Goal: Information Seeking & Learning: Learn about a topic

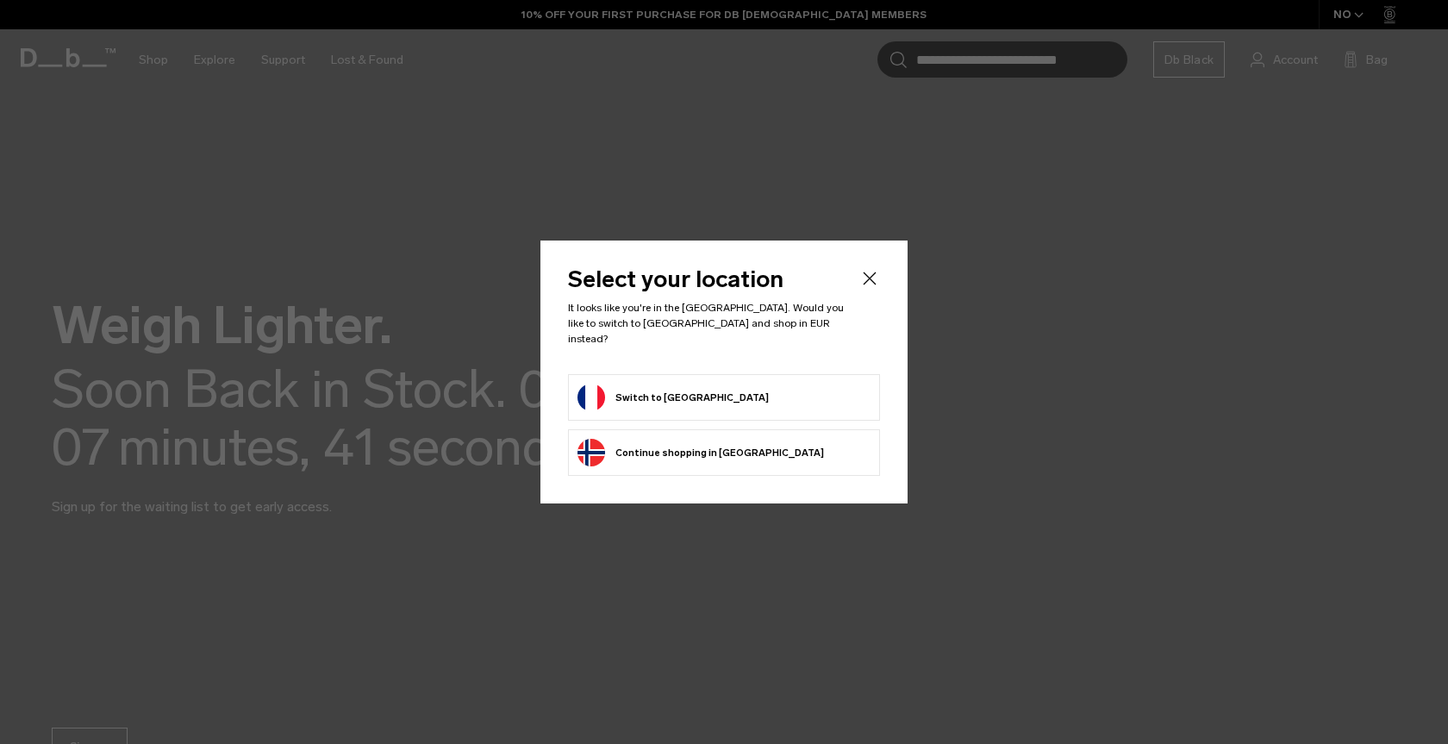
click at [621, 394] on button "Switch to France" at bounding box center [673, 398] width 191 height 28
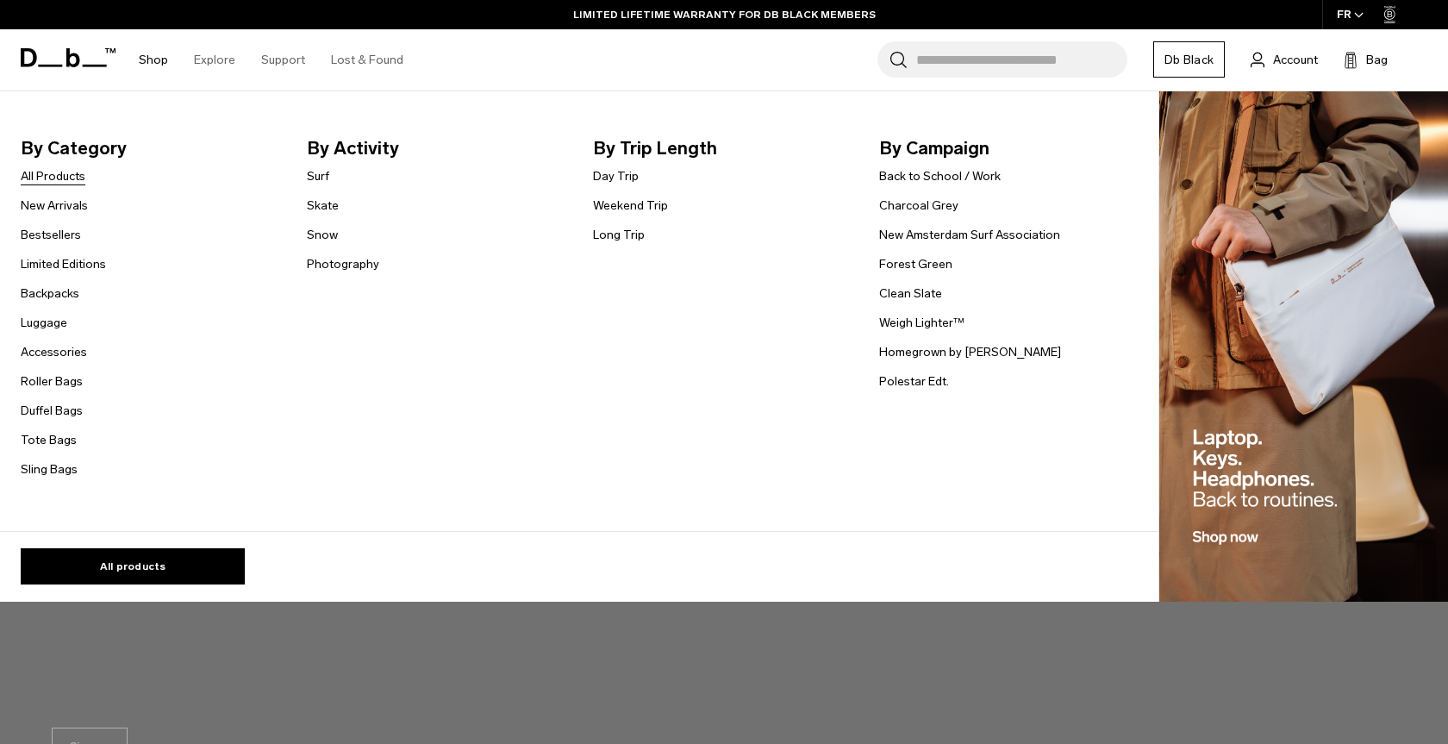
click at [53, 178] on link "All Products" at bounding box center [53, 176] width 65 height 18
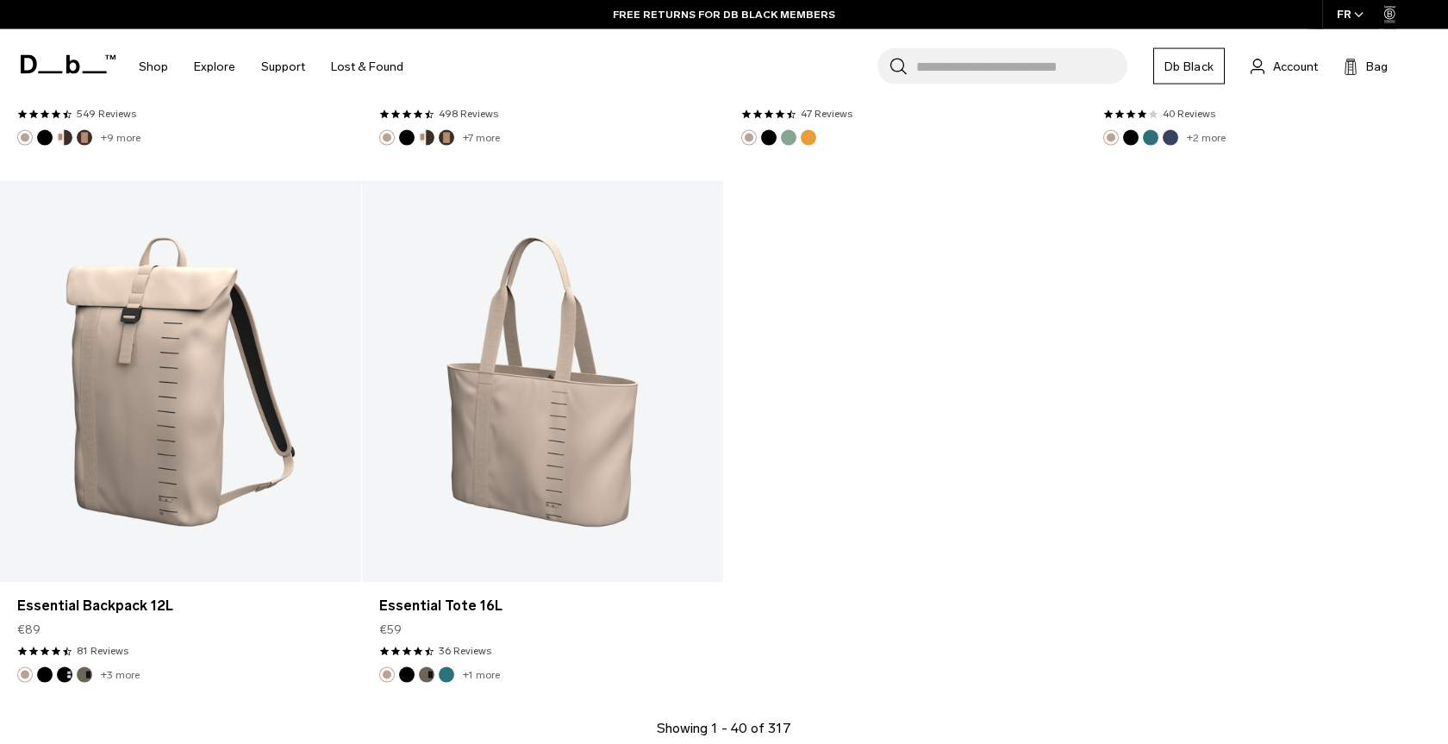
scroll to position [6452, 0]
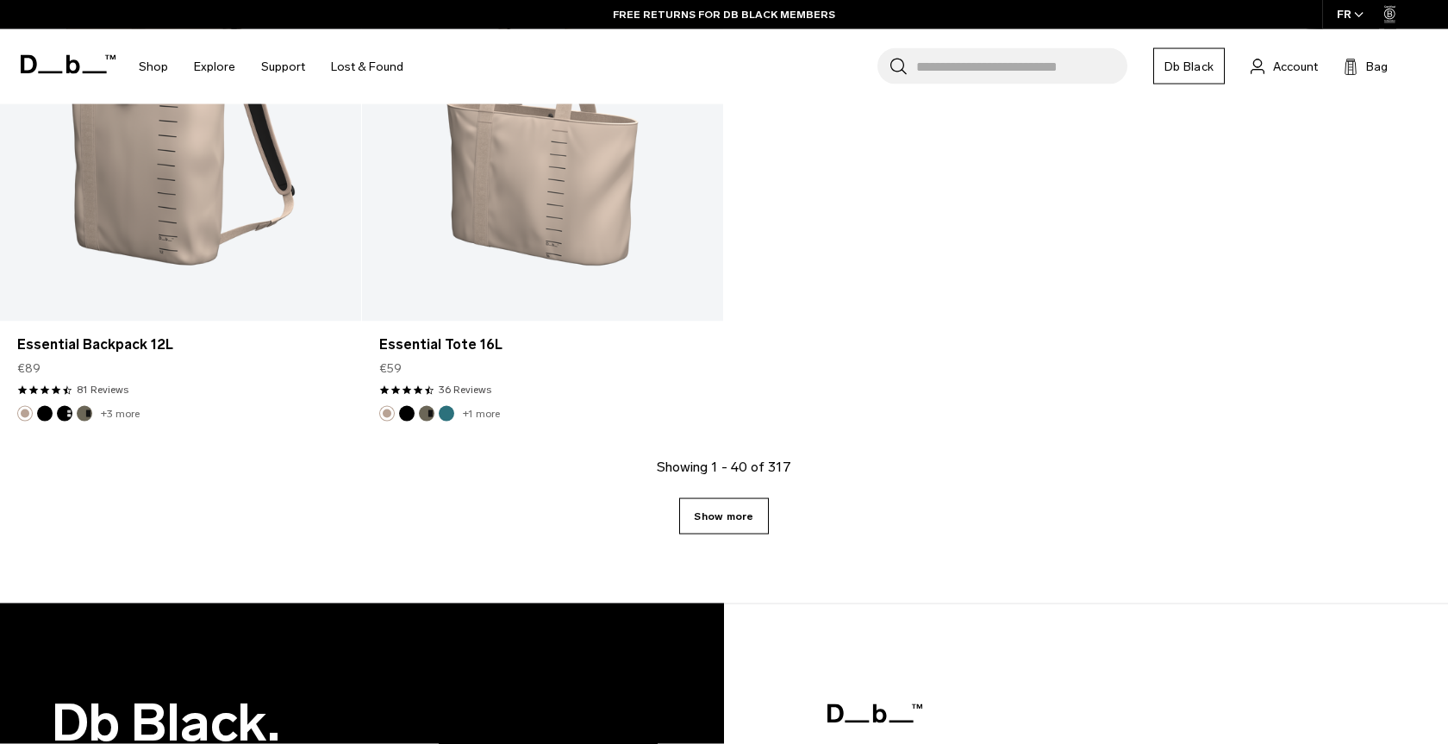
click at [726, 524] on link "Show more" at bounding box center [723, 516] width 89 height 36
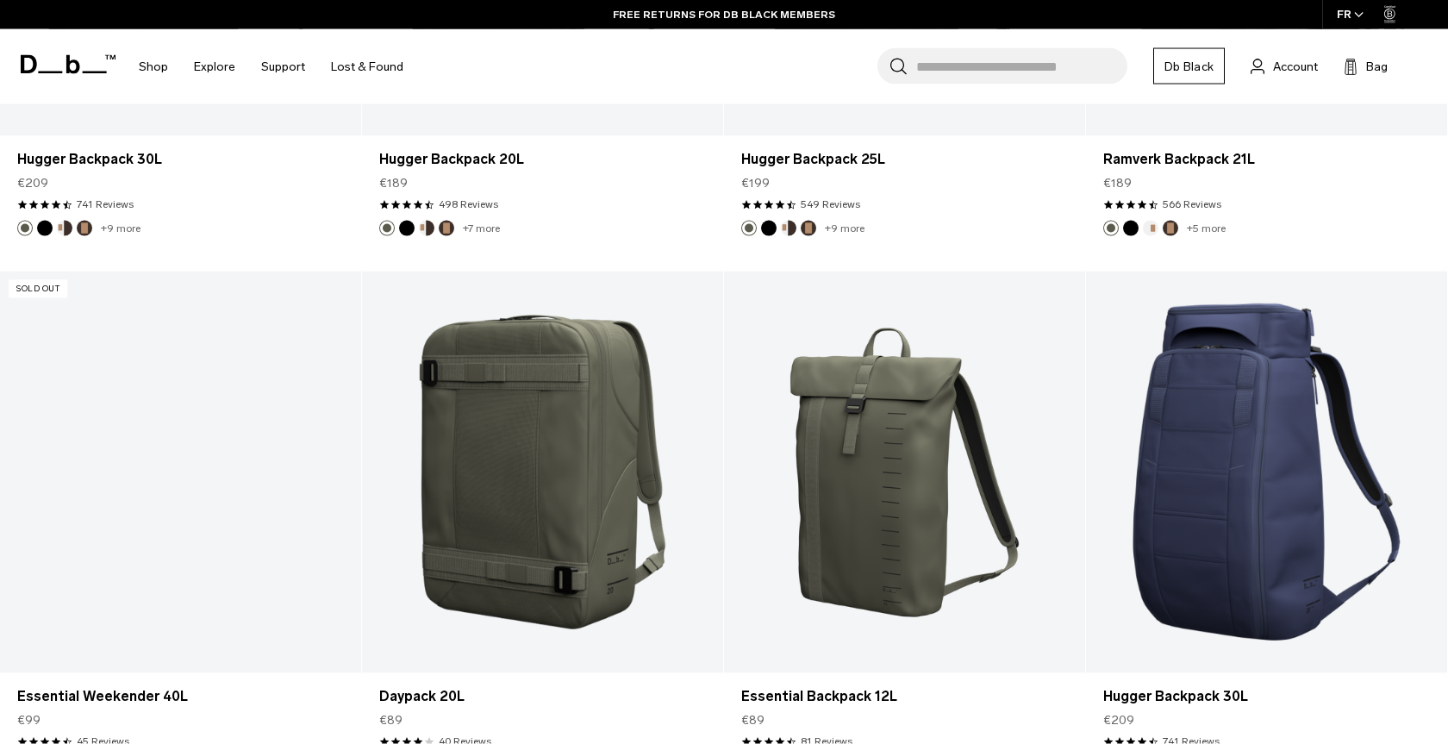
scroll to position [7200, 0]
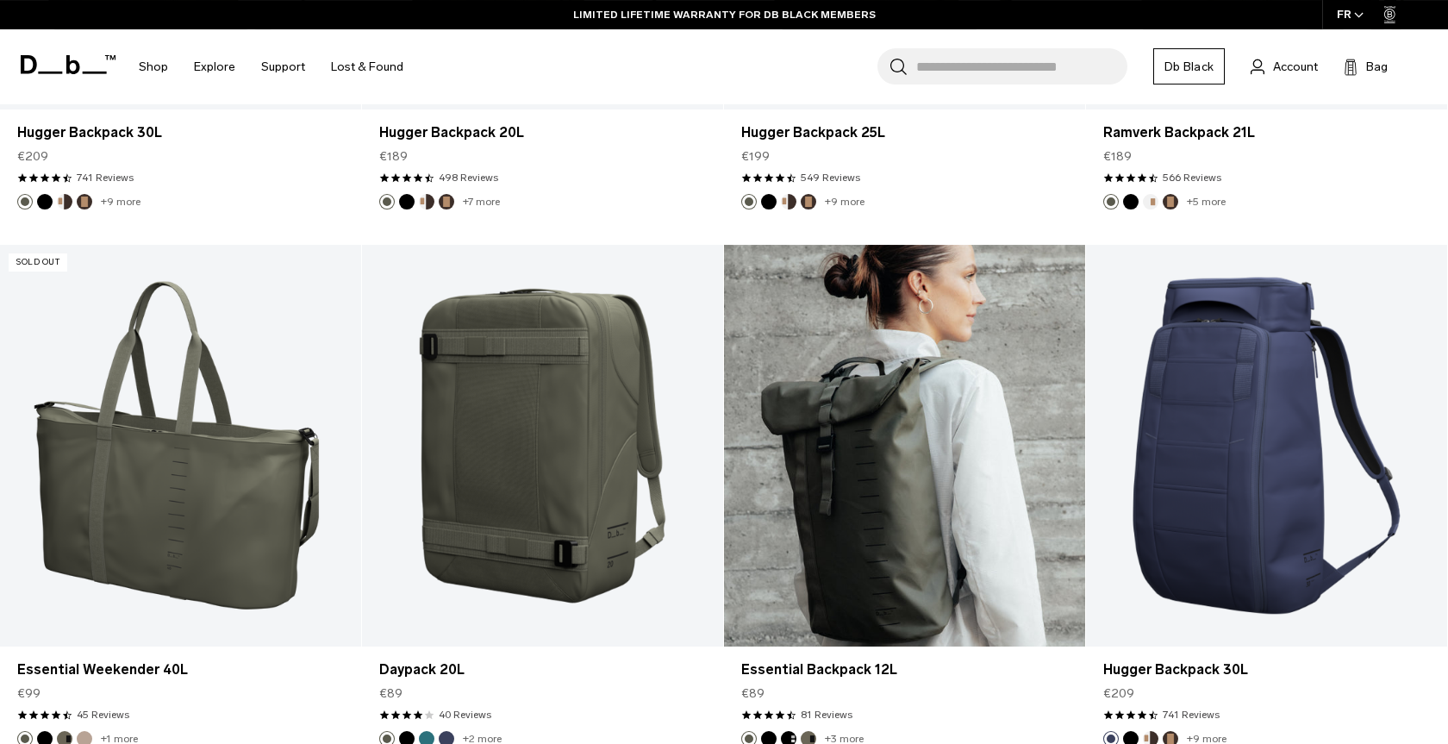
click at [726, 524] on link "Essential Backpack 12L" at bounding box center [904, 446] width 361 height 402
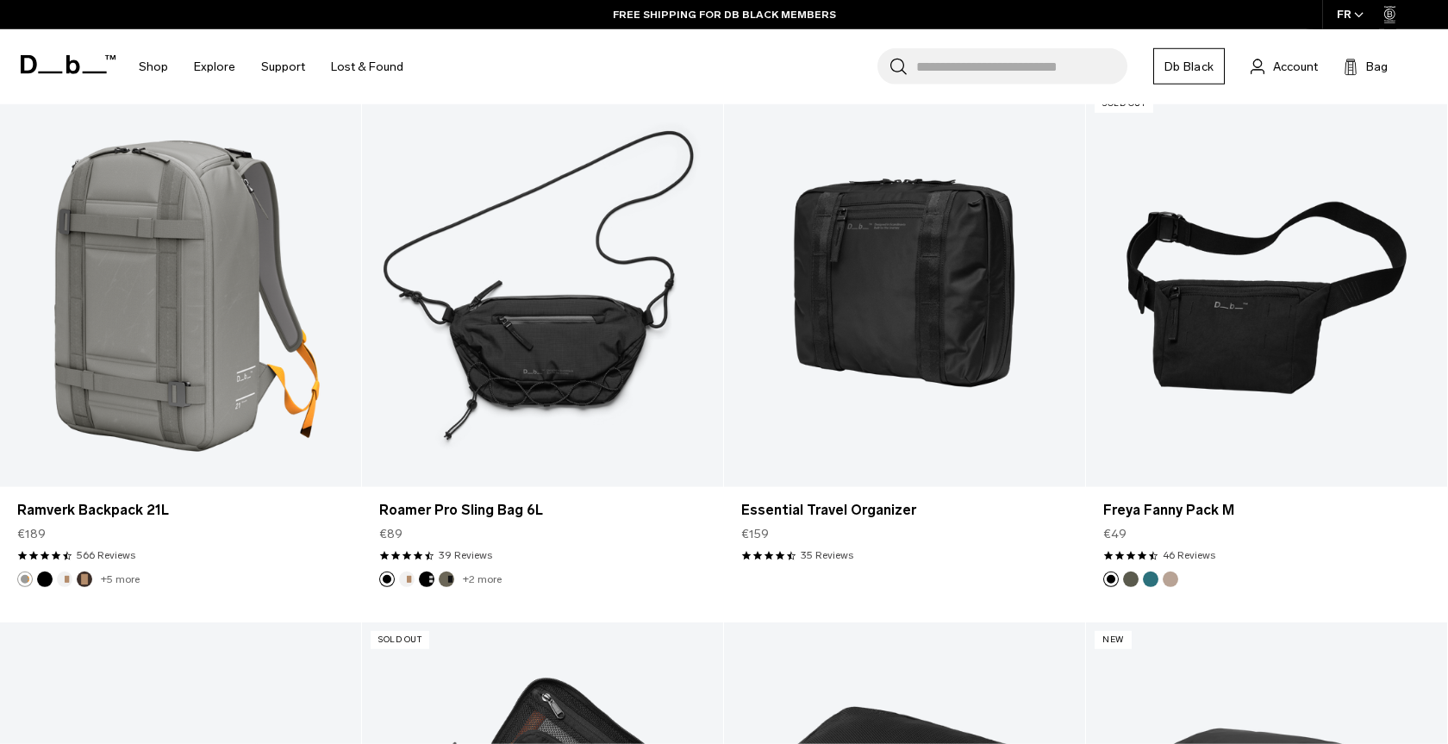
scroll to position [3709, 0]
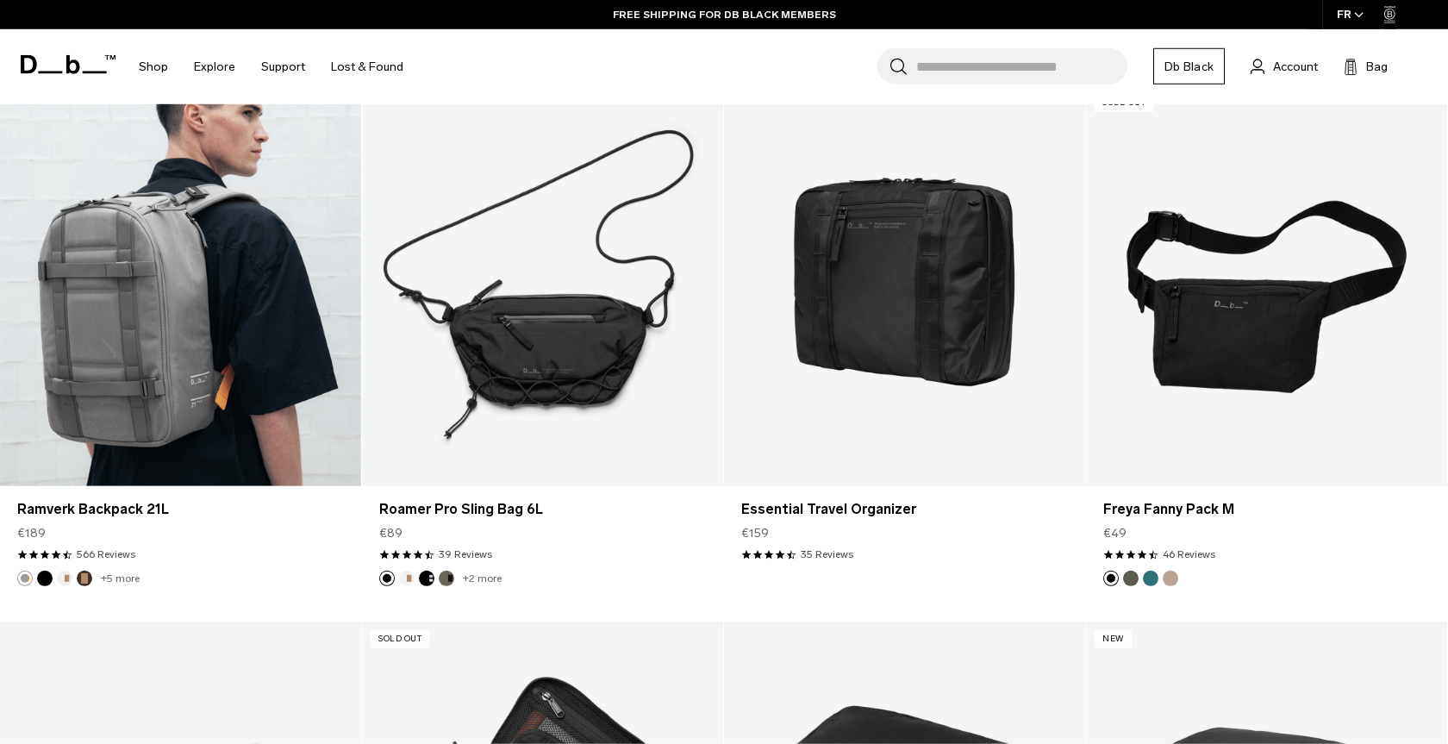
click at [288, 136] on div at bounding box center [180, 286] width 361 height 402
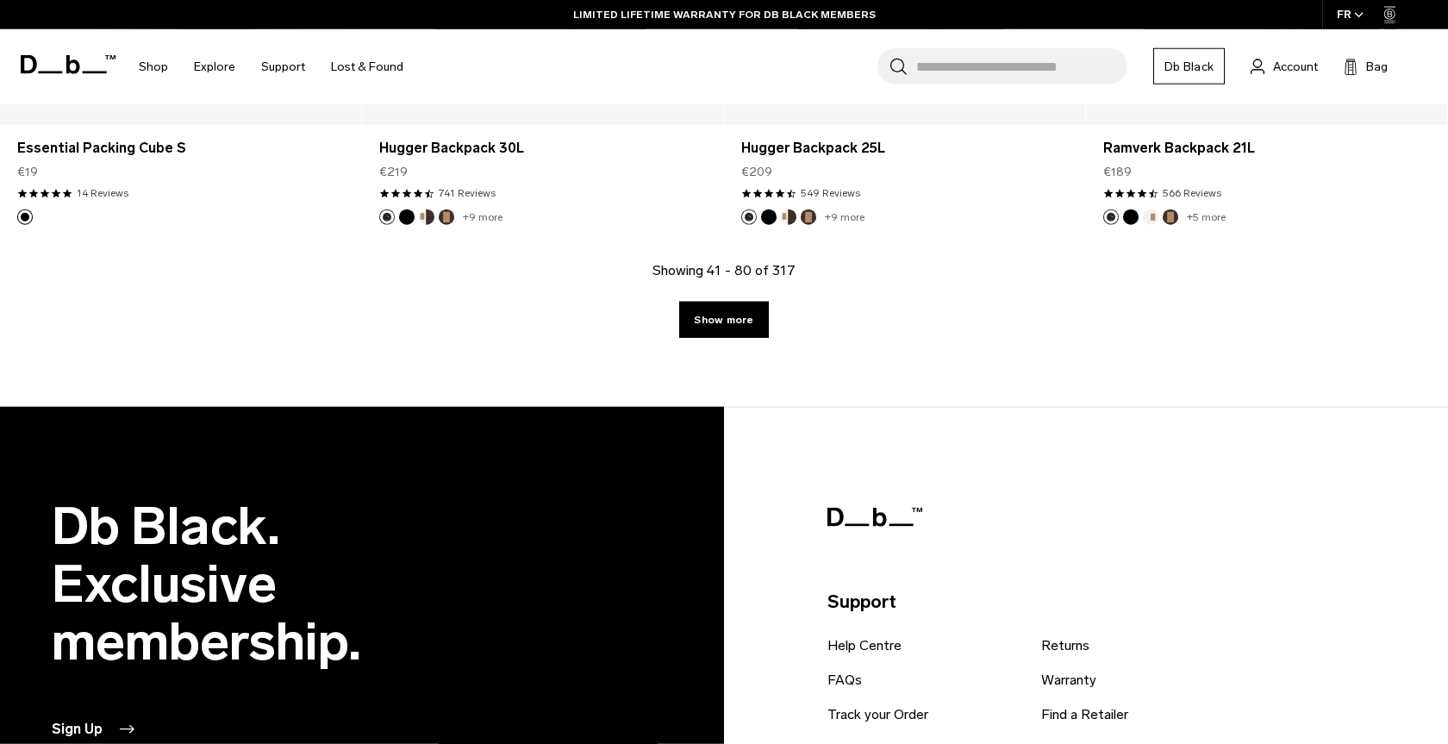
scroll to position [5682, 0]
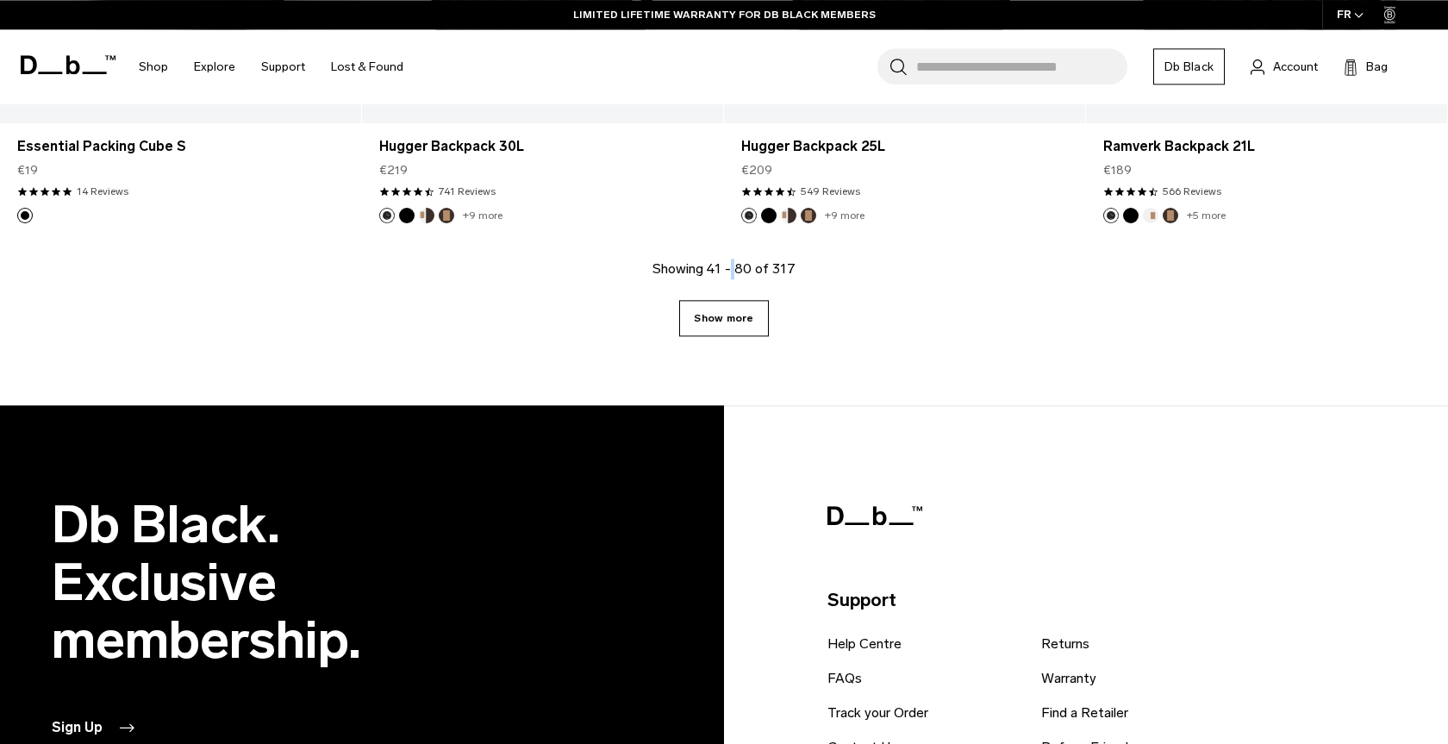
drag, startPoint x: 735, startPoint y: 340, endPoint x: 697, endPoint y: 305, distance: 51.3
click at [697, 305] on div "Showing 41 - 80 of 317 Show more" at bounding box center [724, 332] width 1448 height 147
click at [697, 305] on link "Show more" at bounding box center [723, 318] width 89 height 36
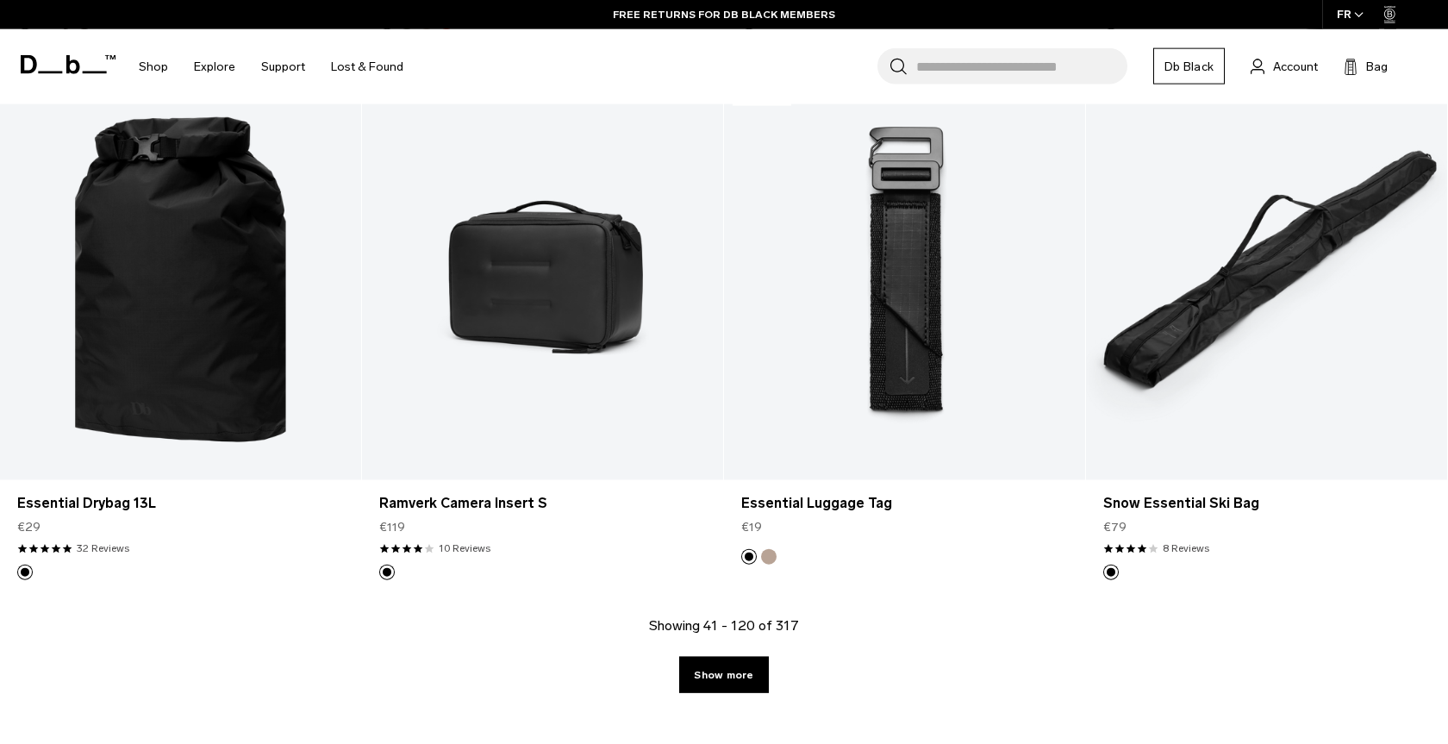
scroll to position [10810, 0]
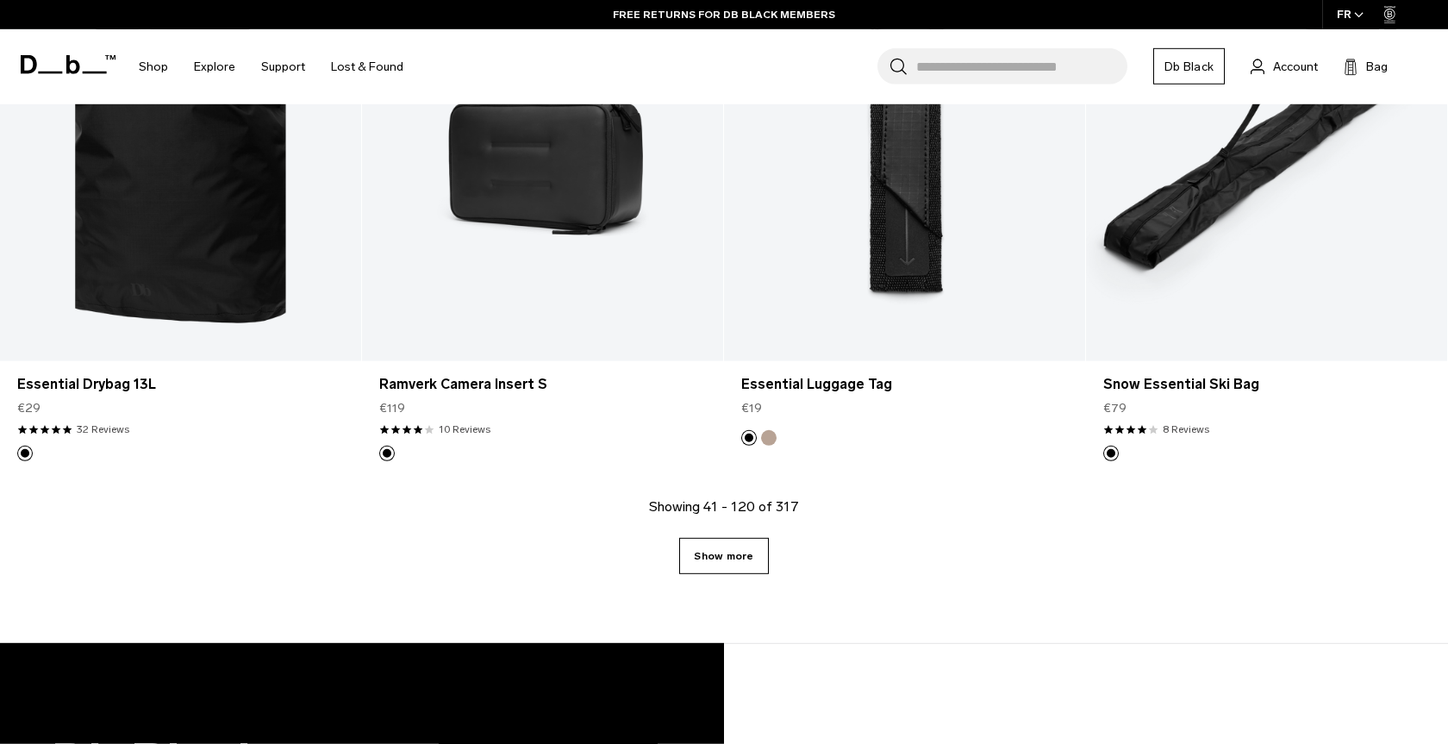
click at [726, 552] on link "Show more" at bounding box center [723, 556] width 89 height 36
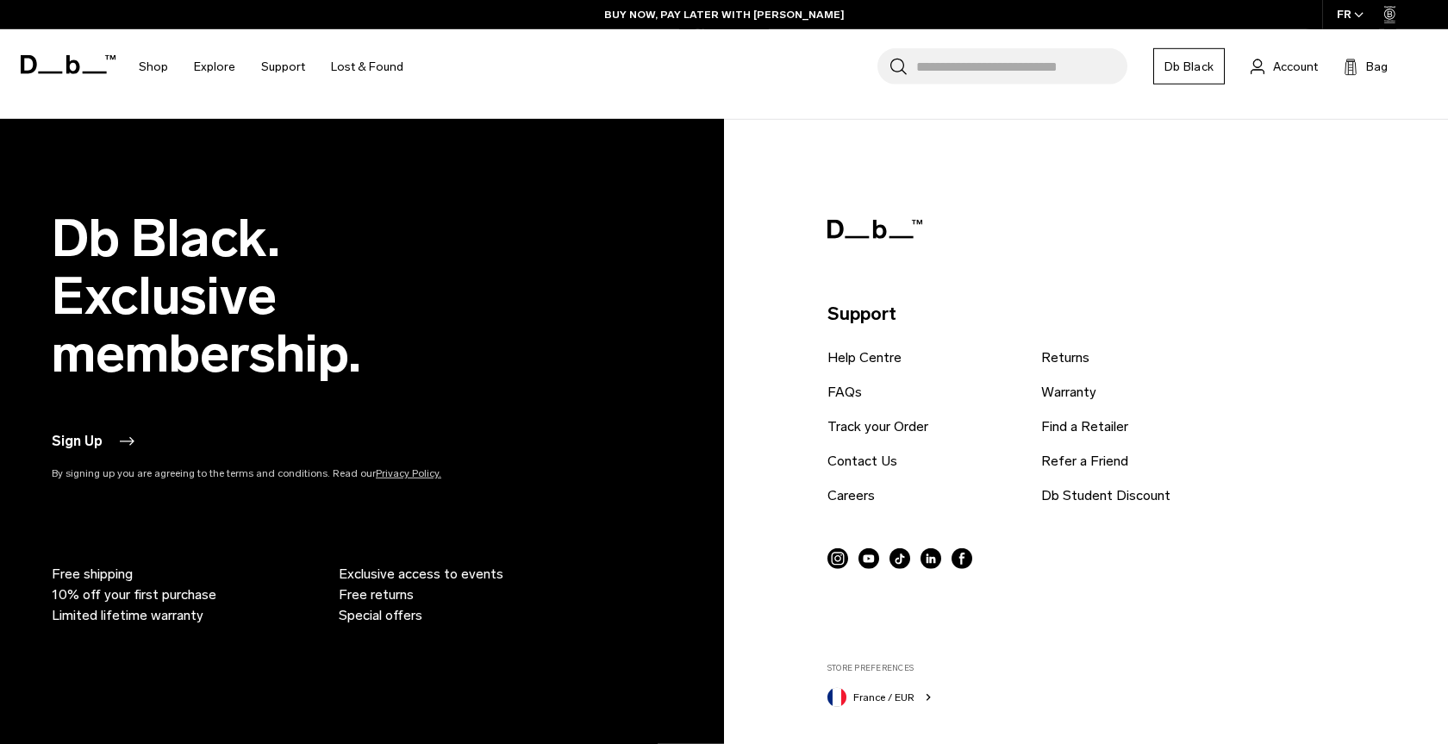
scroll to position [16173, 0]
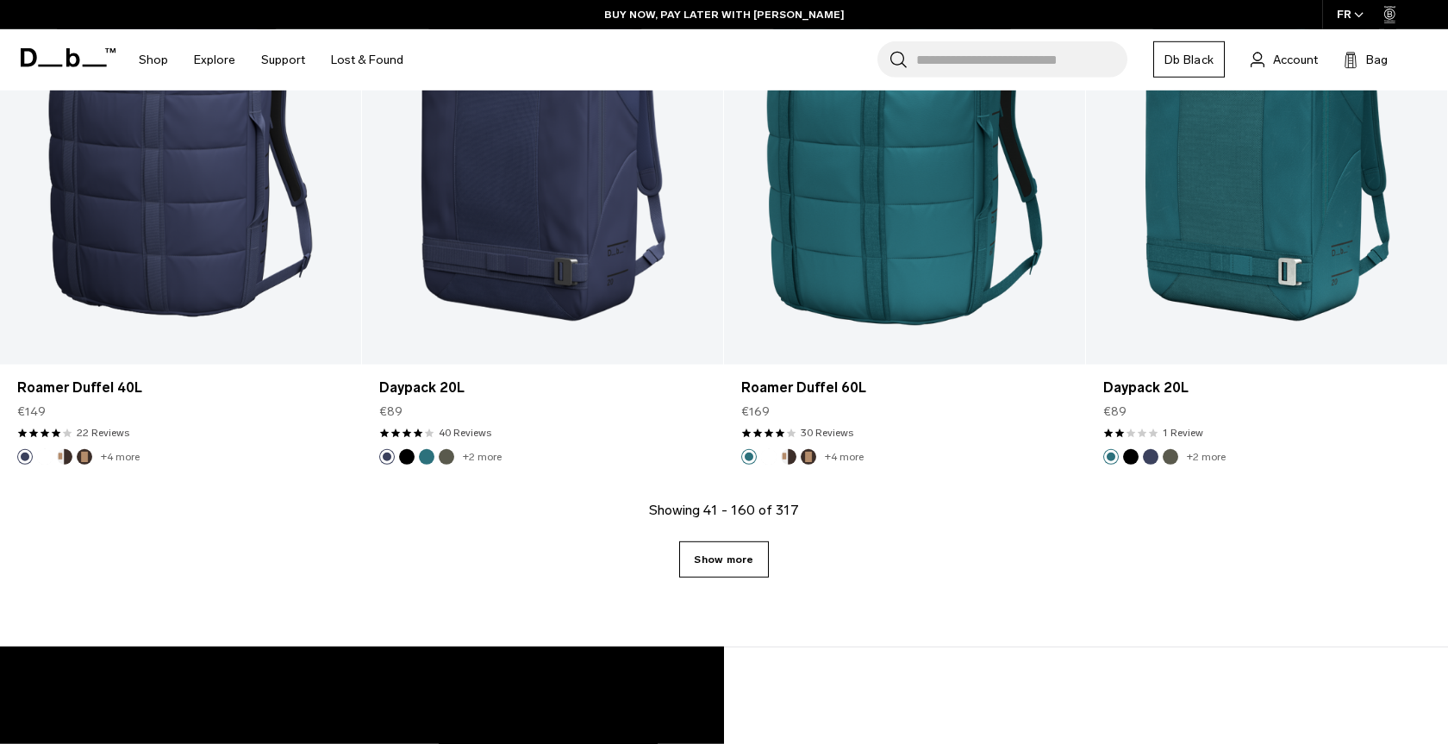
click at [746, 560] on link "Show more" at bounding box center [723, 559] width 89 height 36
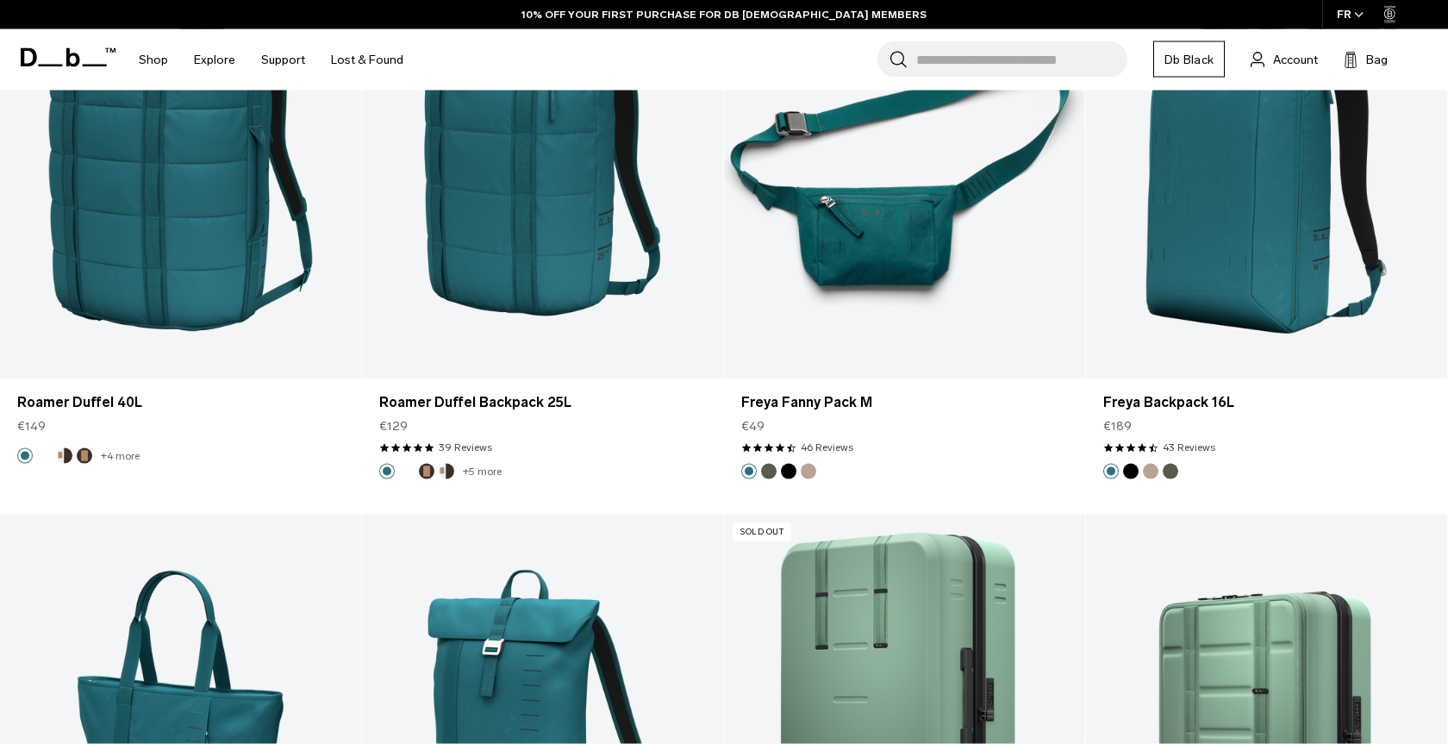
scroll to position [17230, 0]
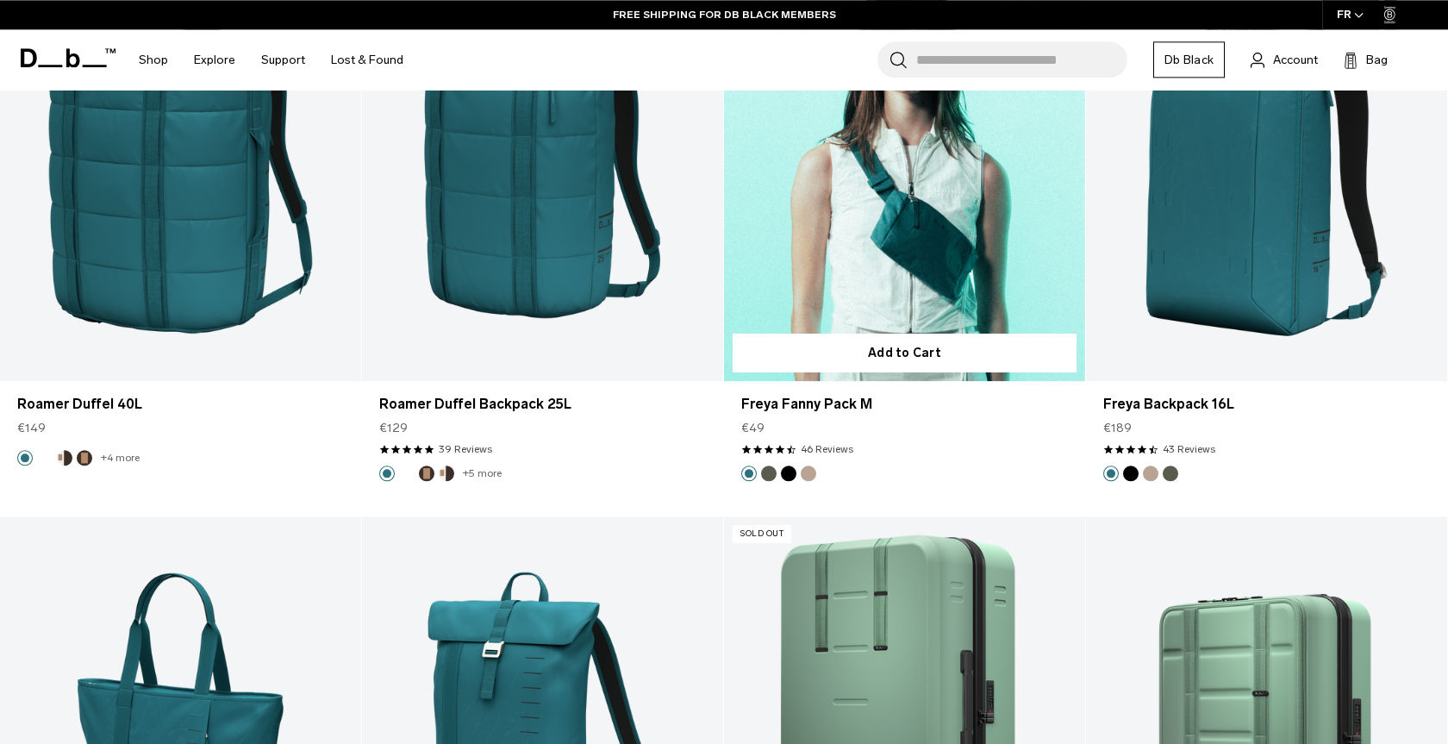
click at [769, 476] on button "Moss Green" at bounding box center [769, 473] width 16 height 16
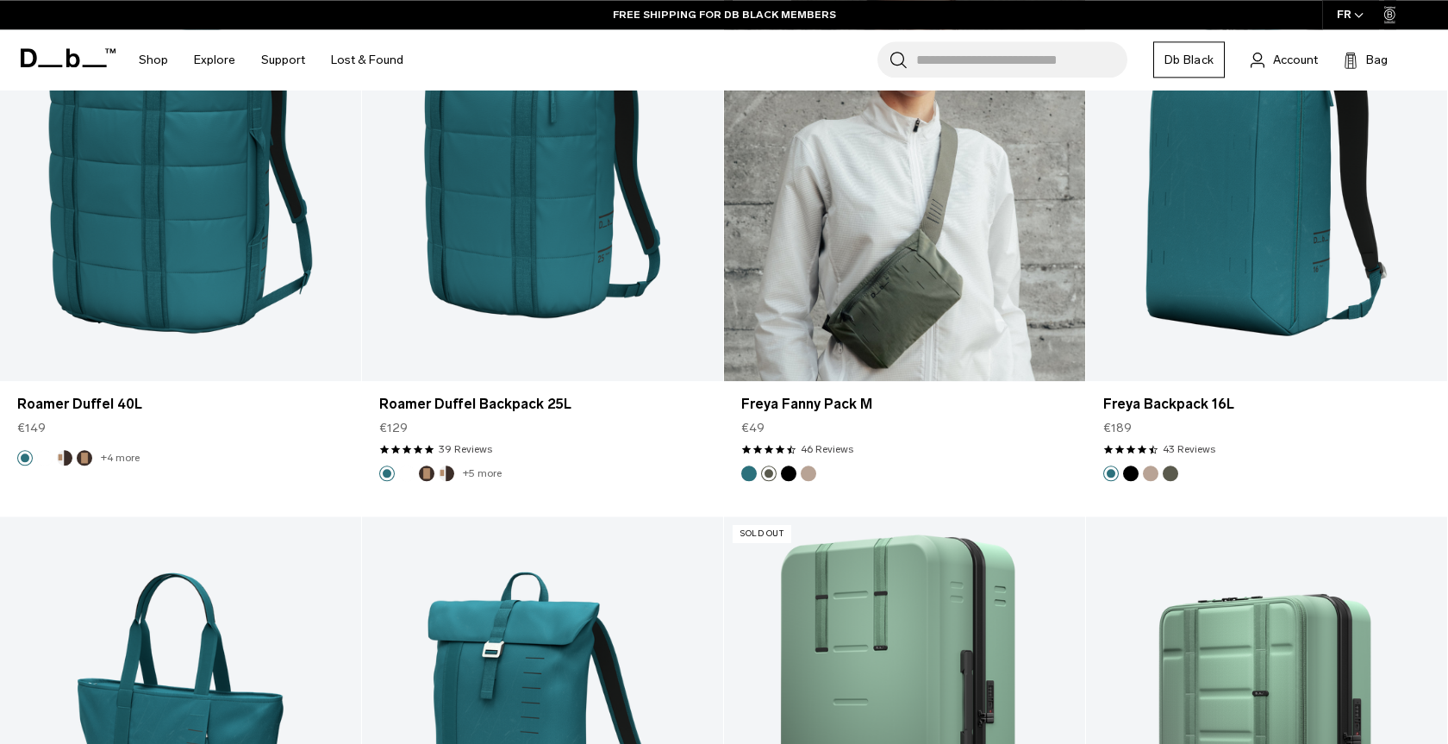
click at [795, 478] on li at bounding box center [789, 473] width 16 height 16
click at [790, 471] on button "Black Out" at bounding box center [789, 473] width 16 height 16
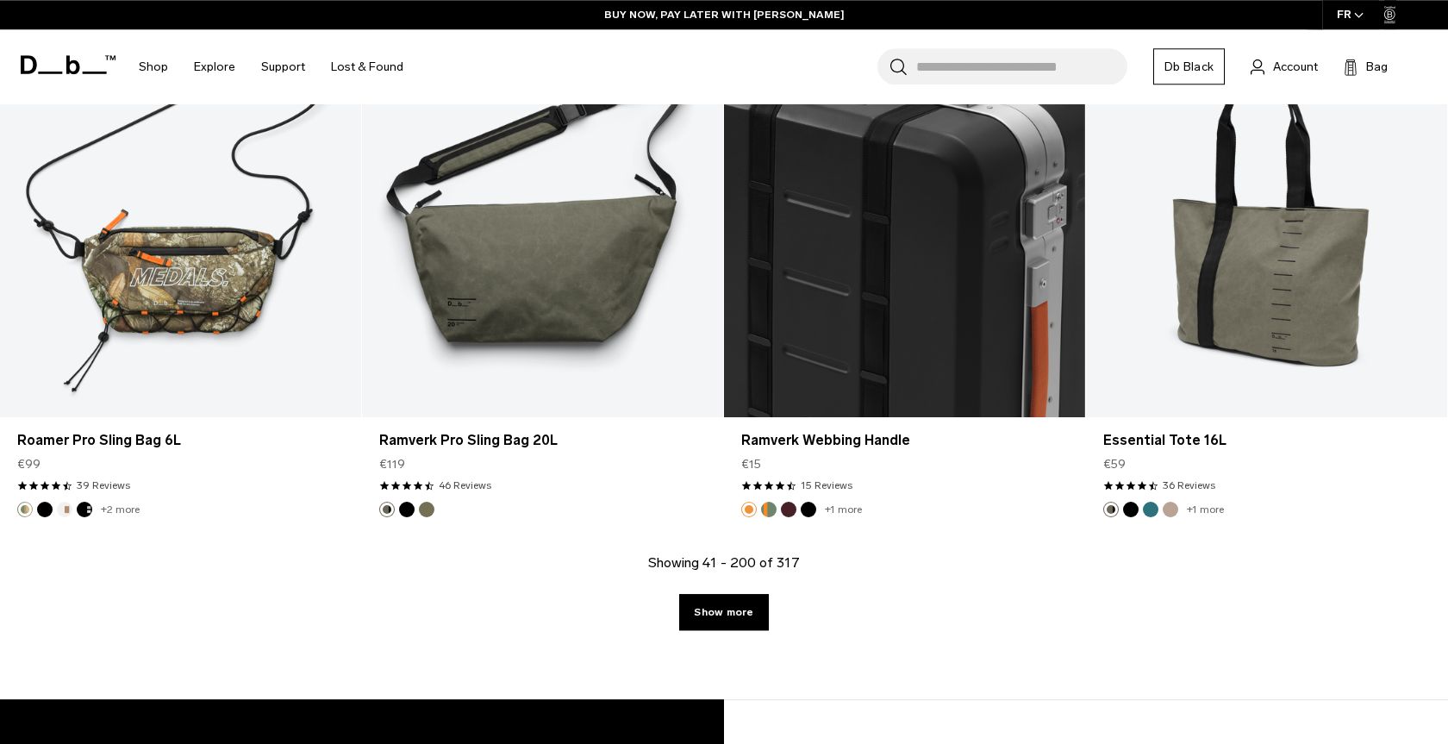
scroll to position [21487, 0]
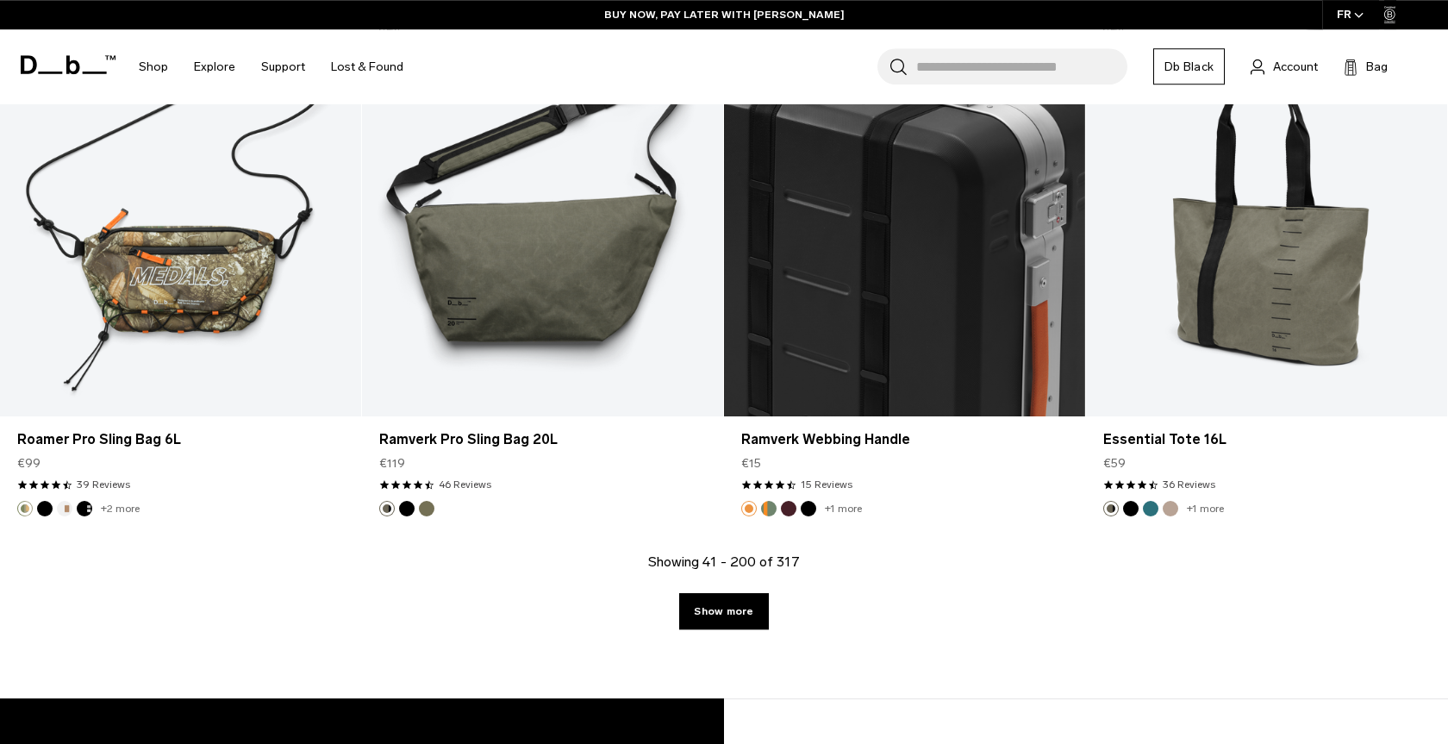
click at [677, 605] on div "Showing 41 - 200 of 317 Show more" at bounding box center [724, 625] width 1448 height 147
click at [714, 605] on link "Show more" at bounding box center [723, 611] width 89 height 36
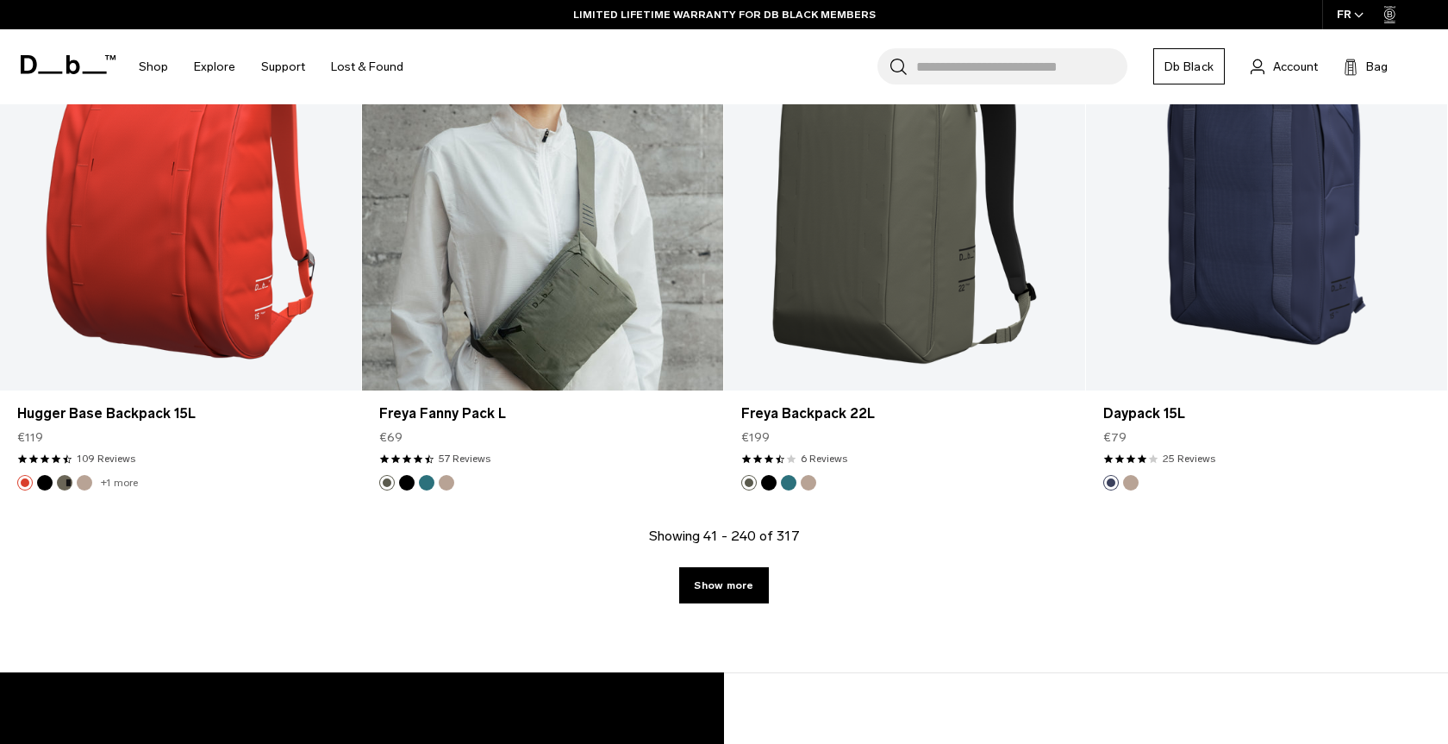
scroll to position [26747, 0]
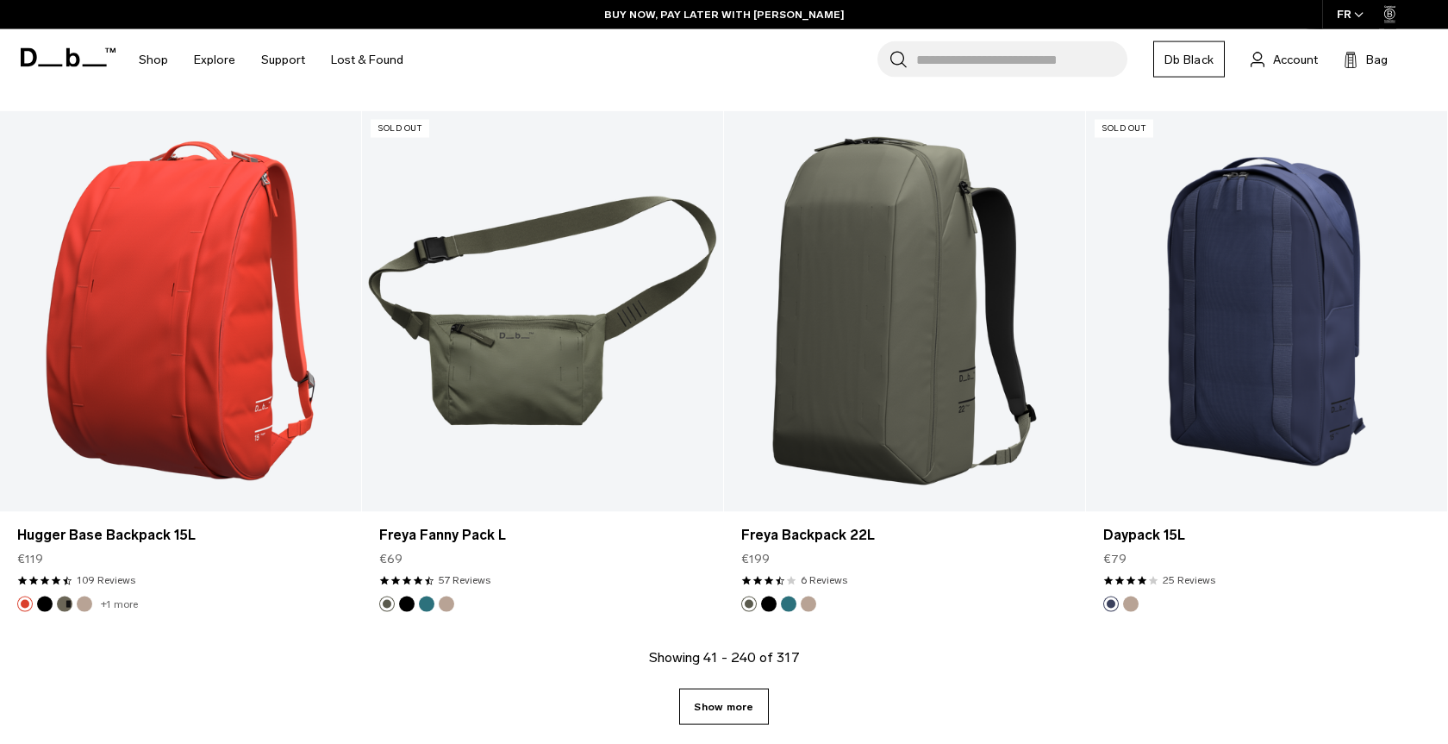
click at [720, 704] on link "Show more" at bounding box center [723, 707] width 89 height 36
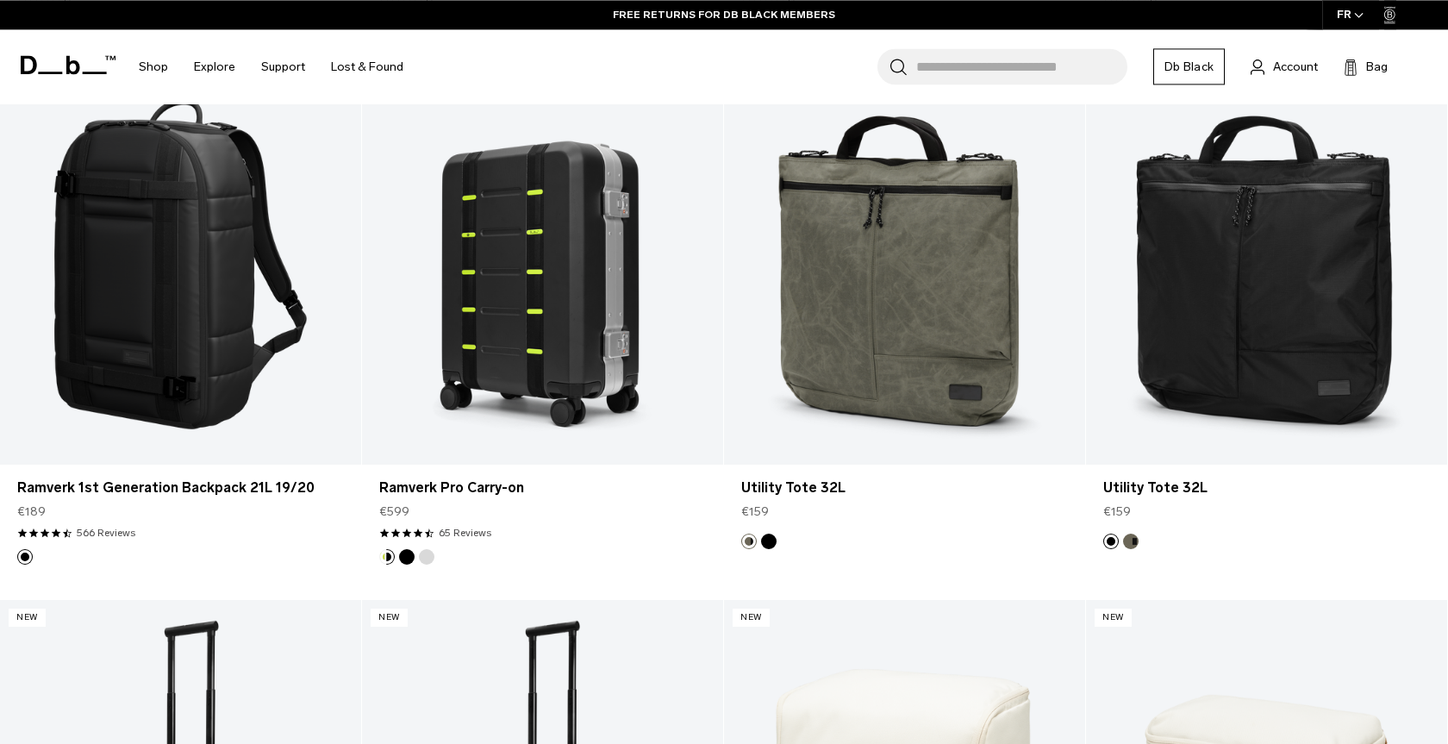
scroll to position [31618, 0]
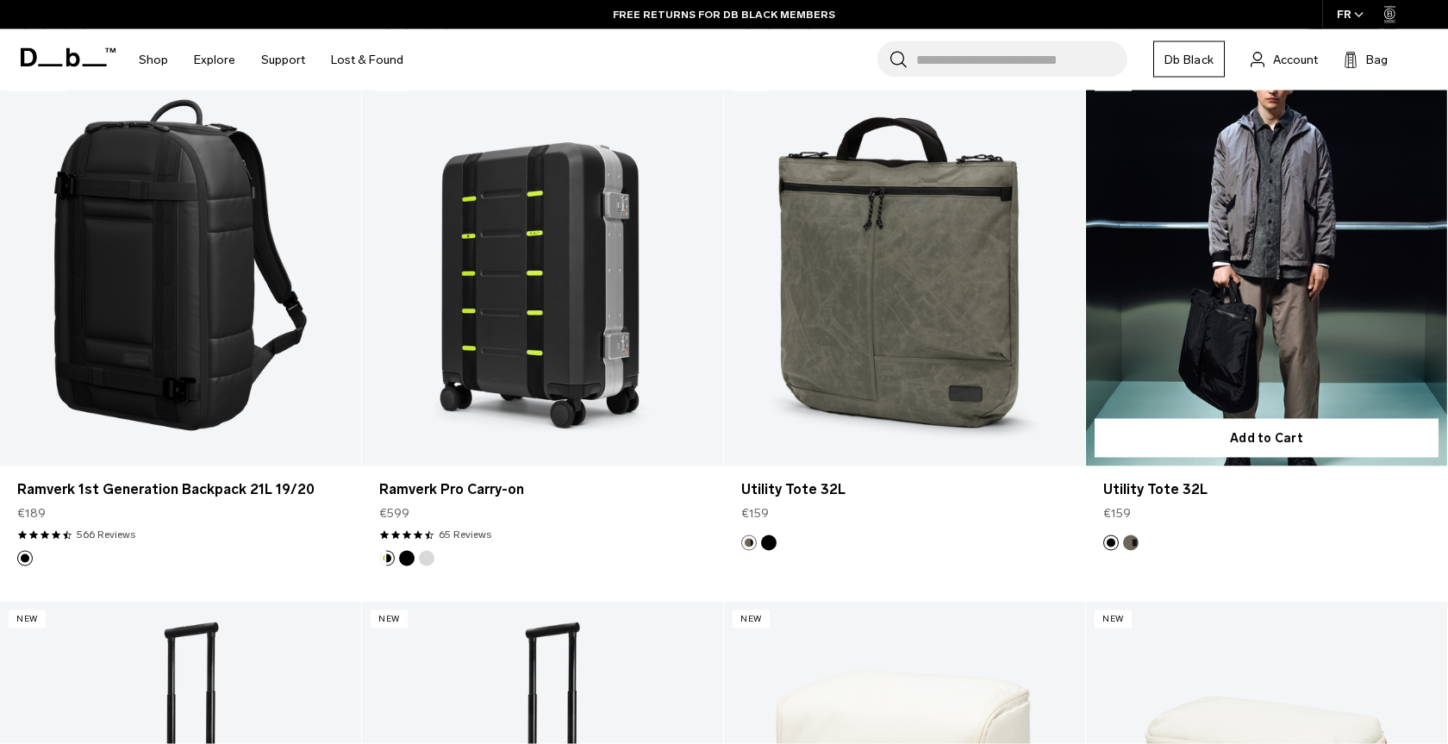
click at [1298, 302] on link "Utility Tote 32L" at bounding box center [1266, 266] width 361 height 402
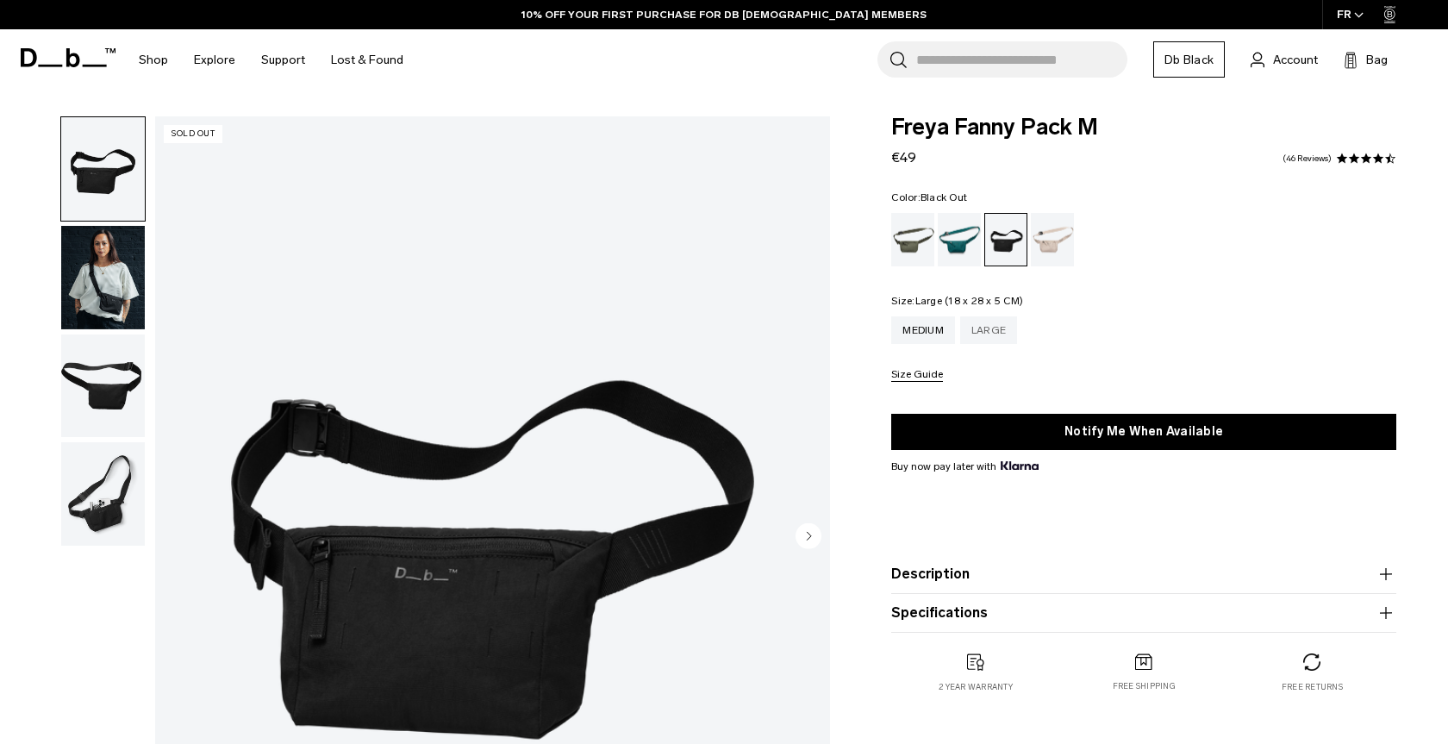
click at [992, 335] on div "Large" at bounding box center [988, 330] width 57 height 28
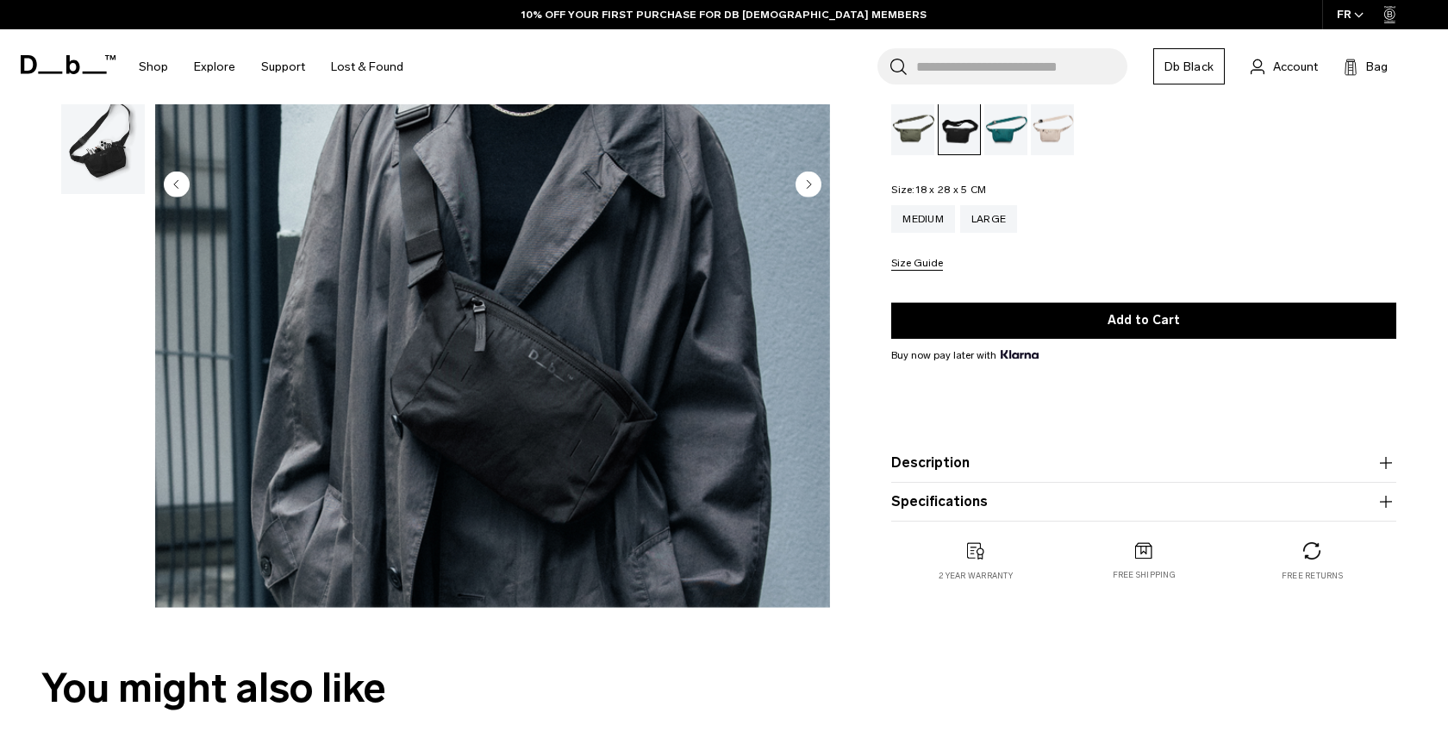
scroll to position [88, 0]
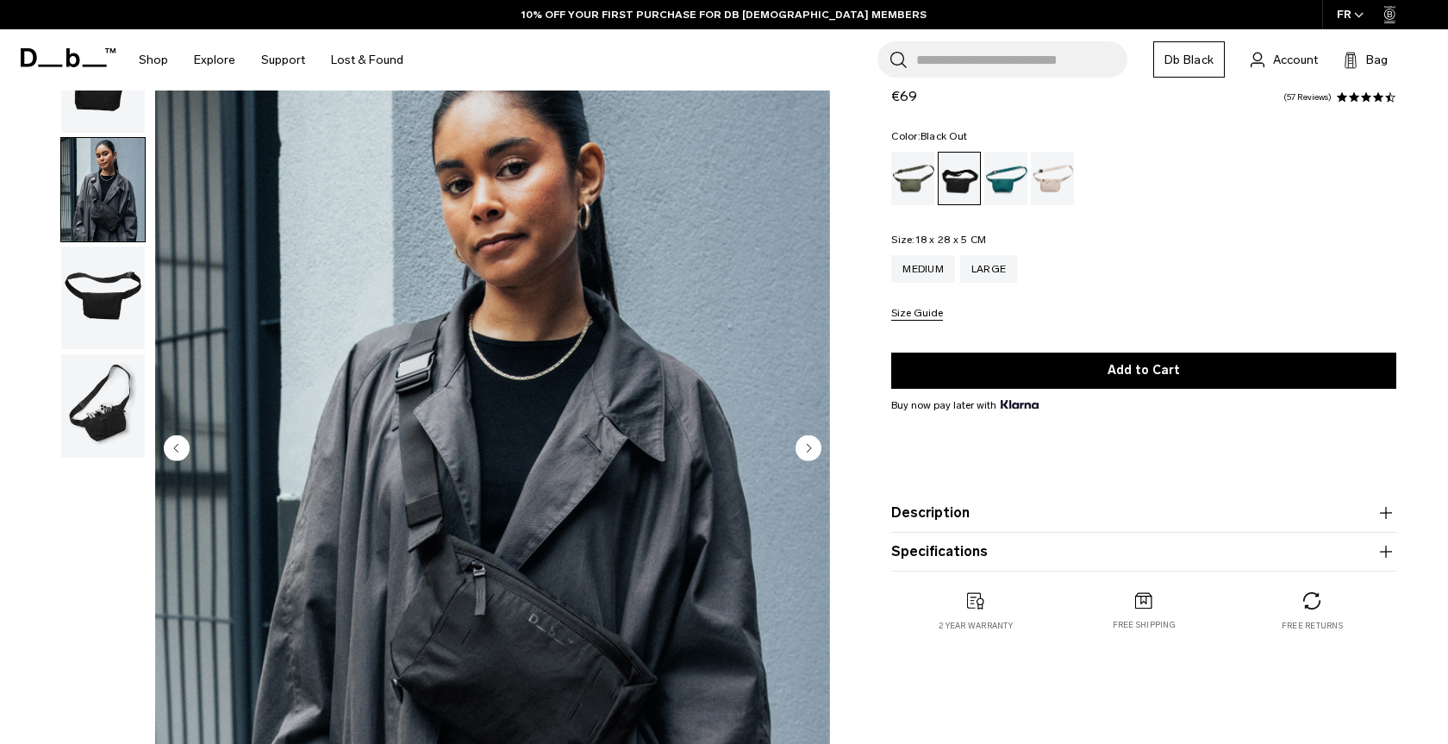
drag, startPoint x: 109, startPoint y: 392, endPoint x: 109, endPoint y: 402, distance: 9.5
click at [107, 394] on img "button" at bounding box center [103, 405] width 84 height 103
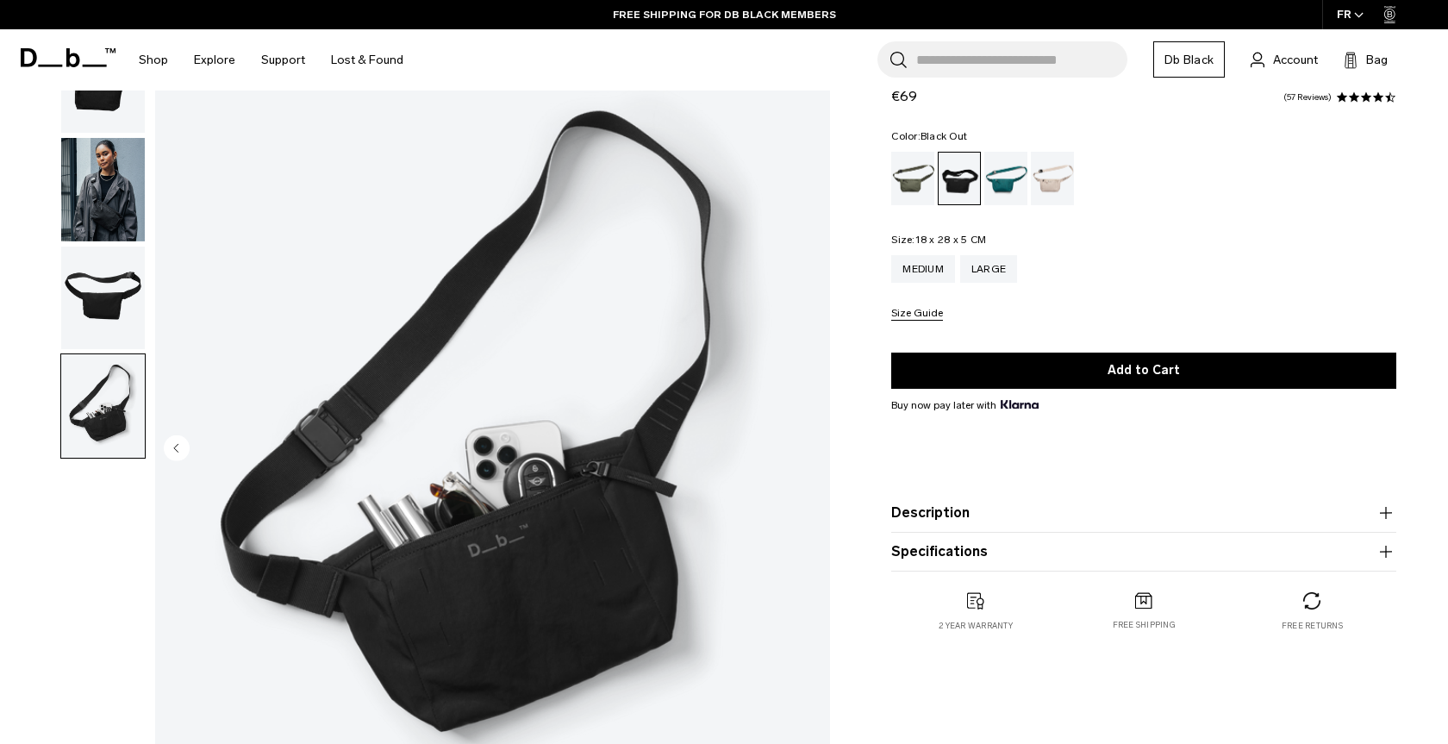
click at [120, 310] on img "button" at bounding box center [103, 298] width 84 height 103
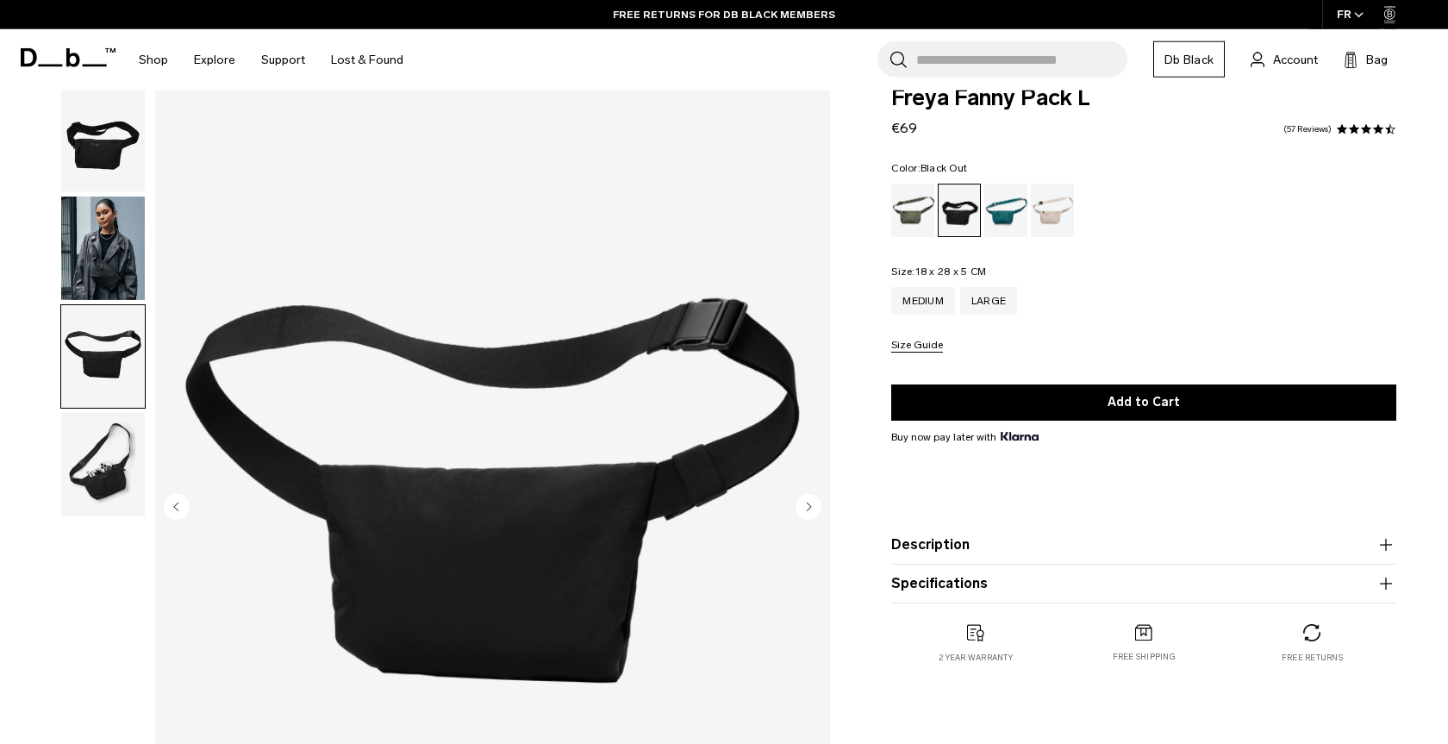
scroll to position [0, 0]
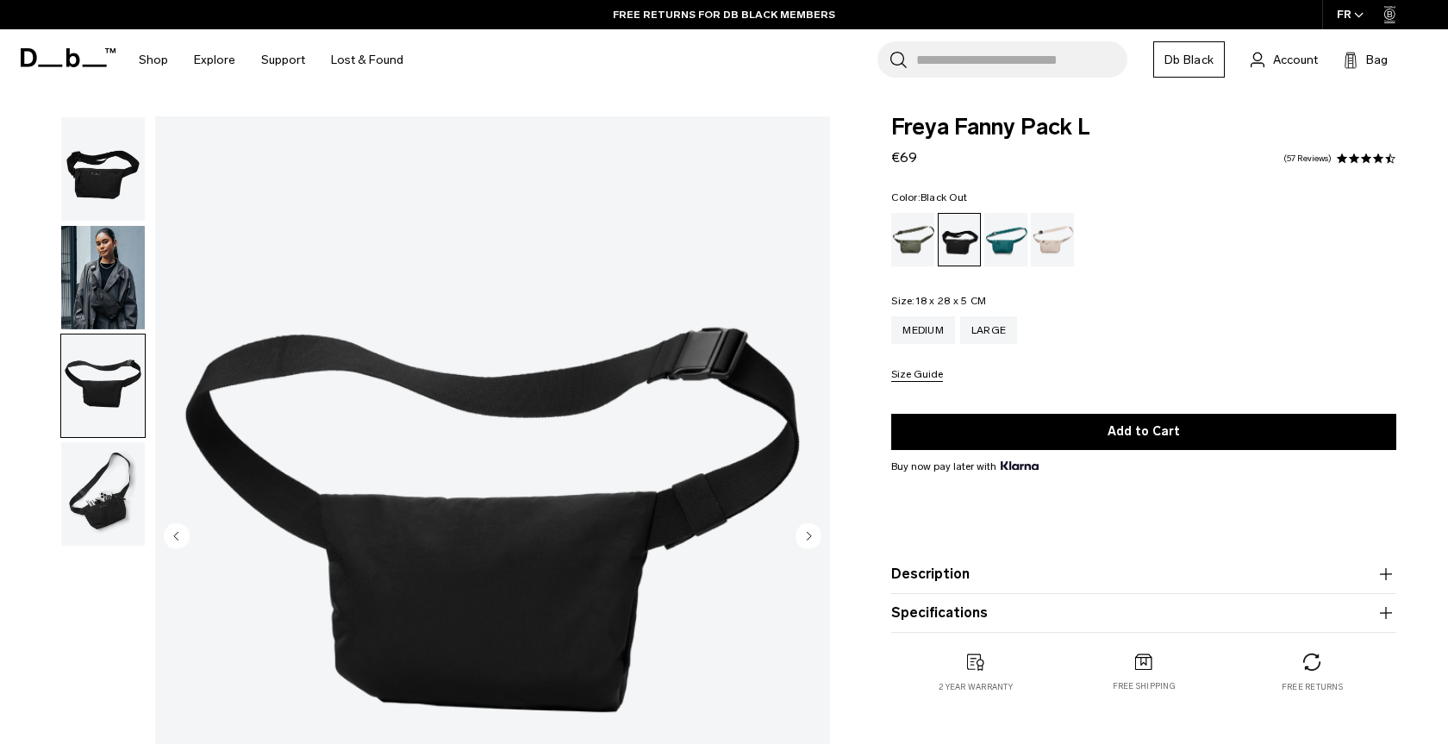
click at [124, 282] on img "button" at bounding box center [103, 277] width 84 height 103
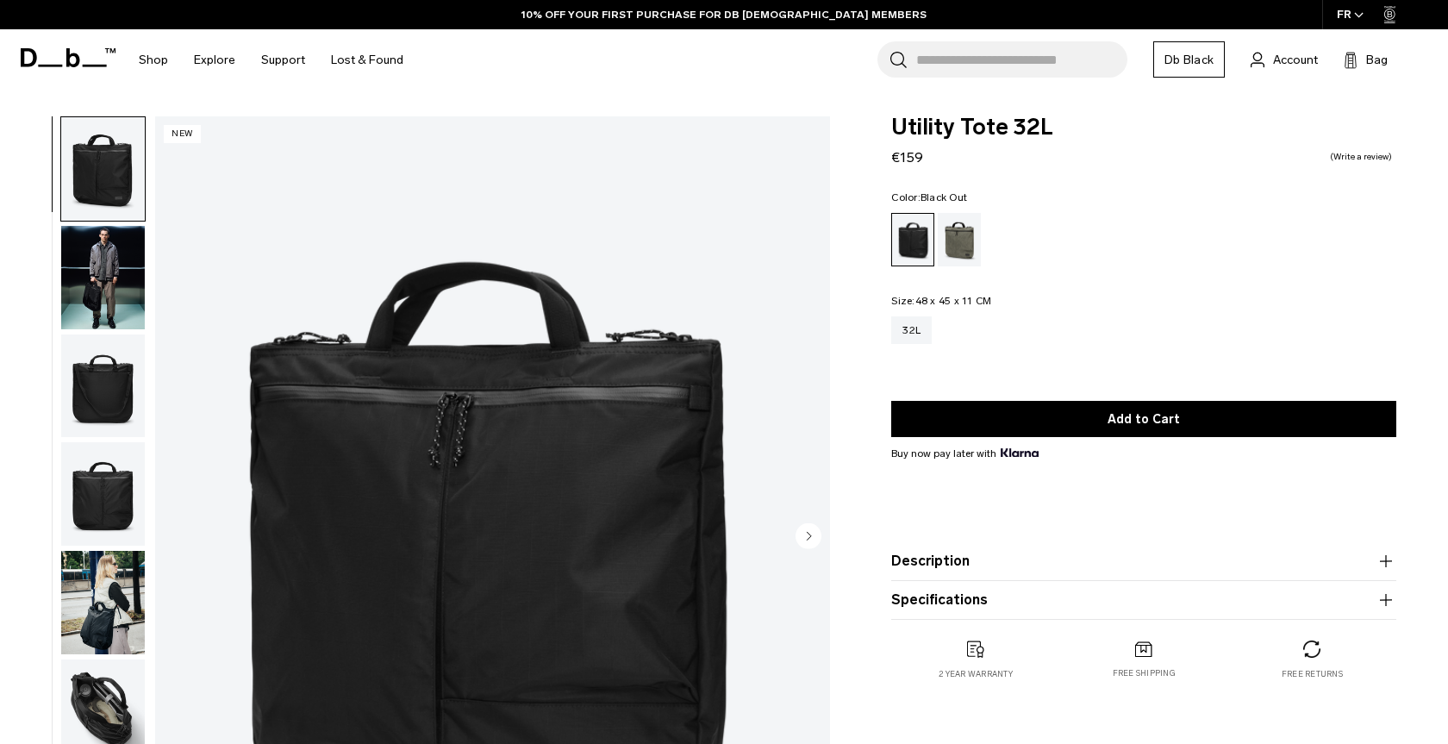
click at [107, 422] on img "button" at bounding box center [103, 385] width 84 height 103
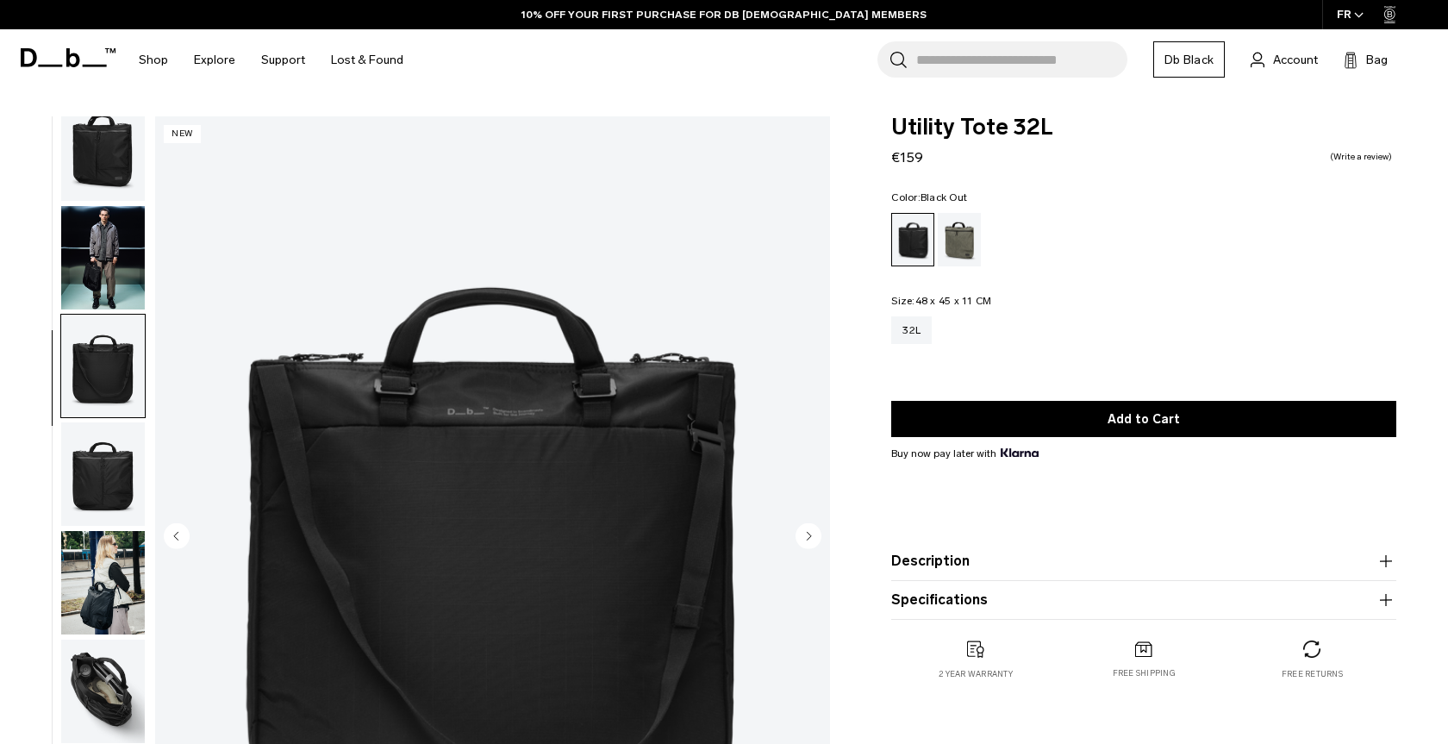
scroll to position [21, 0]
click at [116, 496] on img "button" at bounding box center [103, 473] width 84 height 103
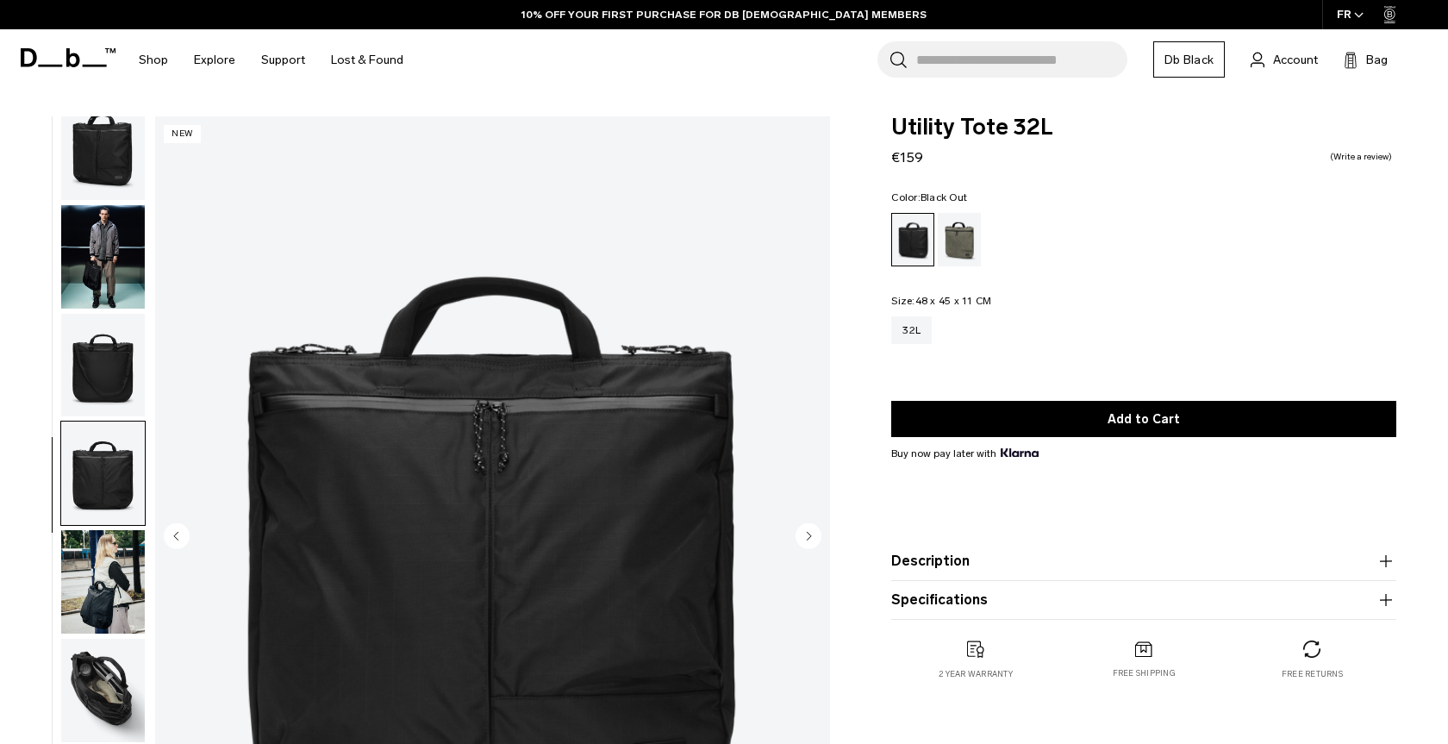
click at [115, 552] on img "button" at bounding box center [103, 581] width 84 height 103
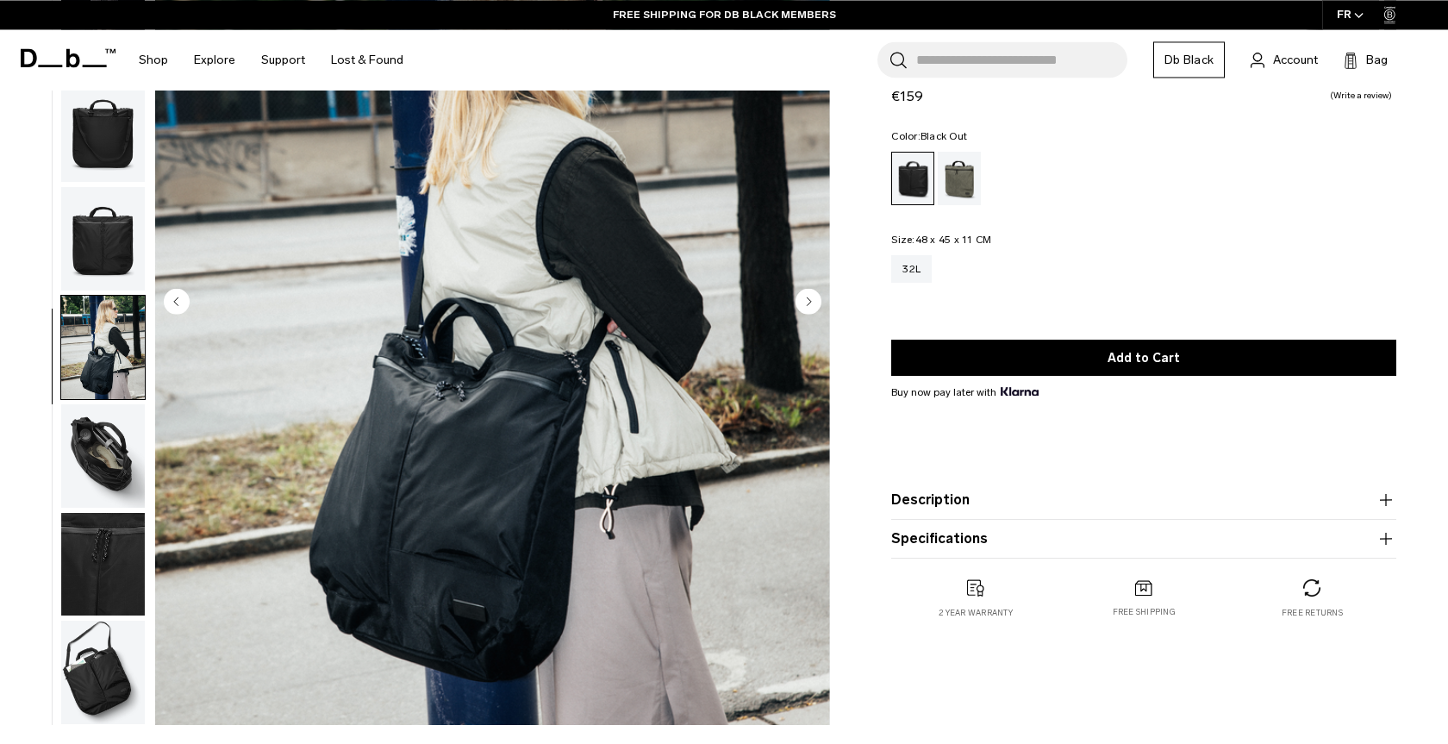
scroll to position [324, 0]
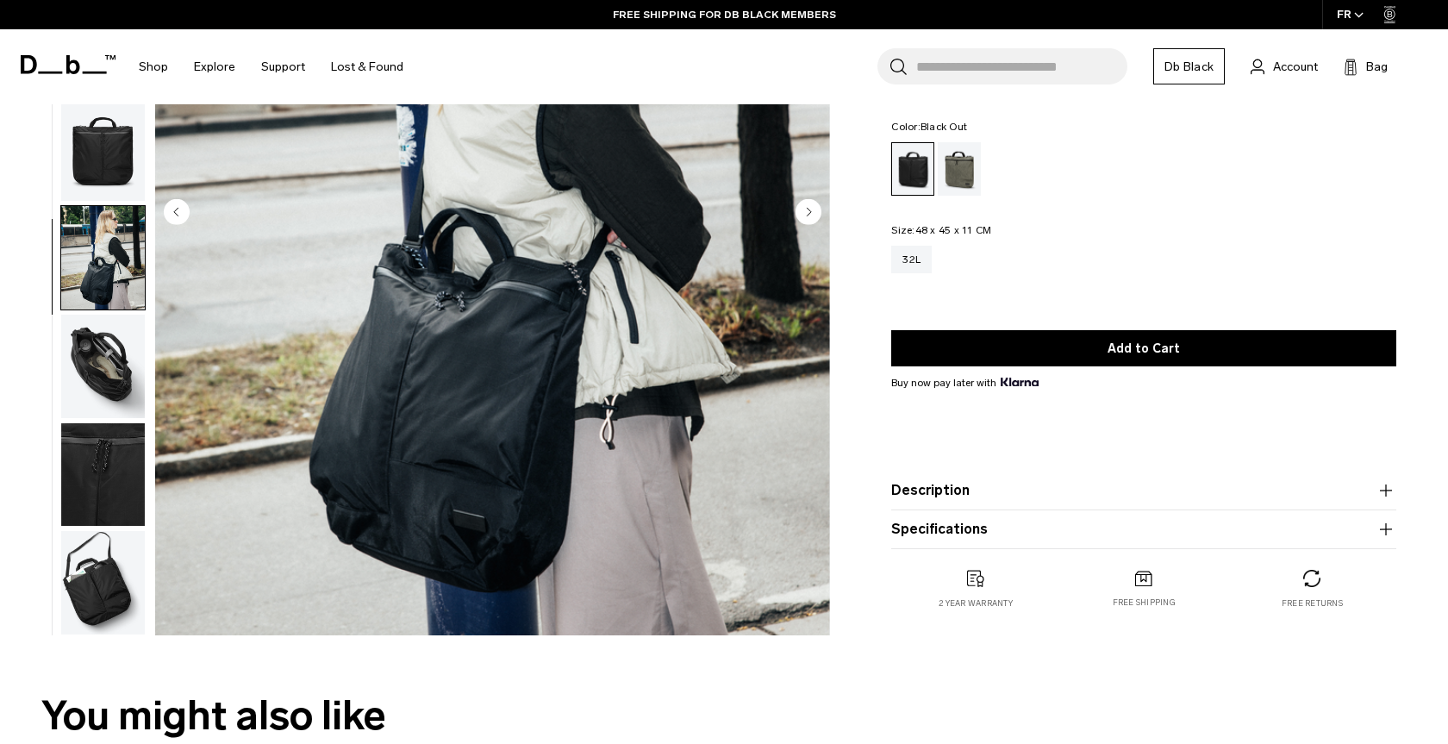
click at [110, 452] on img "button" at bounding box center [103, 474] width 84 height 103
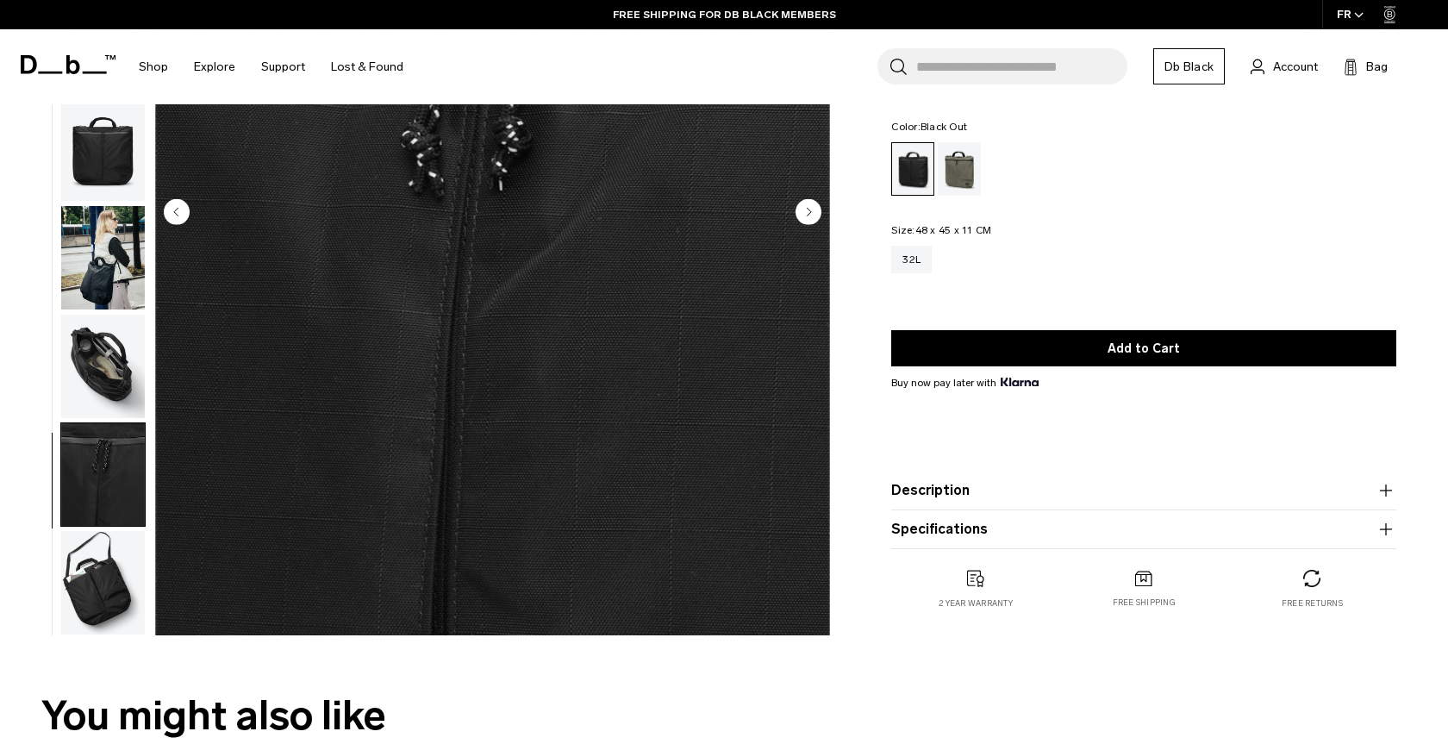
click at [103, 533] on img "button" at bounding box center [103, 582] width 84 height 103
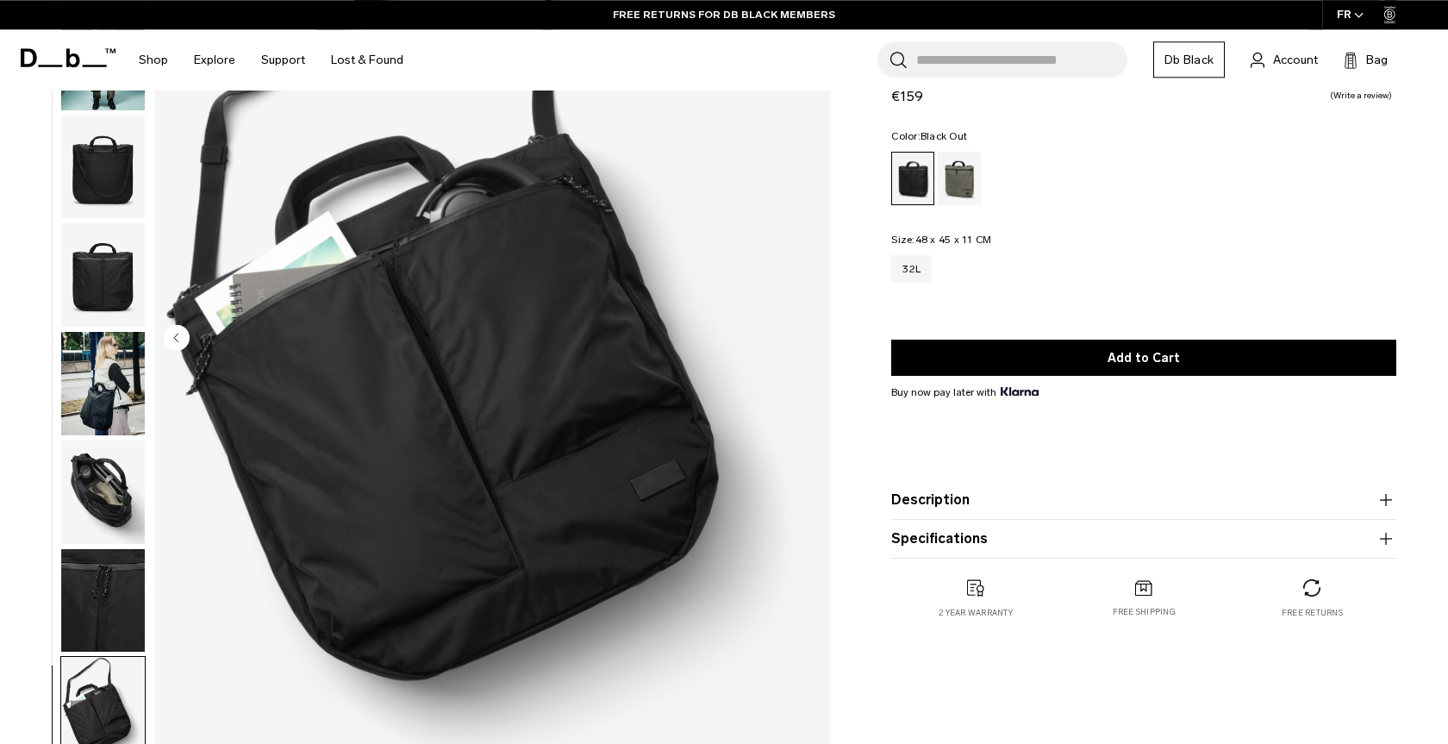
scroll to position [0, 0]
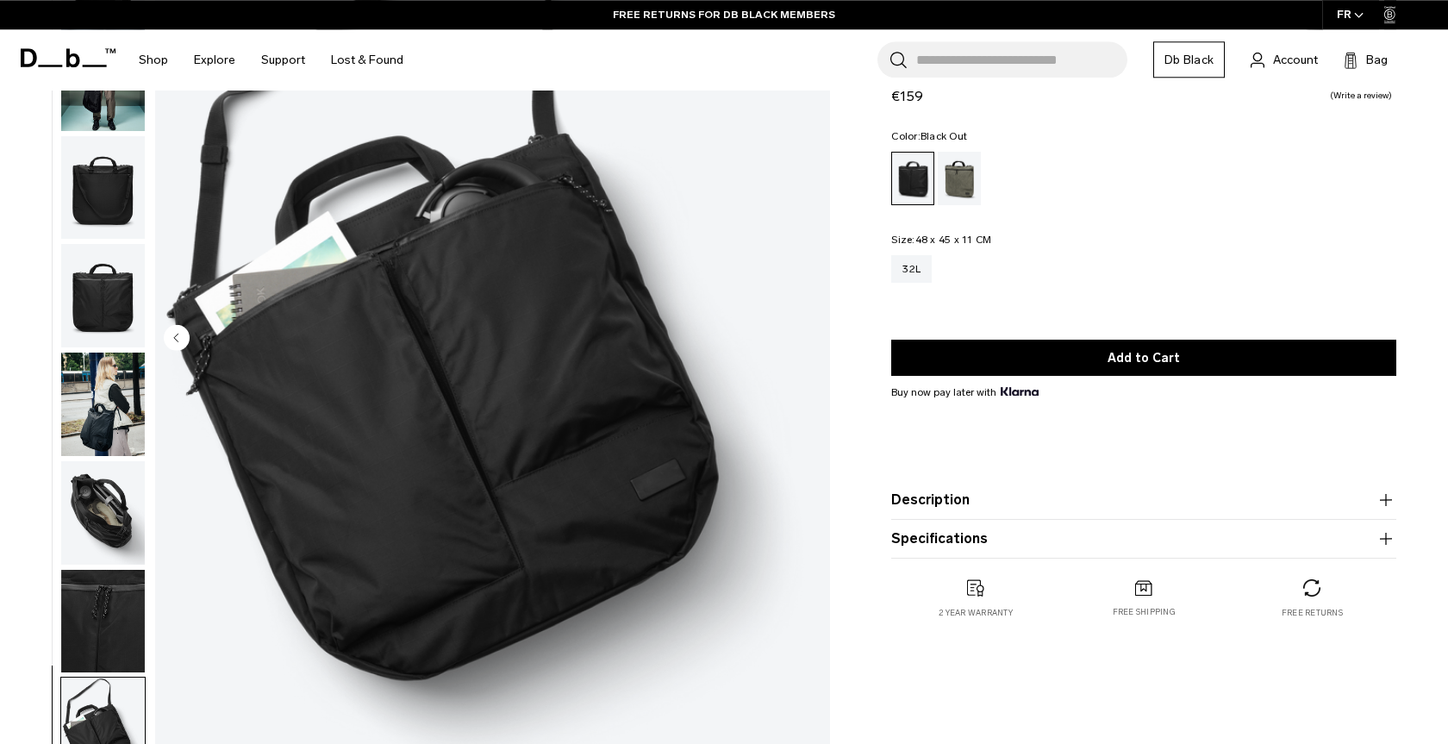
click at [101, 534] on img "button" at bounding box center [103, 512] width 84 height 103
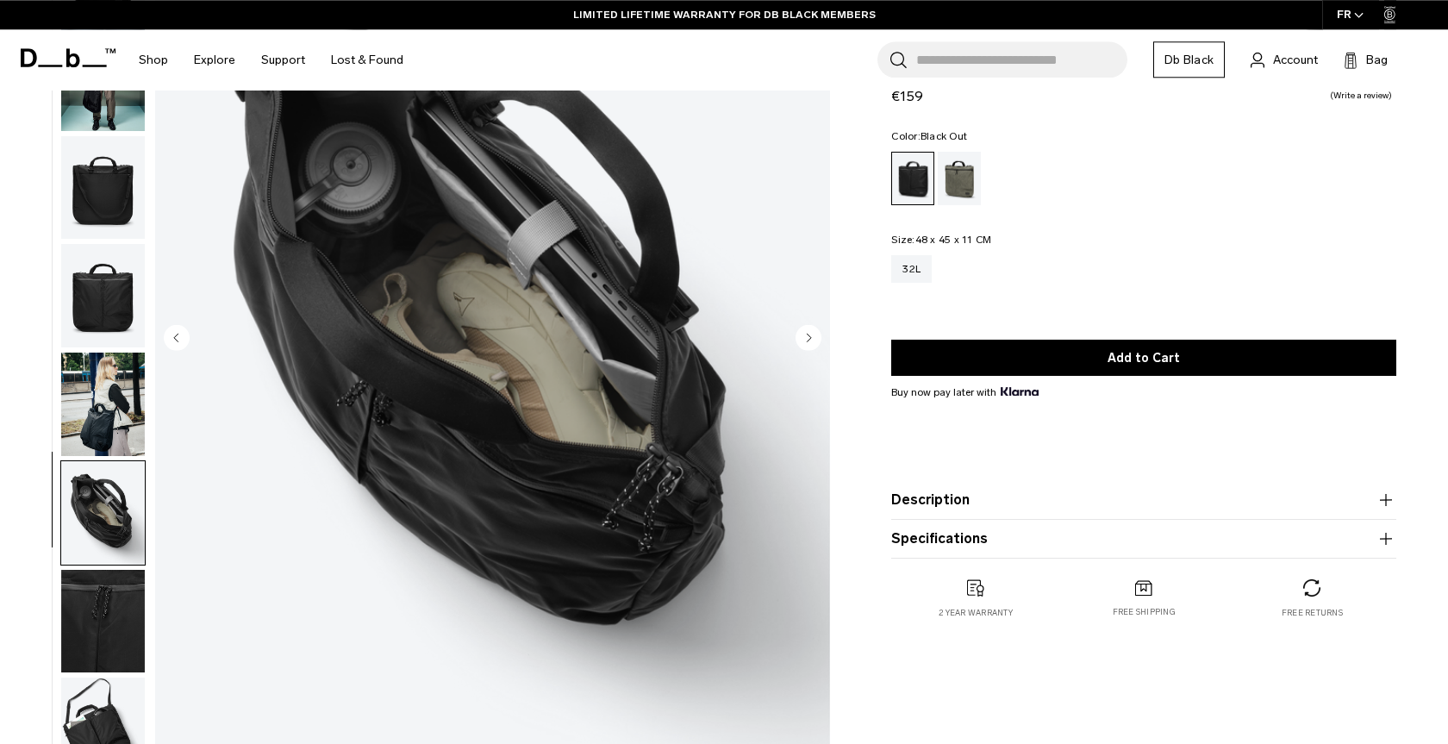
click at [119, 295] on img "button" at bounding box center [103, 295] width 84 height 103
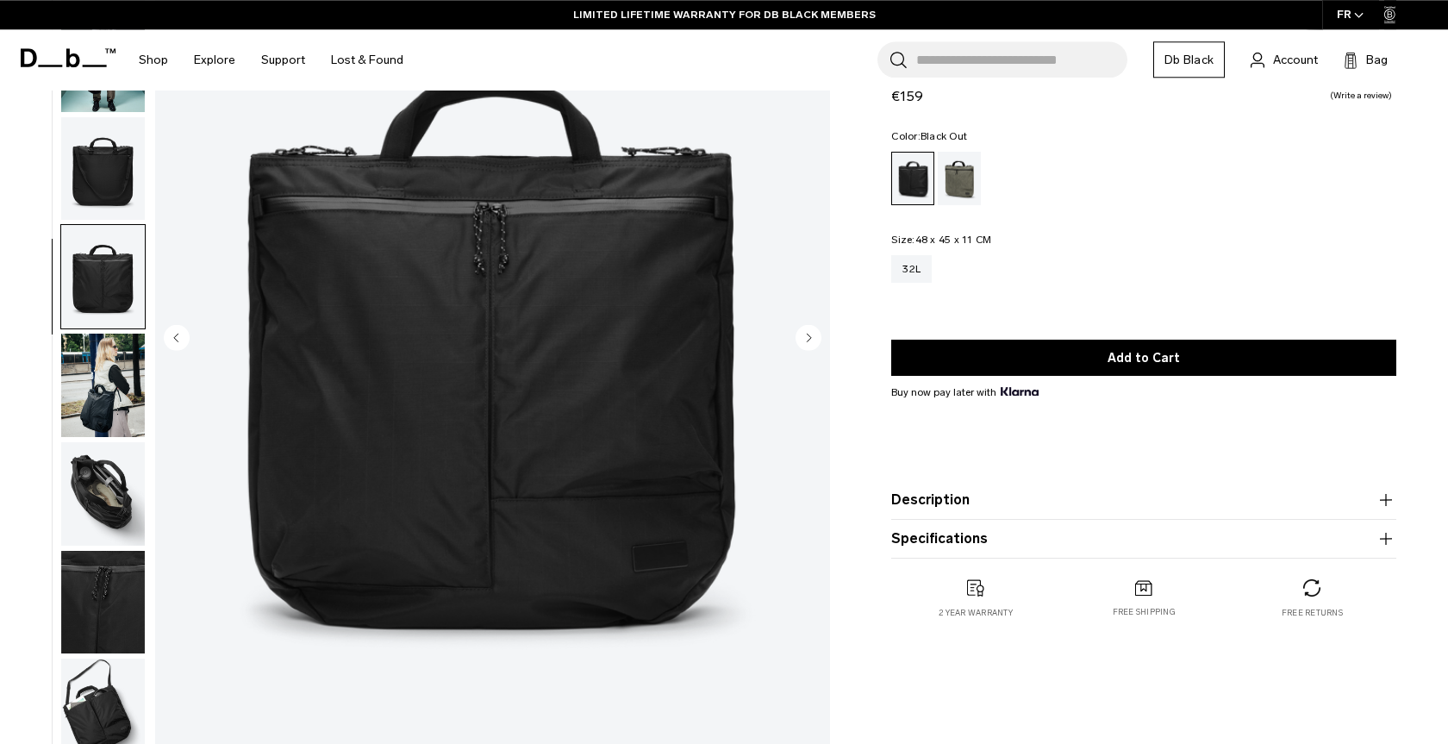
scroll to position [21, 0]
click at [128, 184] on img "button" at bounding box center [103, 167] width 84 height 103
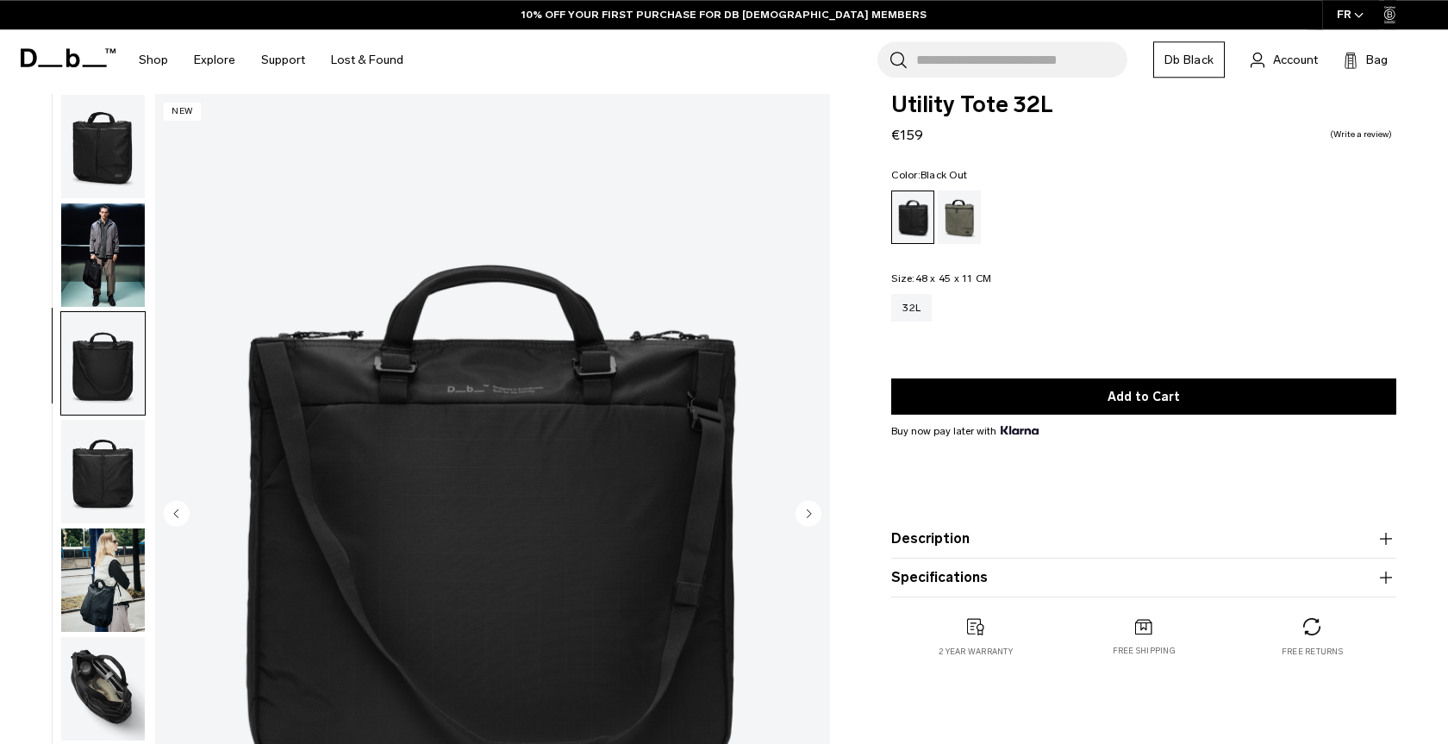
scroll to position [0, 0]
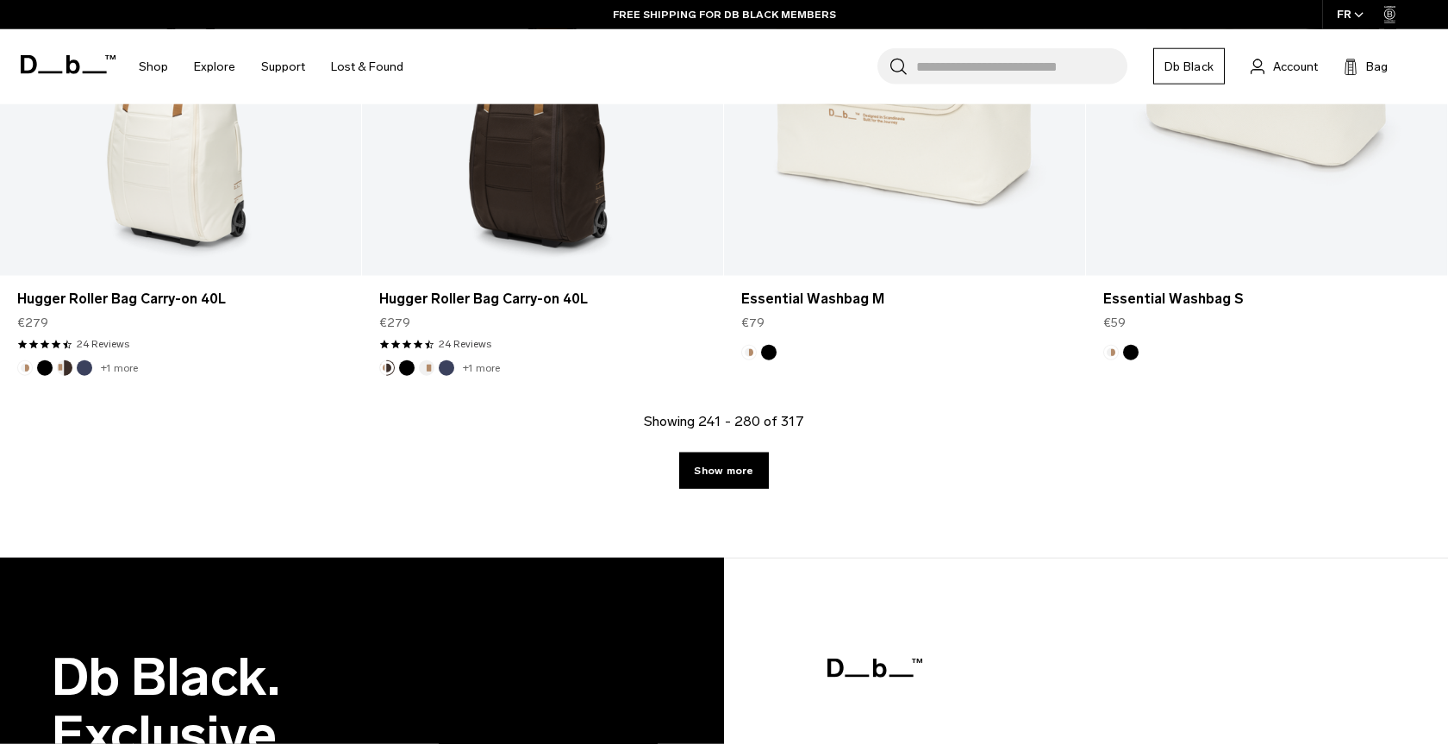
scroll to position [5578, 0]
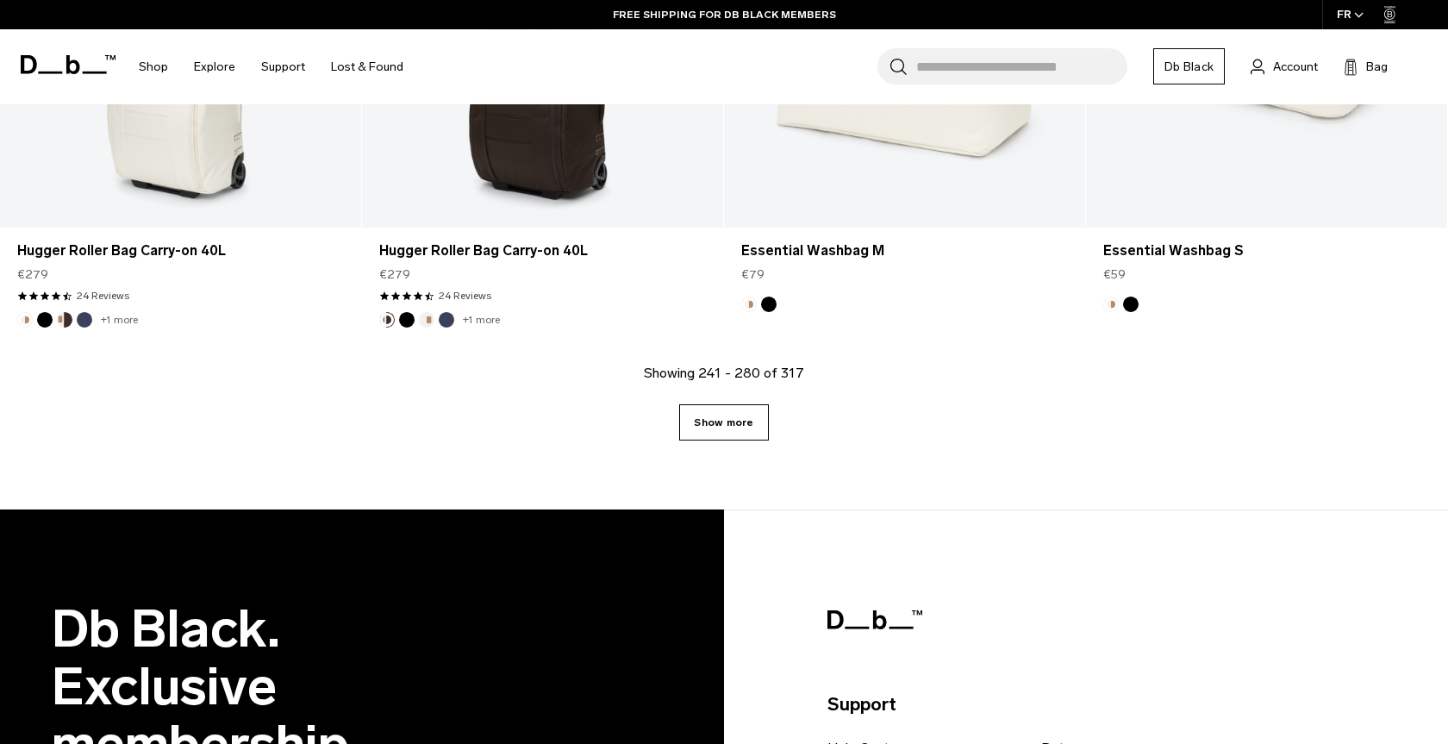
click at [727, 433] on link "Show more" at bounding box center [723, 422] width 89 height 36
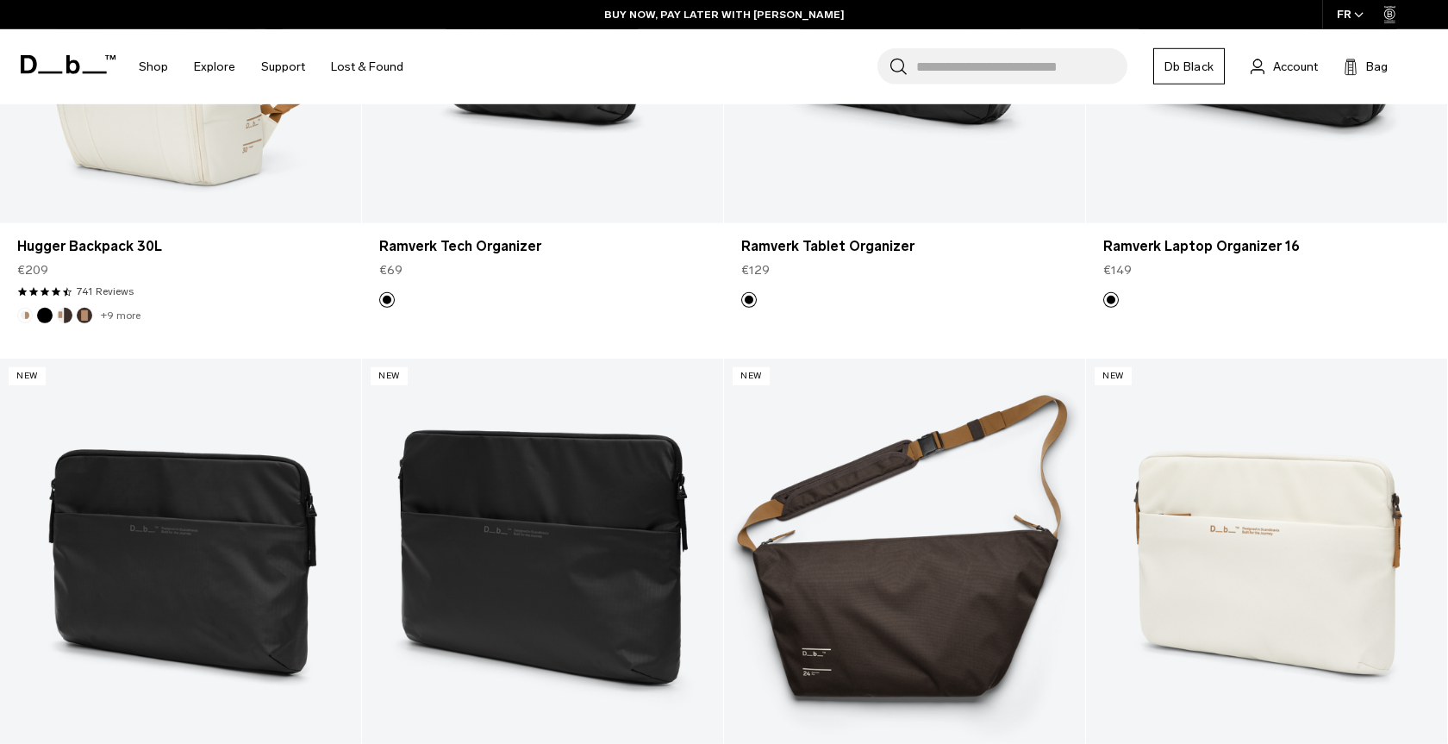
scroll to position [7562, 0]
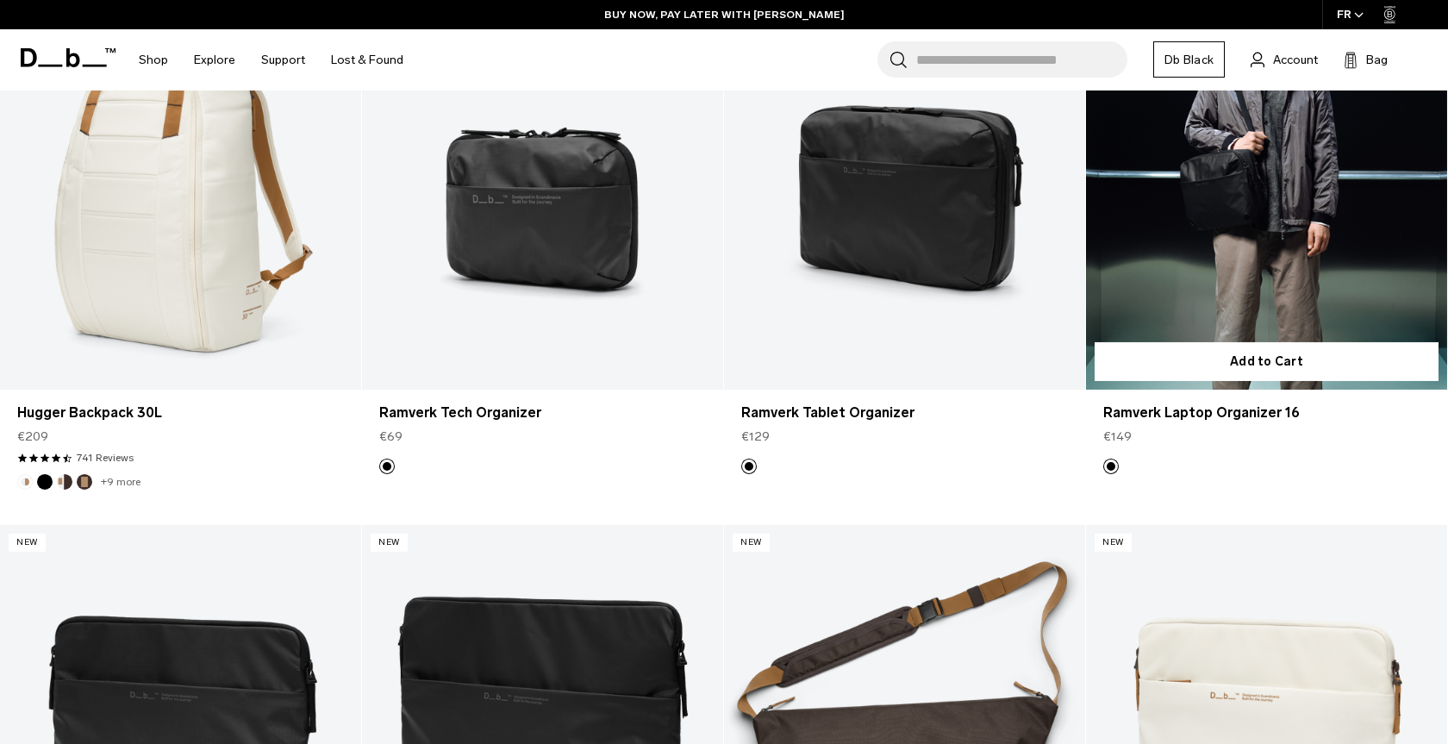
click at [1324, 233] on link "Ramverk Laptop Organizer 16" at bounding box center [1266, 189] width 361 height 402
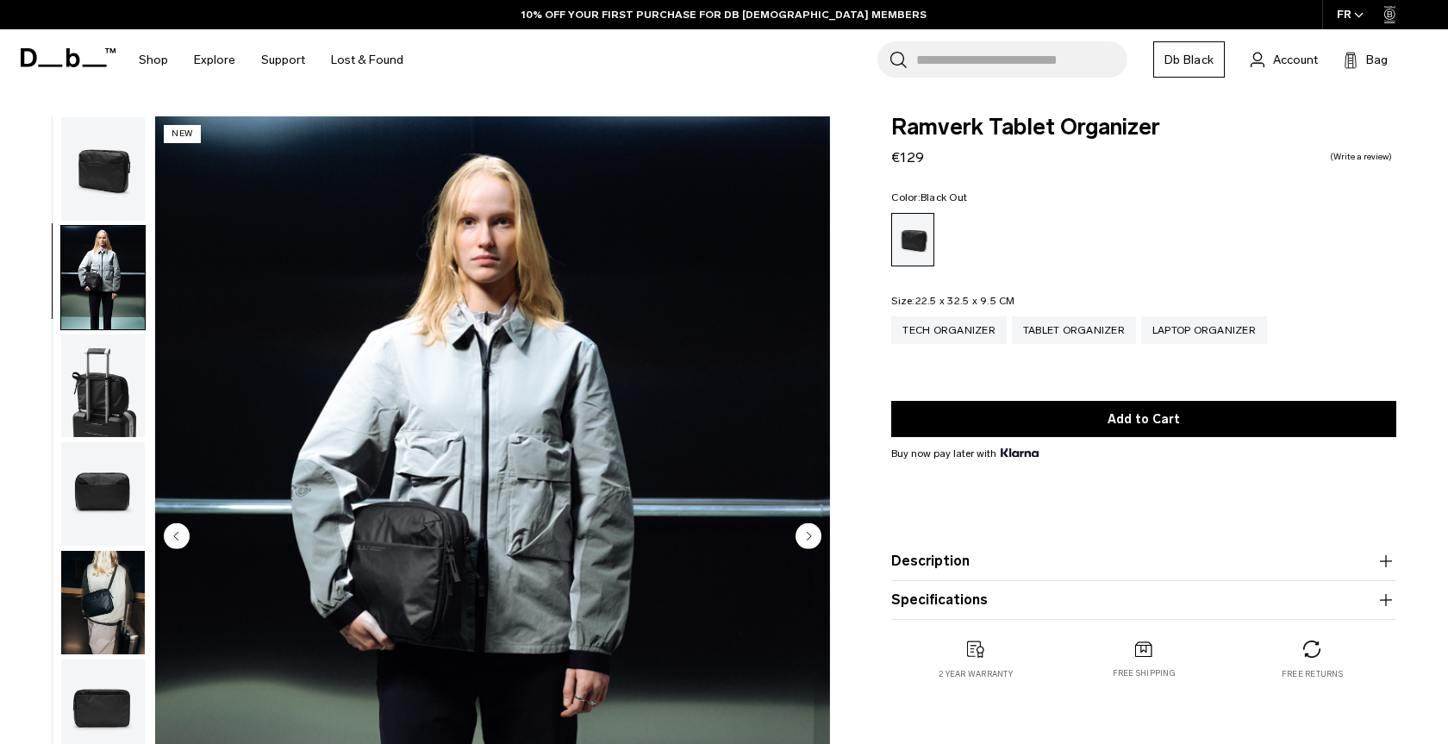
scroll to position [21, 0]
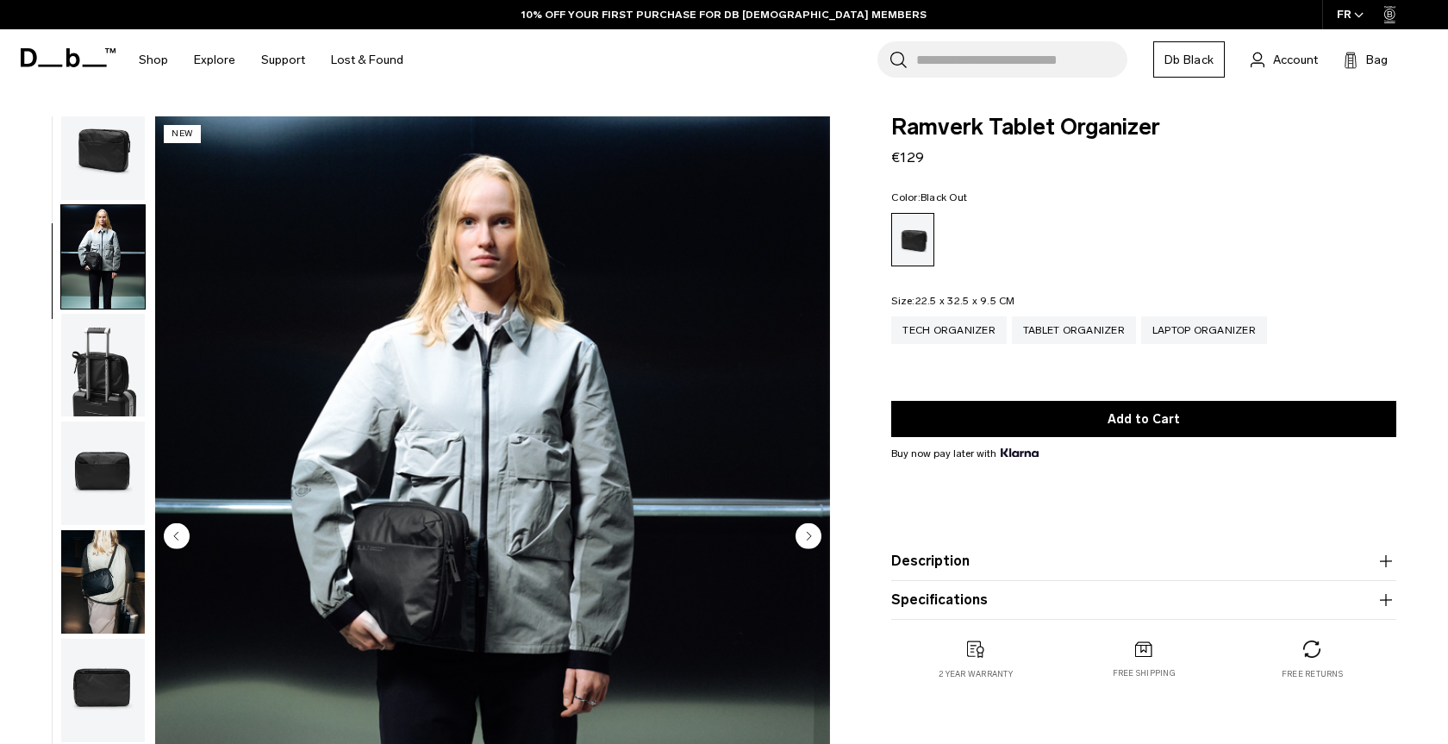
click at [107, 369] on img "button" at bounding box center [103, 365] width 84 height 103
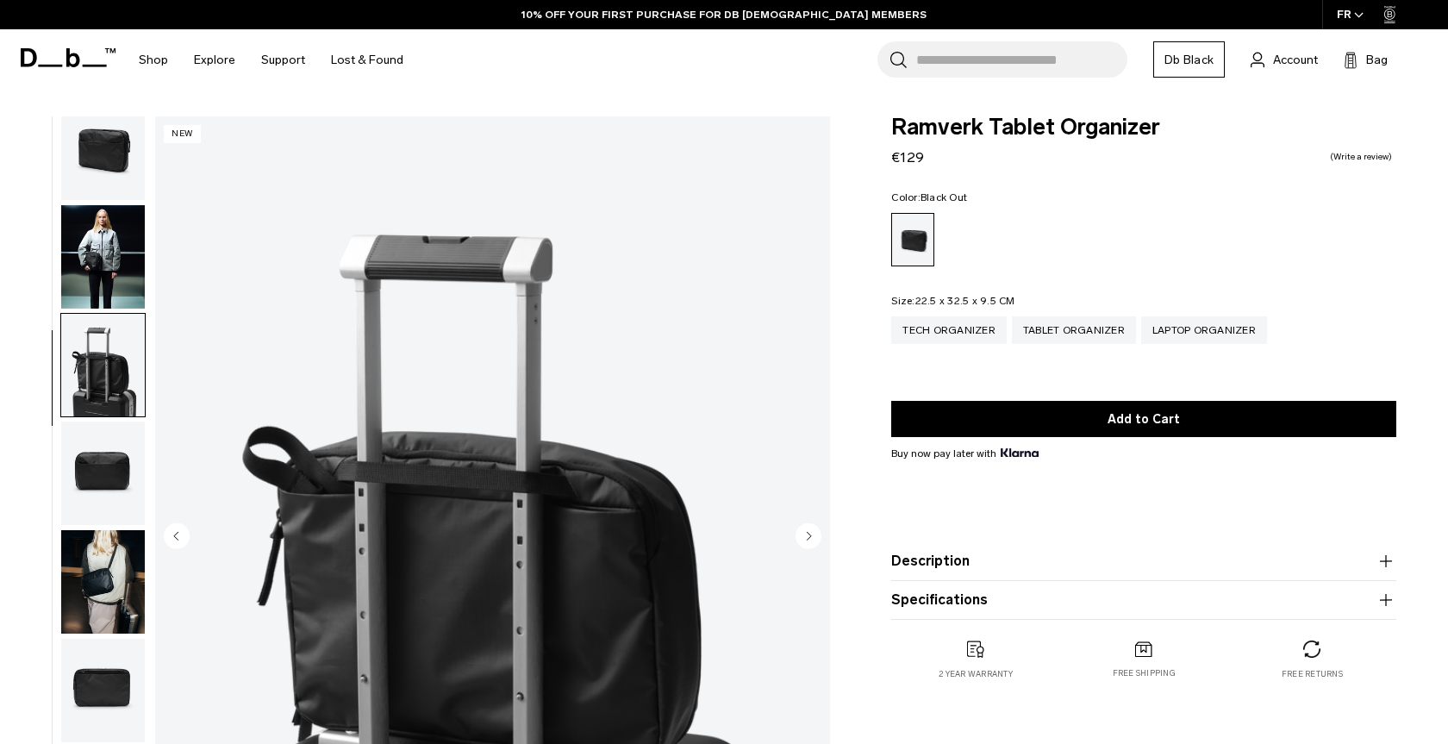
click at [87, 468] on img "button" at bounding box center [103, 473] width 84 height 103
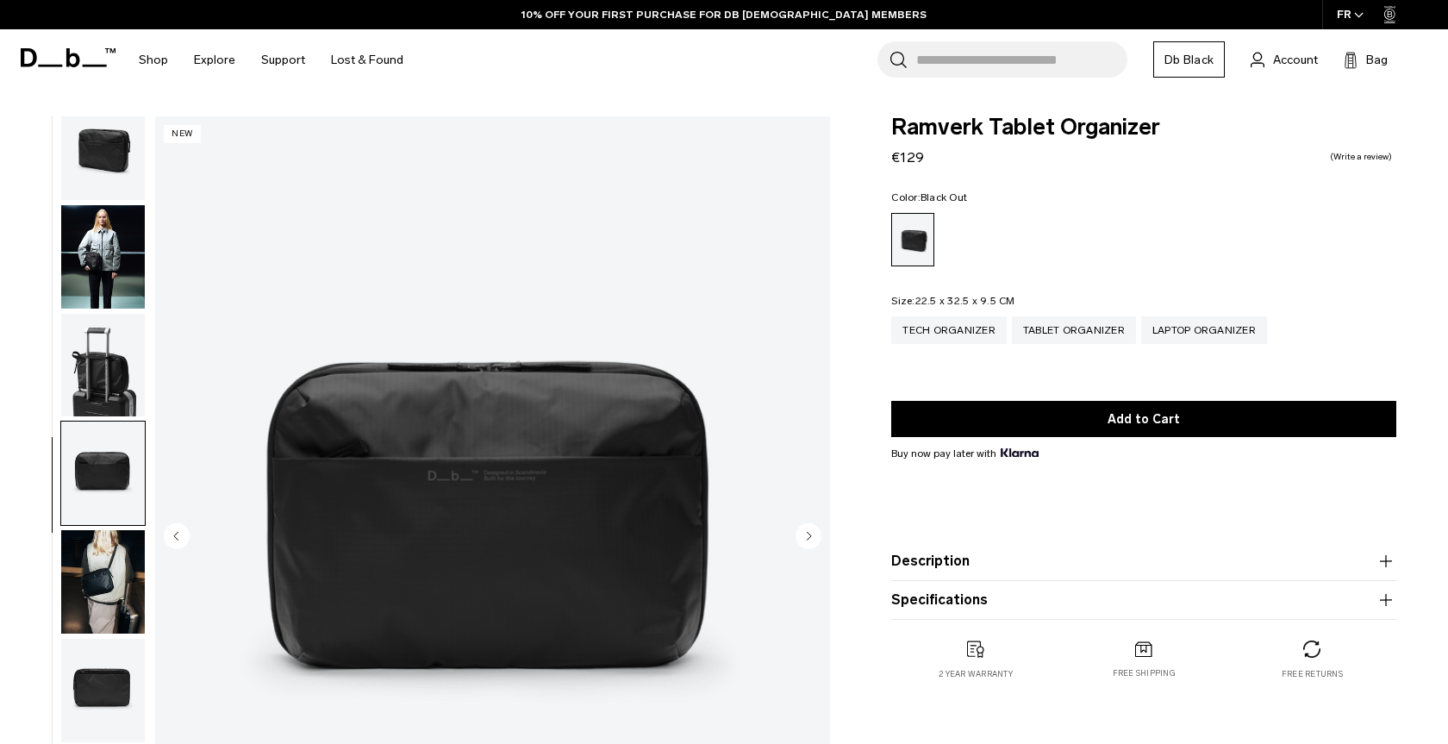
click at [99, 580] on img "button" at bounding box center [103, 581] width 84 height 103
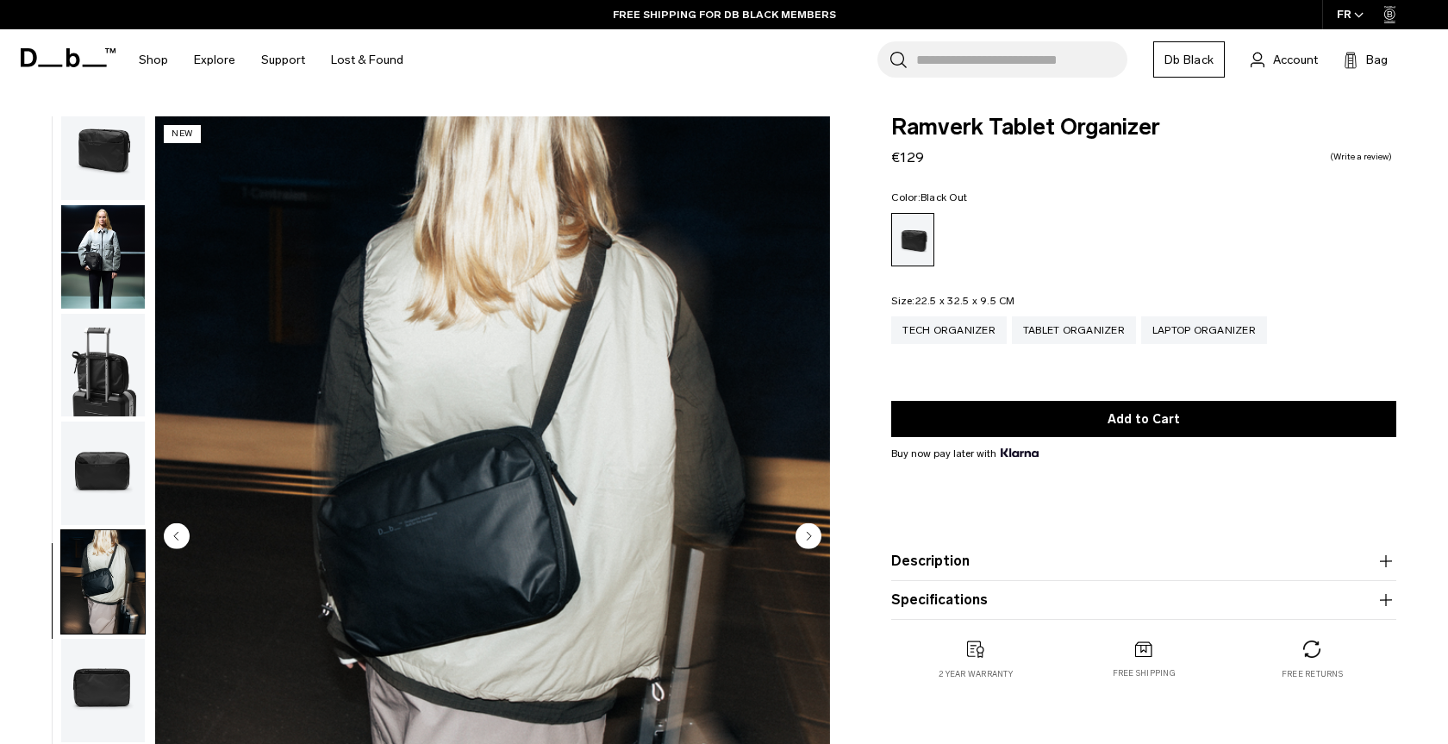
click at [107, 676] on img "button" at bounding box center [103, 690] width 84 height 103
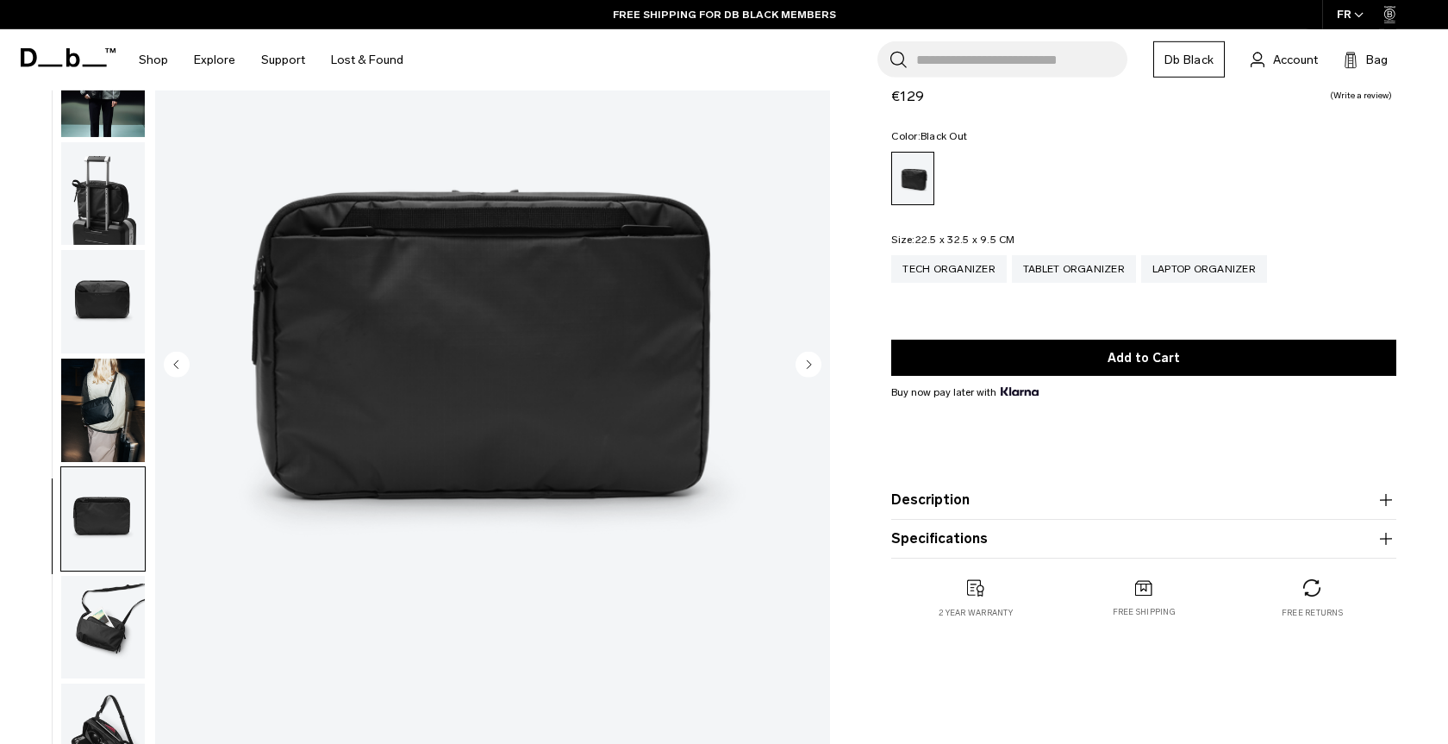
scroll to position [352, 0]
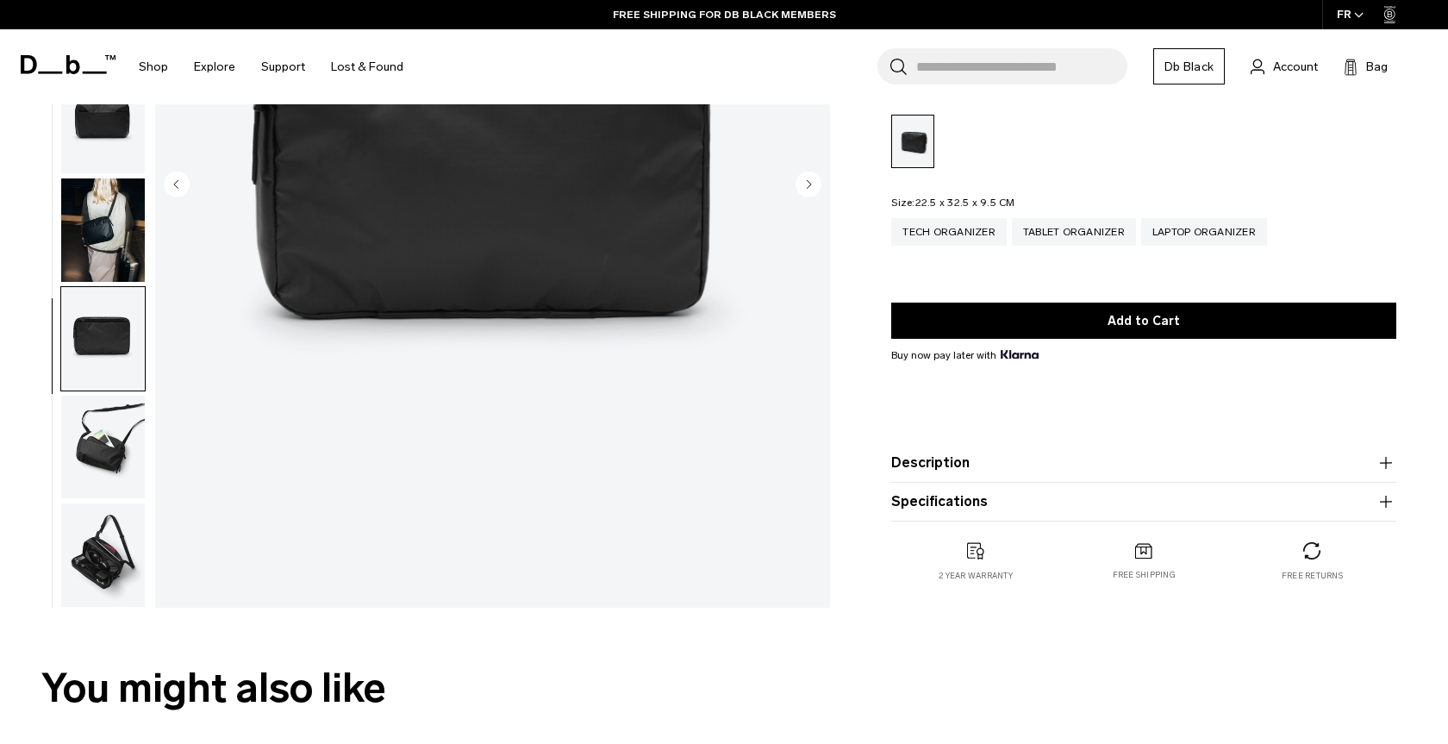
click at [108, 451] on img "button" at bounding box center [103, 447] width 84 height 103
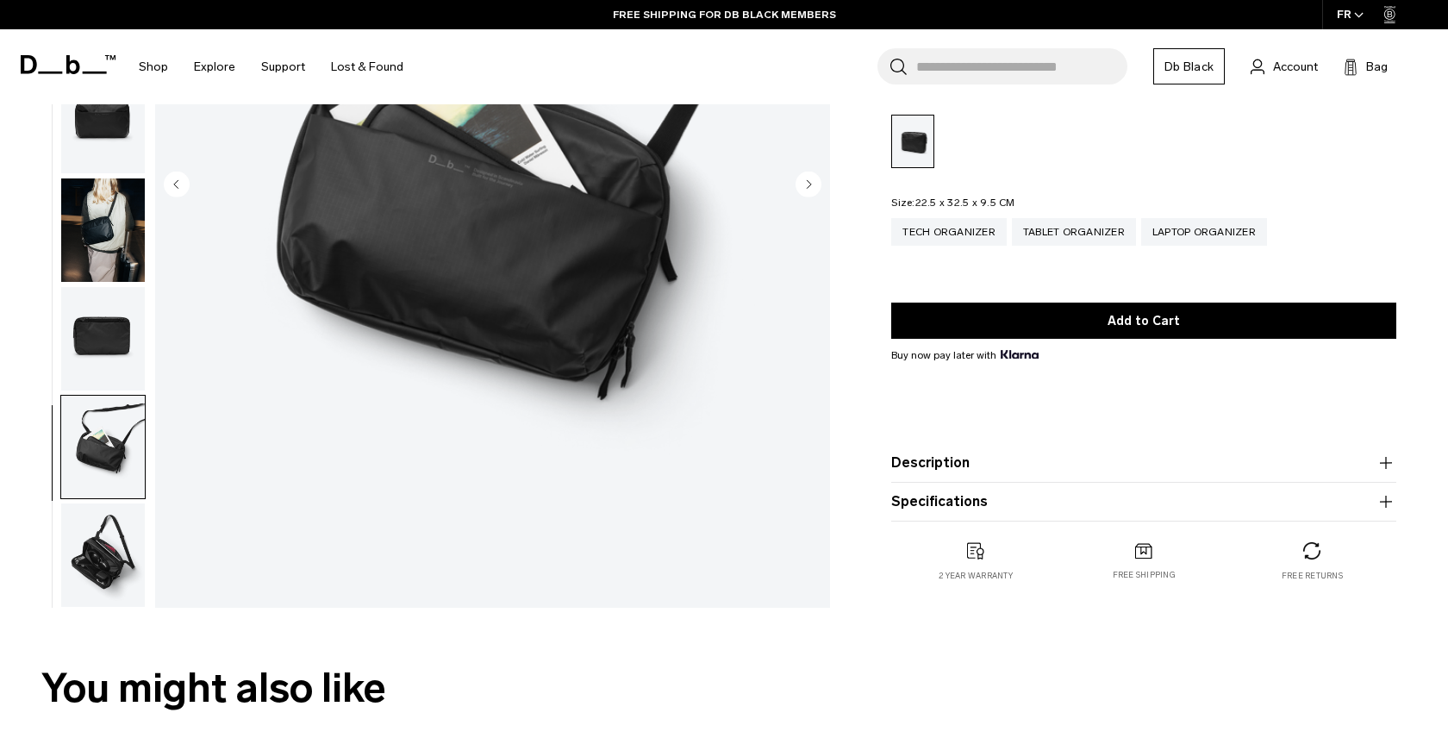
click at [104, 574] on img "button" at bounding box center [103, 554] width 84 height 103
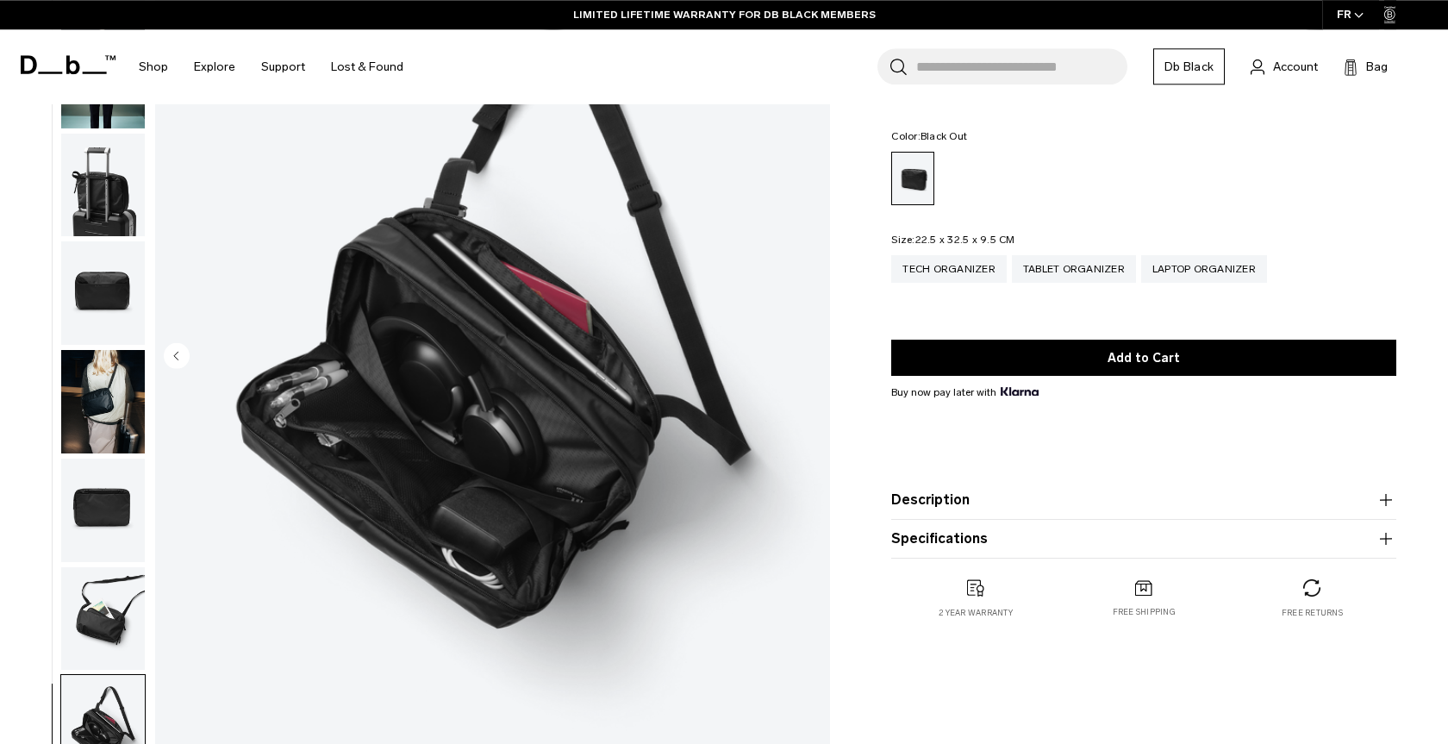
scroll to position [181, 0]
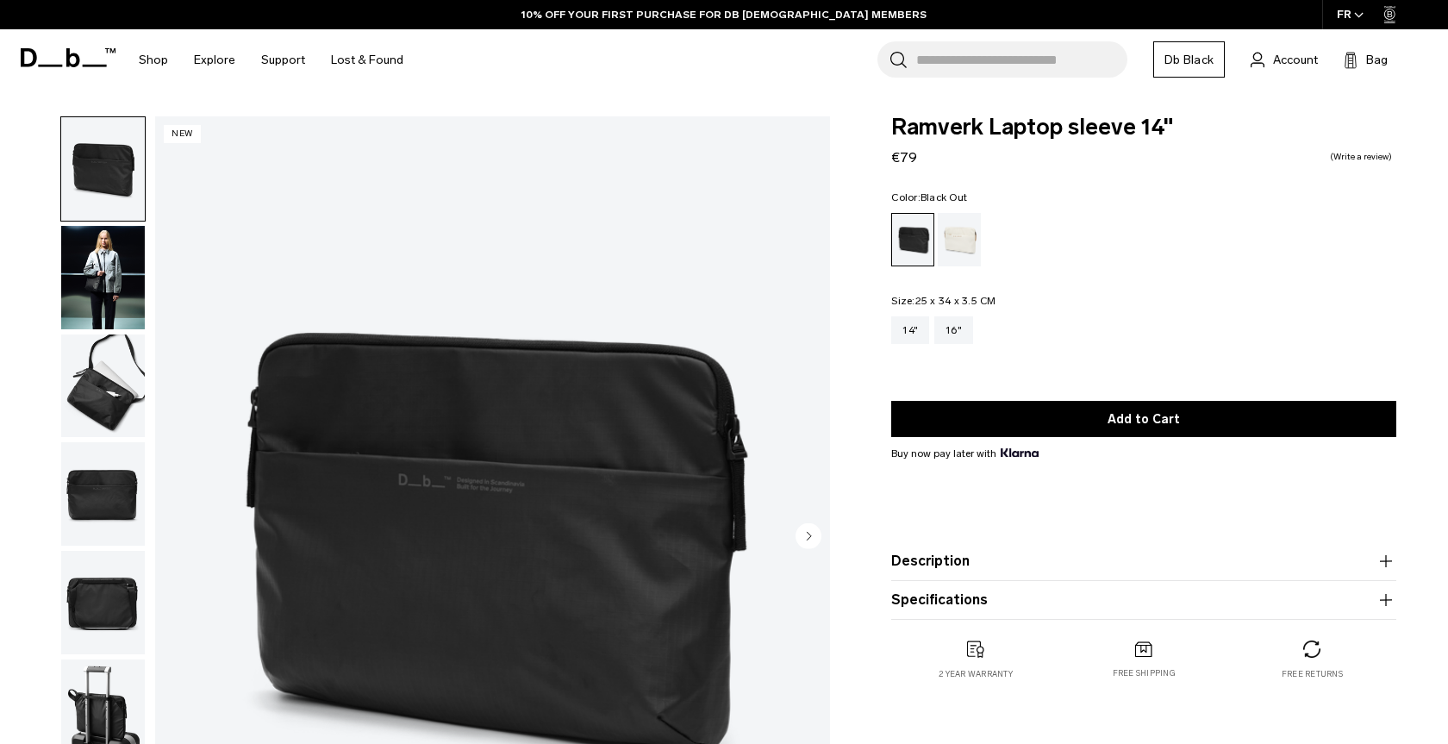
click at [100, 366] on img "button" at bounding box center [103, 385] width 84 height 103
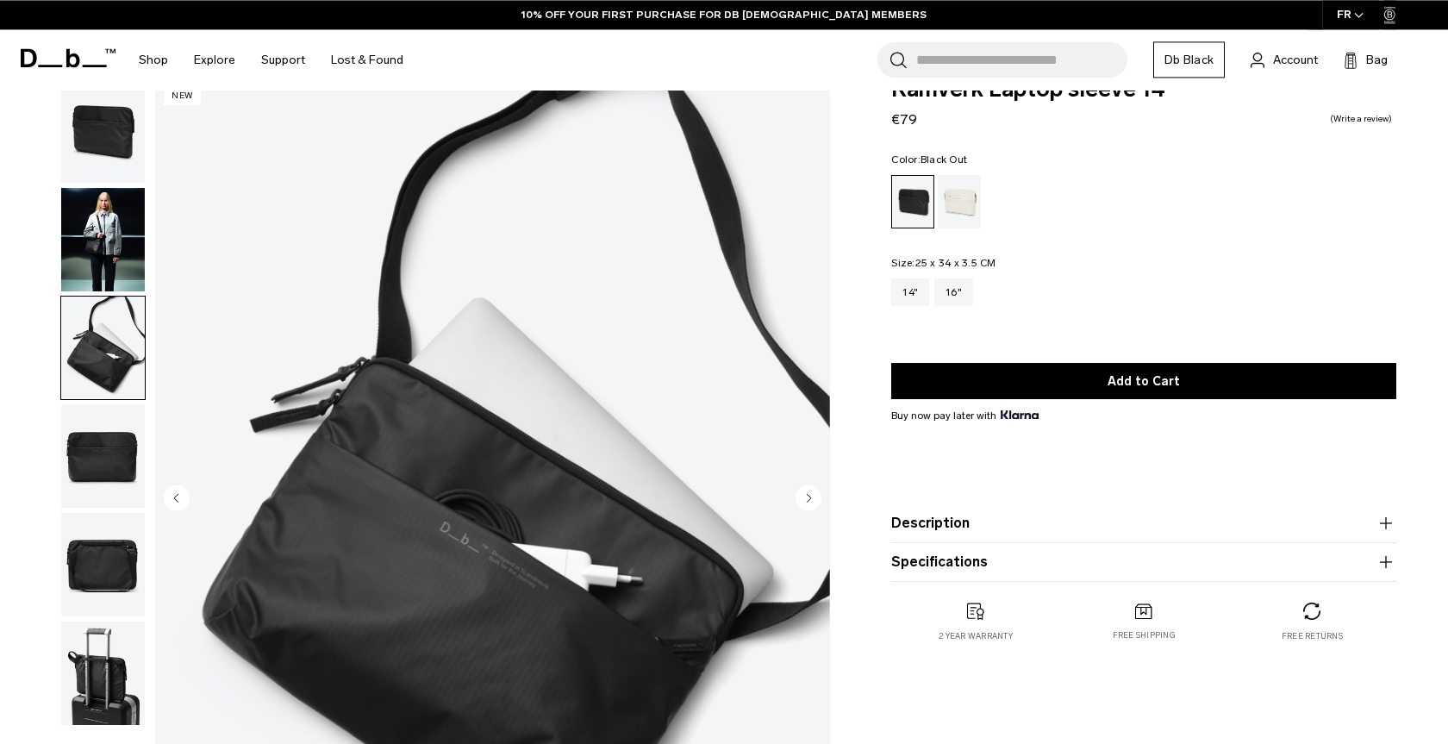
scroll to position [88, 0]
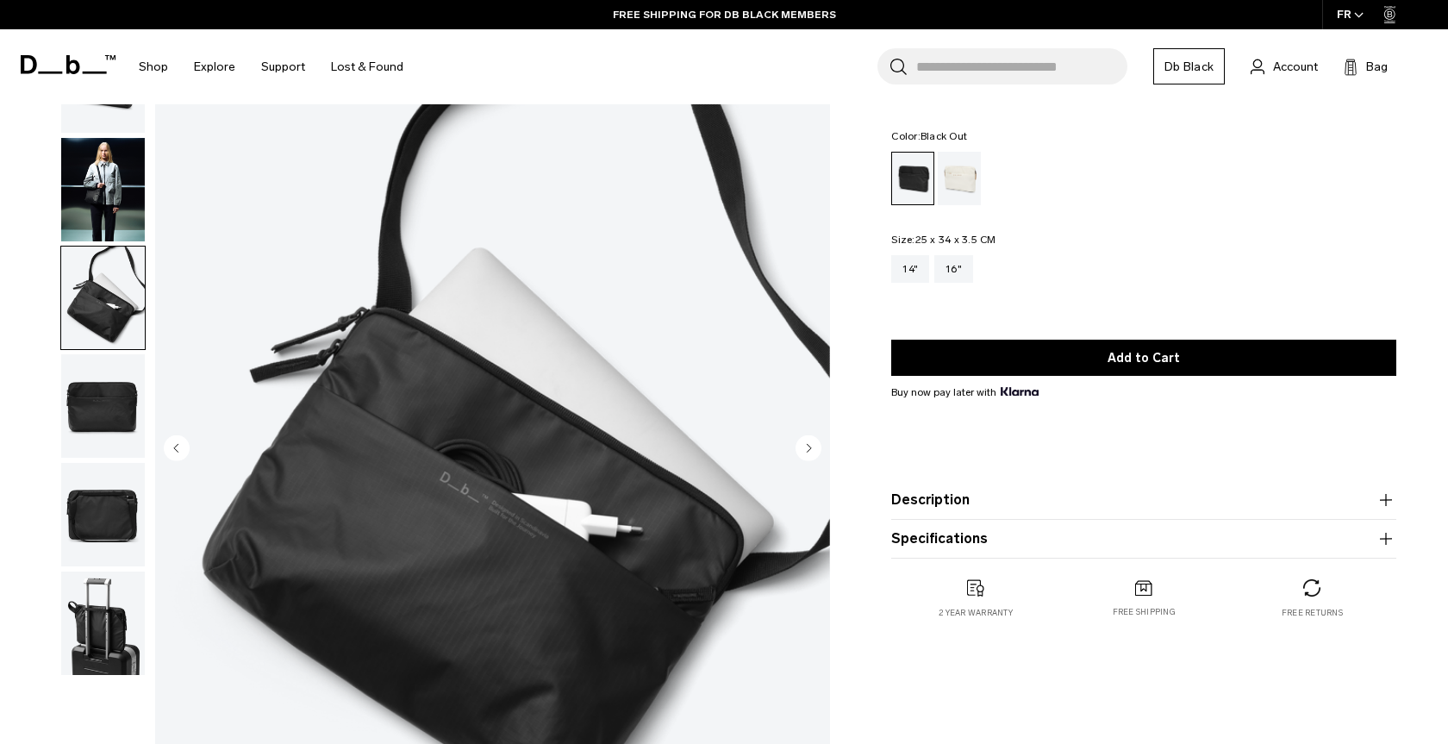
click at [94, 510] on img "button" at bounding box center [103, 514] width 84 height 103
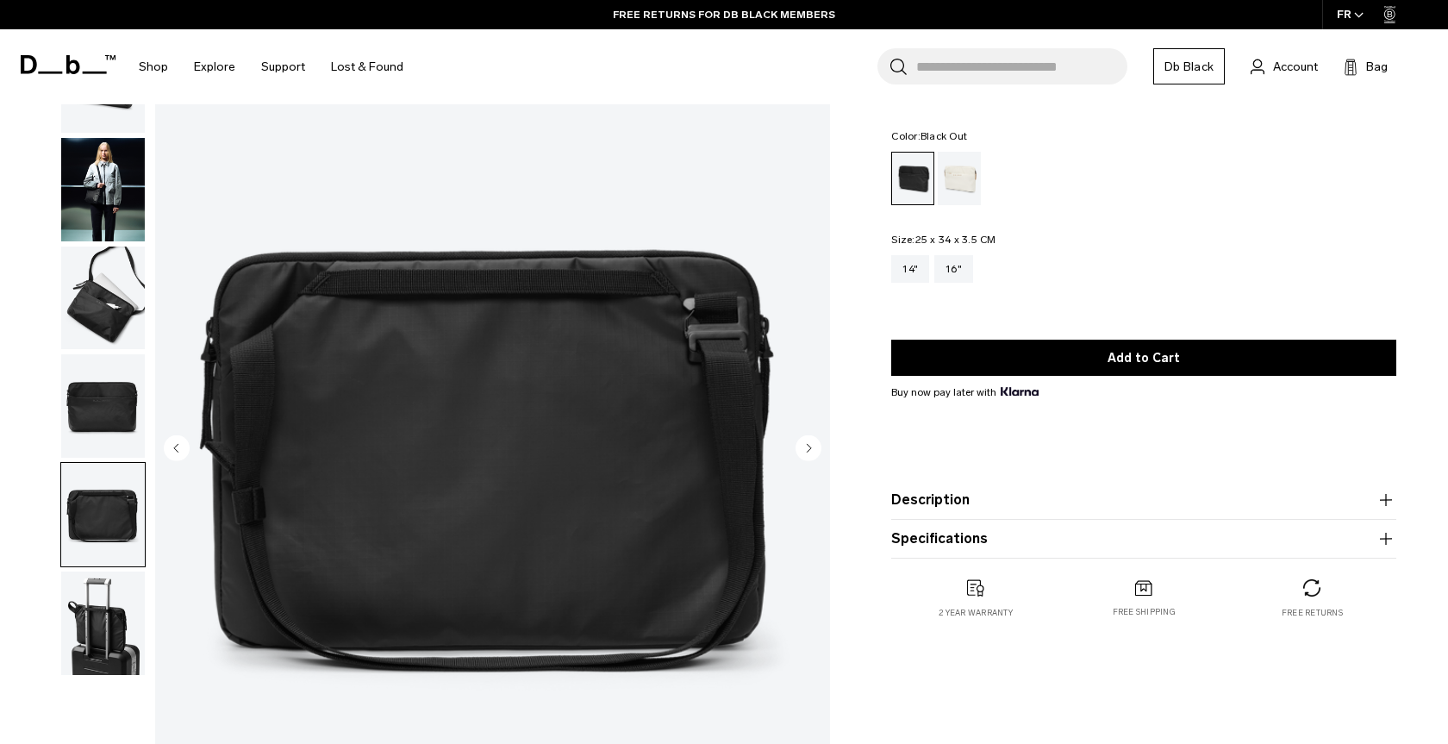
click at [114, 646] on img "button" at bounding box center [103, 622] width 84 height 103
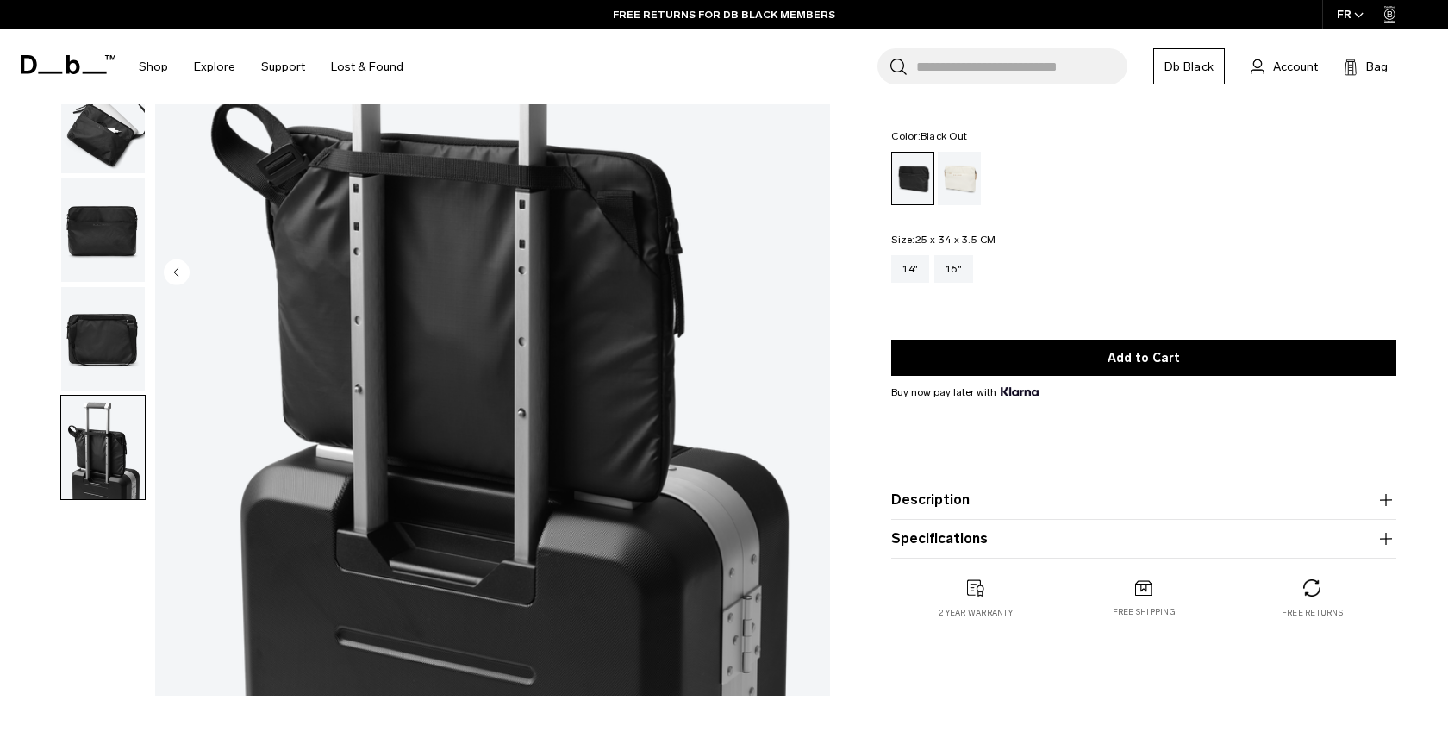
scroll to position [0, 0]
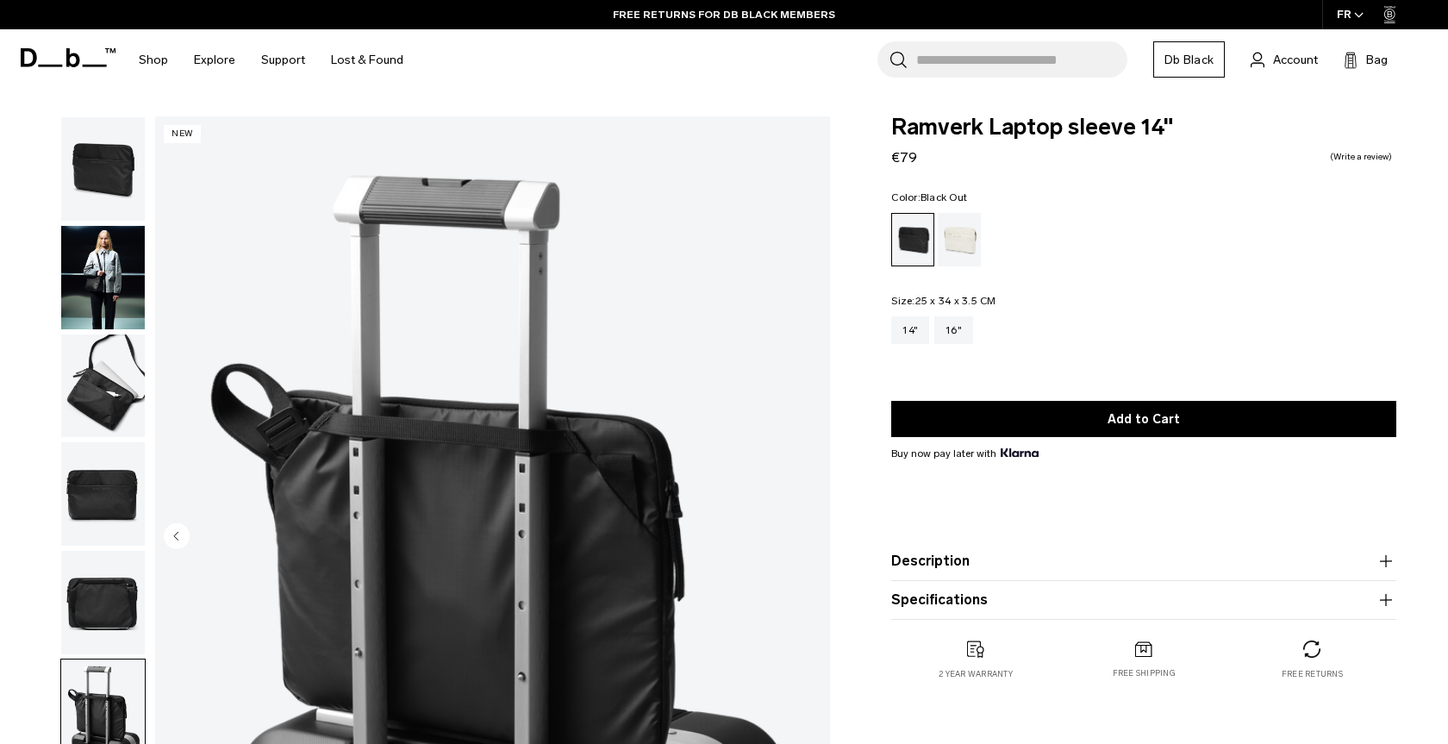
click at [106, 196] on img "button" at bounding box center [103, 168] width 84 height 103
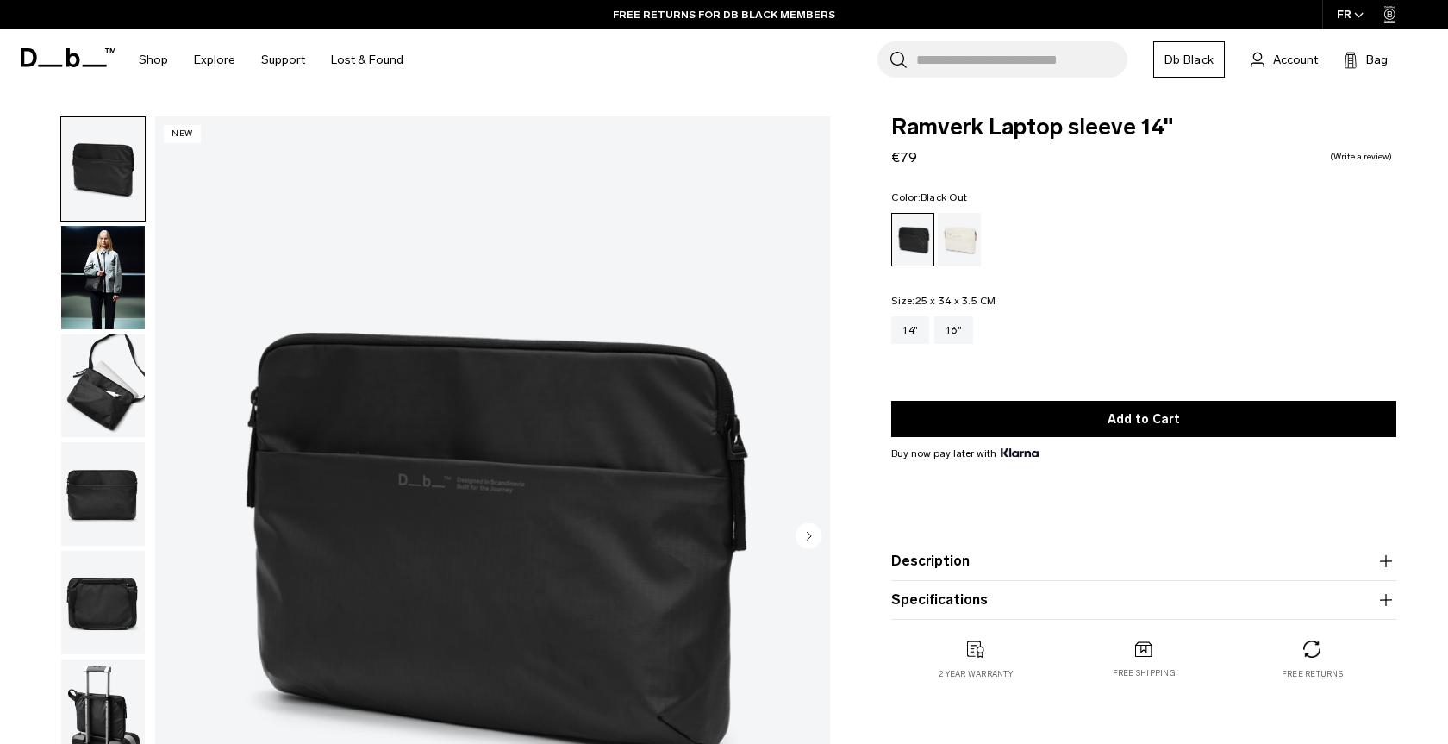
click at [116, 269] on img "button" at bounding box center [103, 277] width 84 height 103
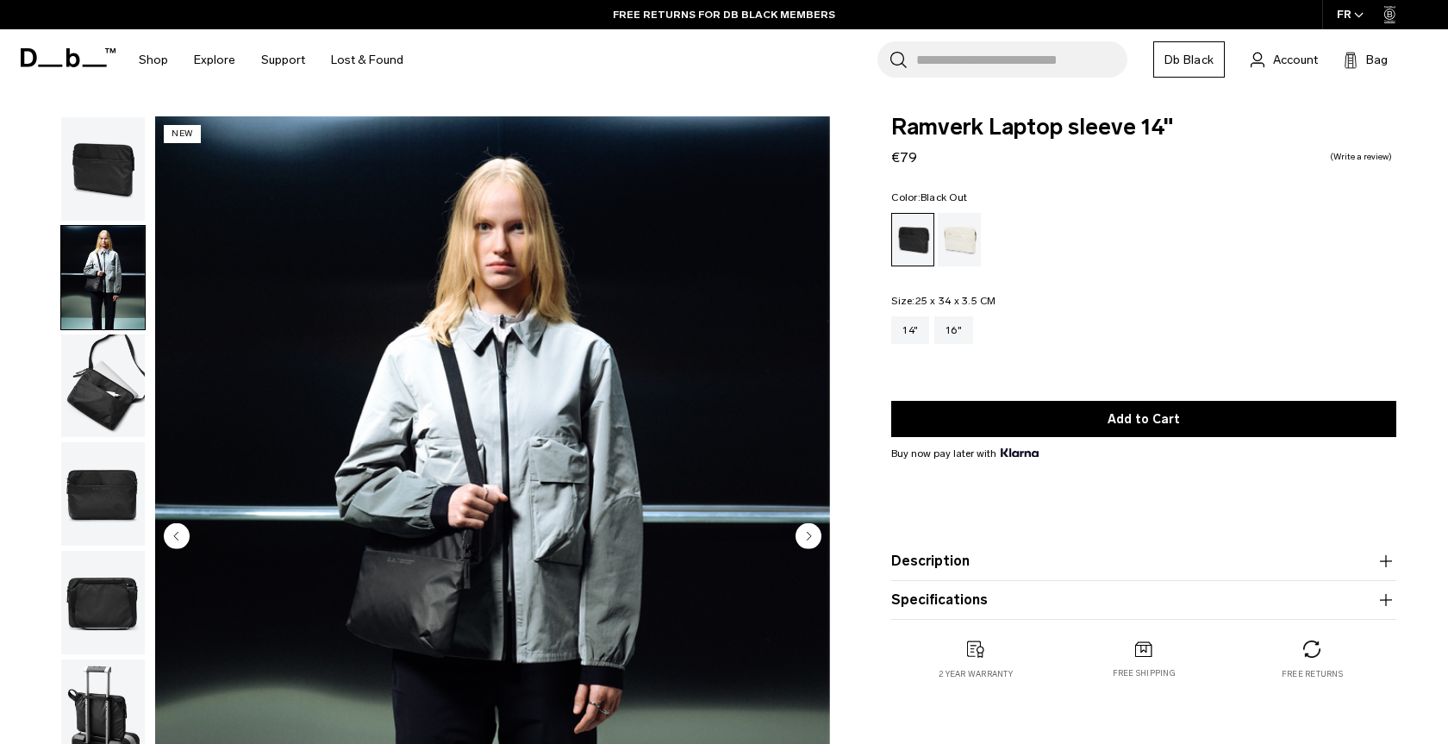
click at [117, 338] on img "button" at bounding box center [103, 385] width 84 height 103
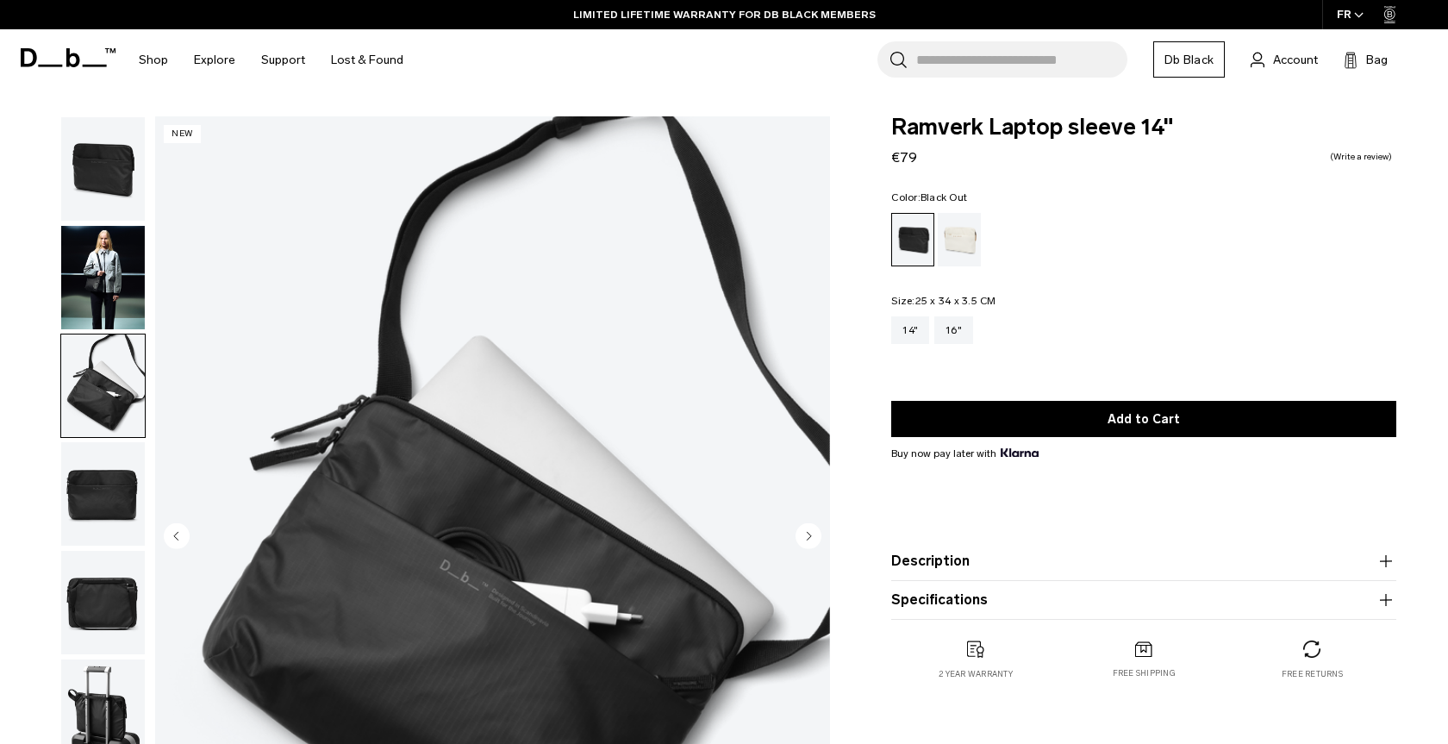
click at [128, 490] on img "button" at bounding box center [103, 493] width 84 height 103
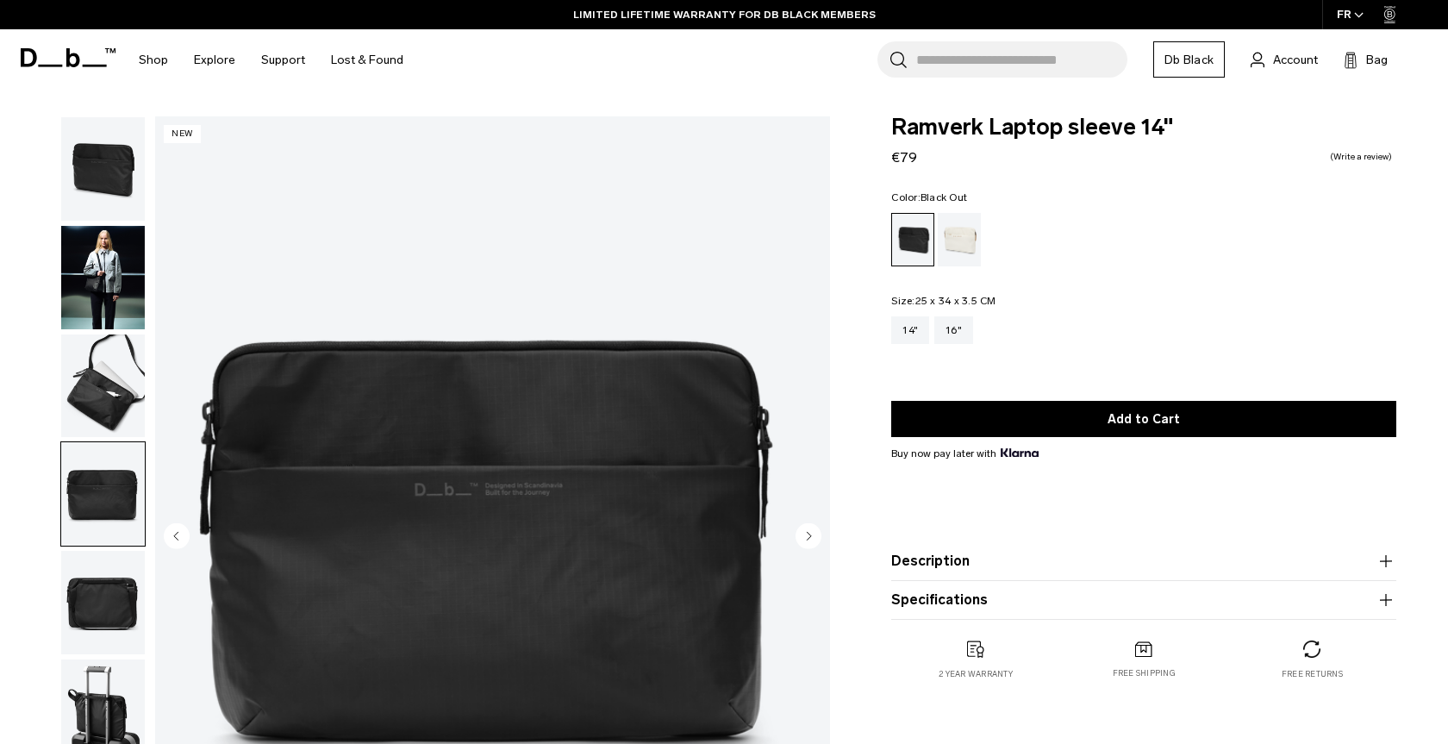
click at [88, 604] on img "button" at bounding box center [103, 602] width 84 height 103
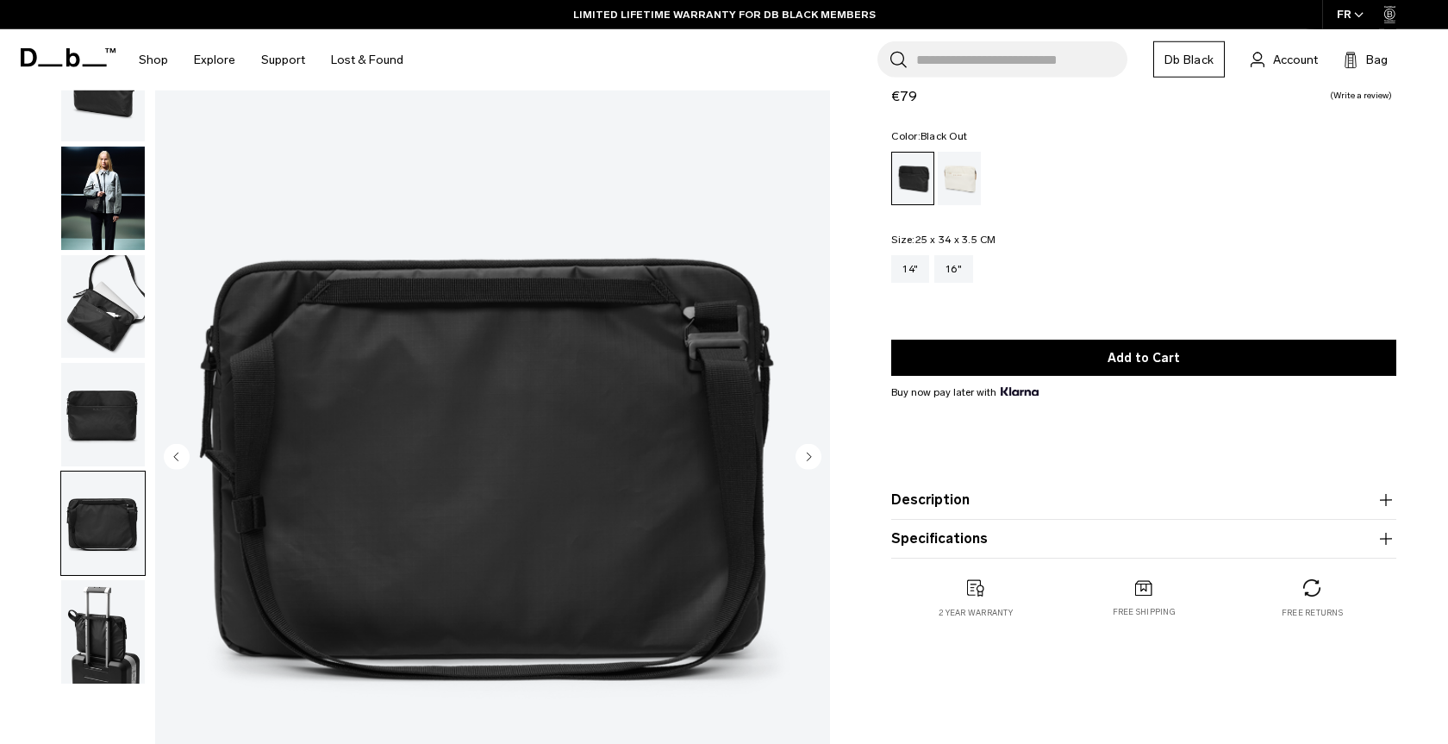
scroll to position [176, 0]
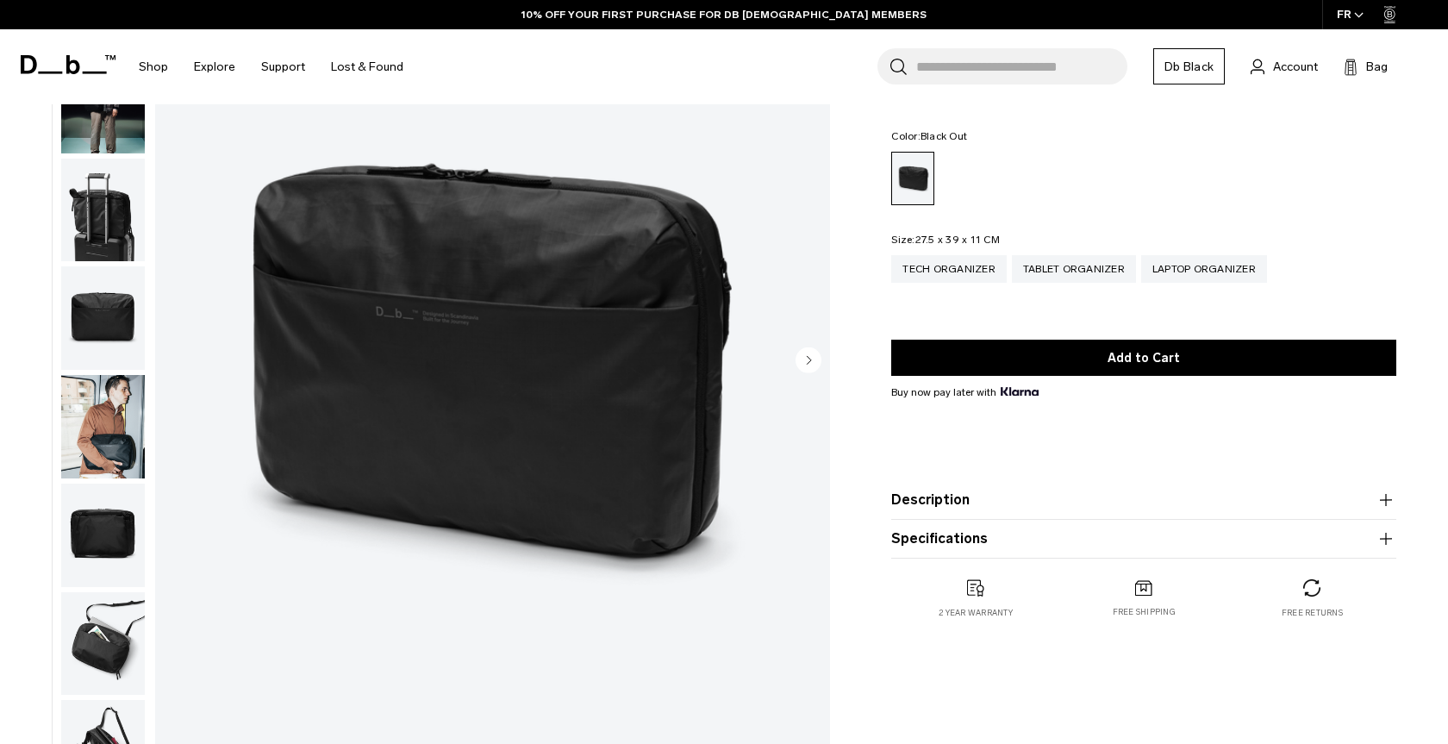
scroll to position [21, 0]
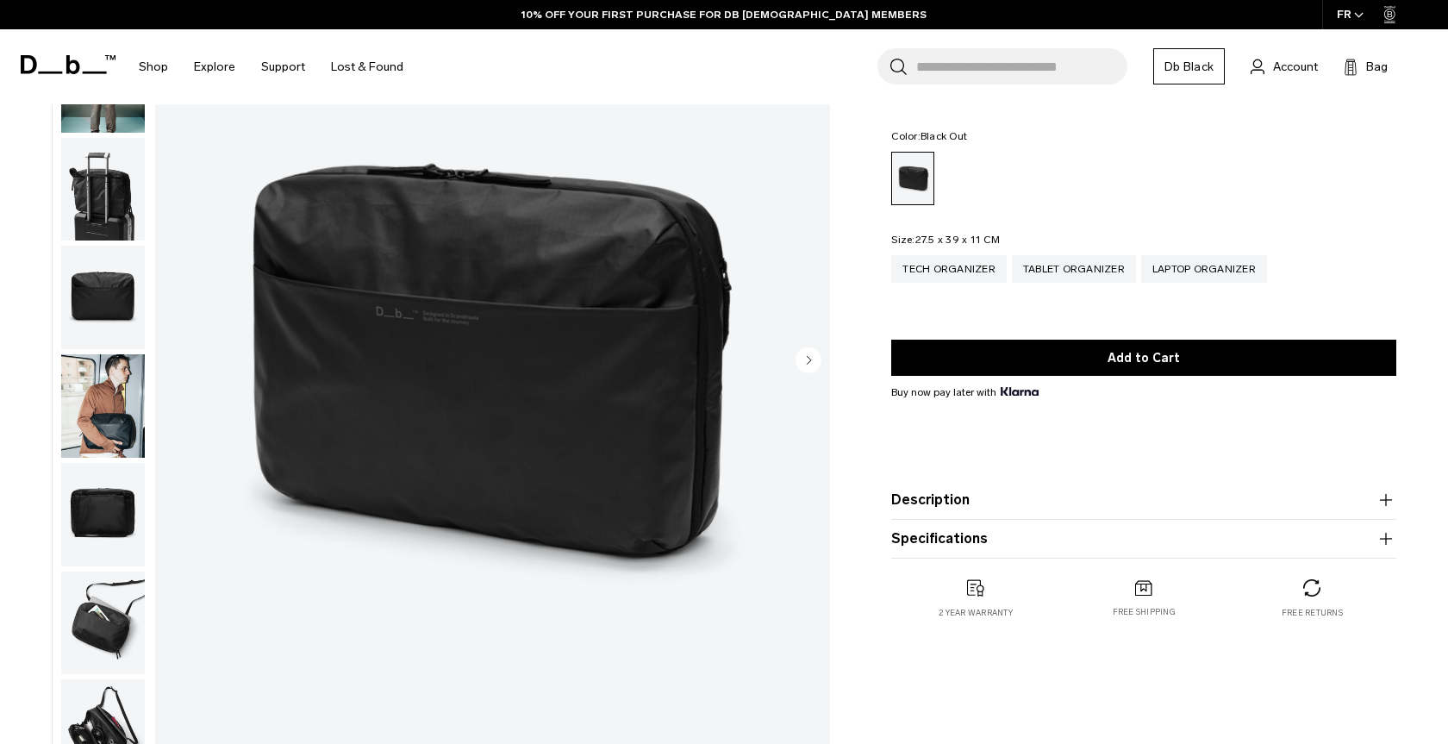
click at [125, 622] on img "button" at bounding box center [103, 622] width 84 height 103
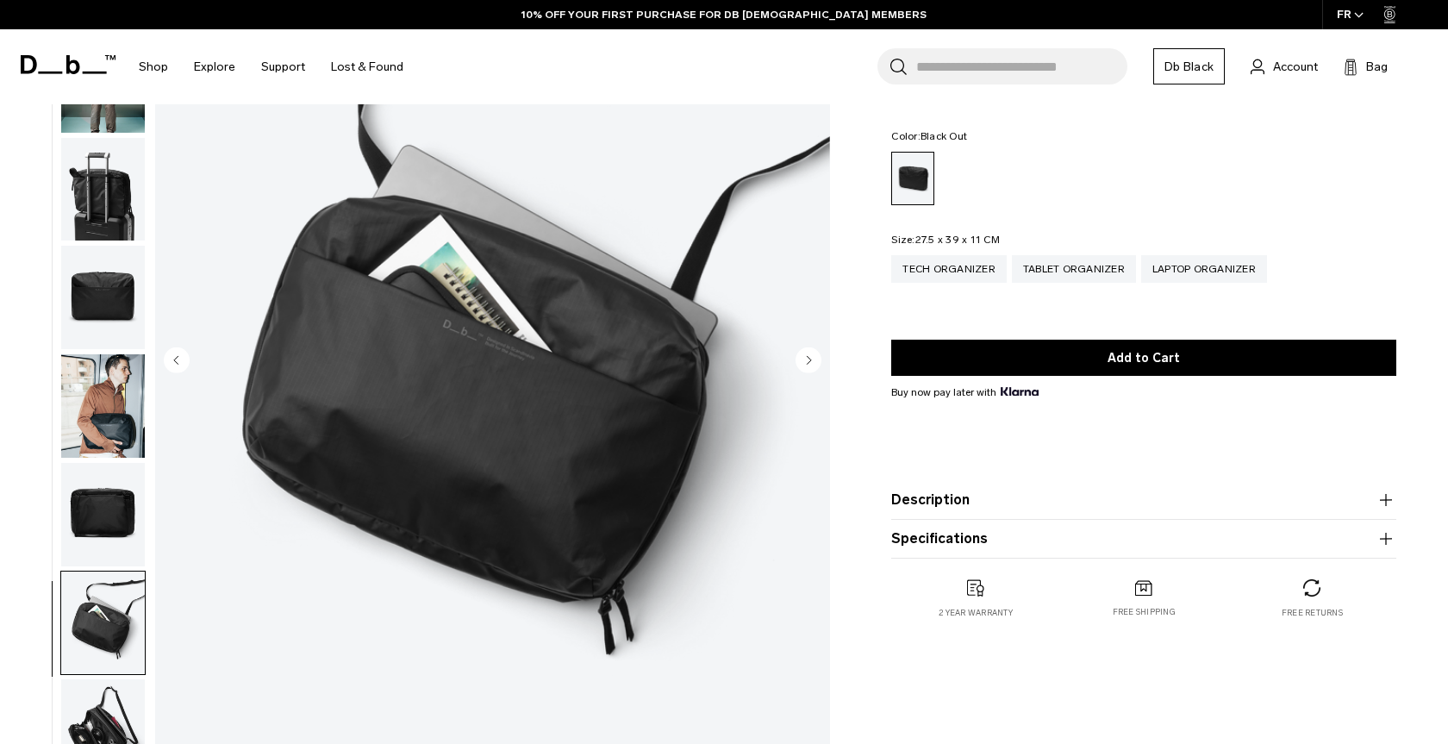
scroll to position [528, 0]
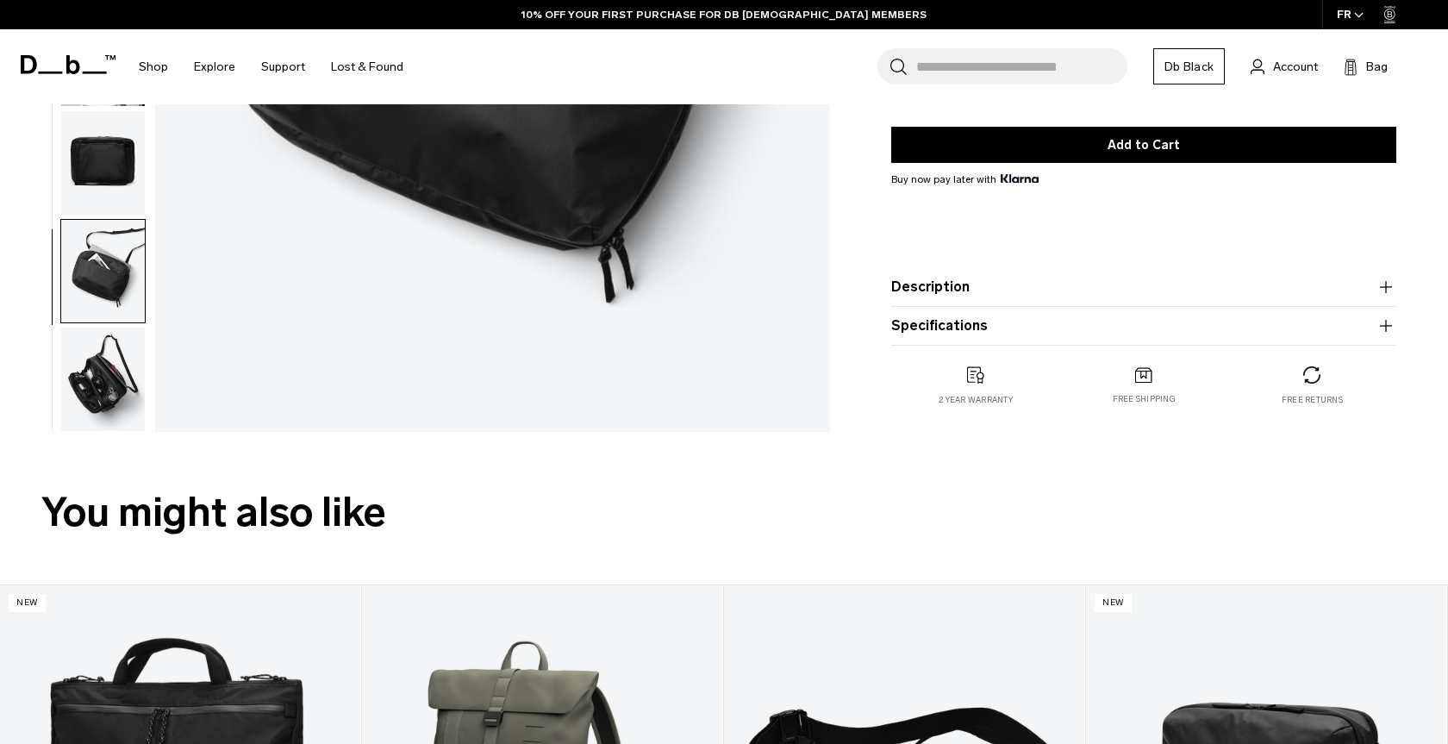
click at [102, 397] on img "button" at bounding box center [103, 379] width 84 height 103
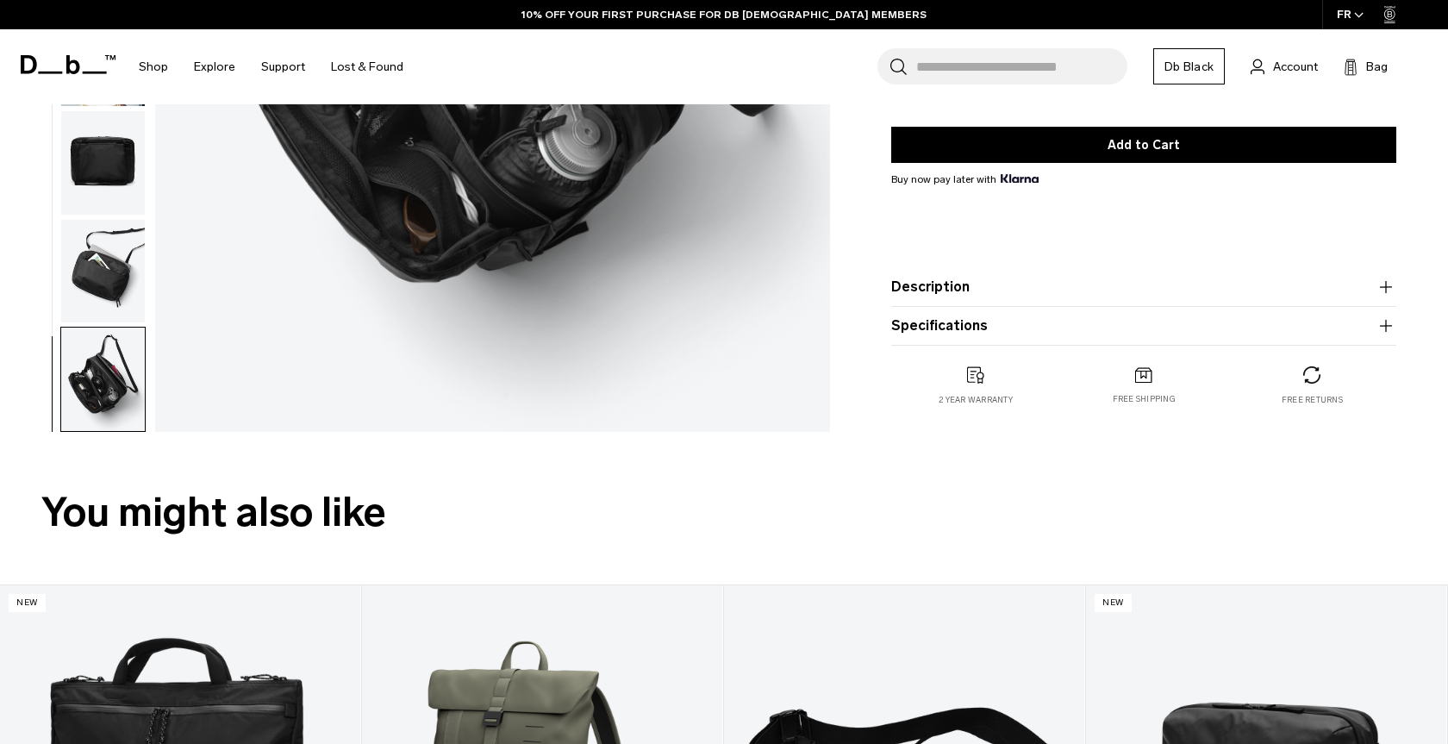
click at [91, 404] on img "button" at bounding box center [103, 379] width 84 height 103
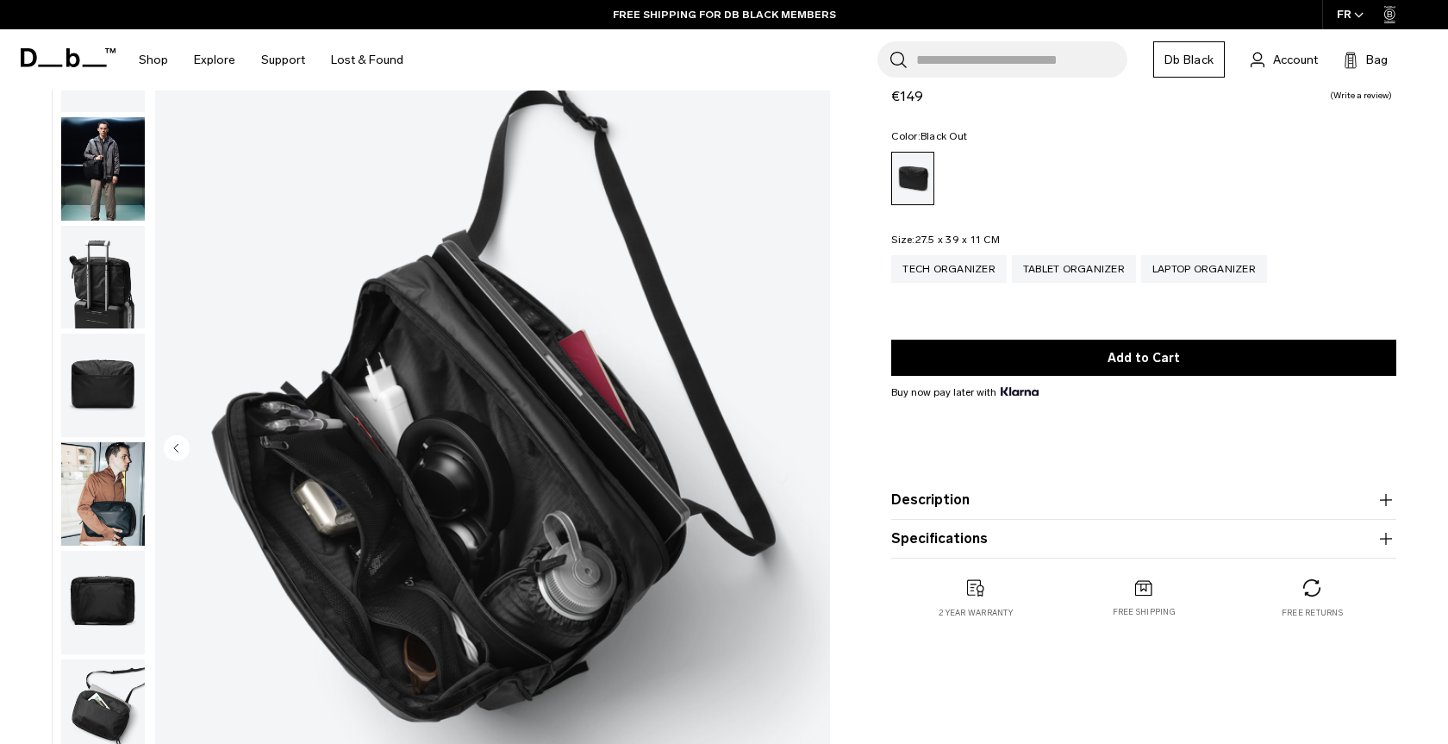
click at [119, 526] on img "button" at bounding box center [103, 493] width 84 height 103
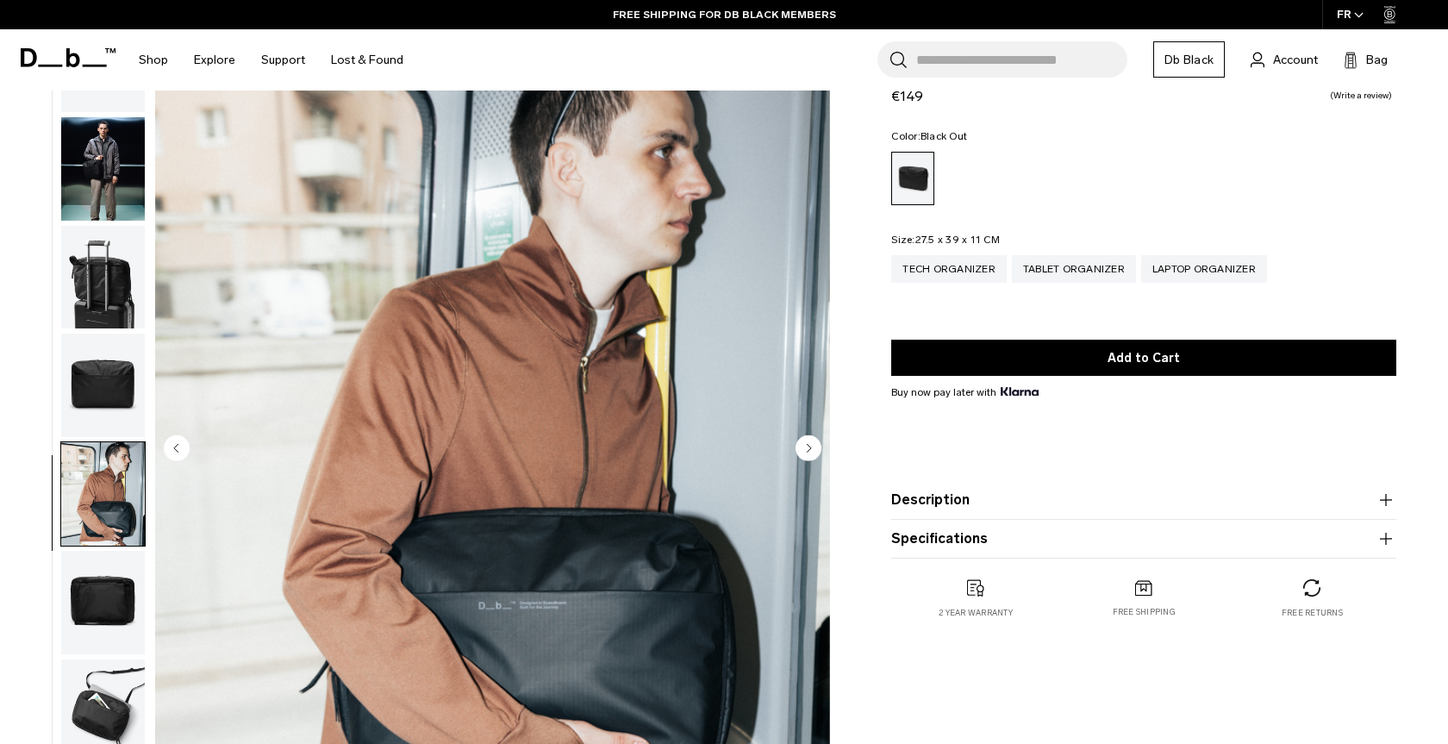
click at [99, 390] on img "button" at bounding box center [103, 385] width 84 height 103
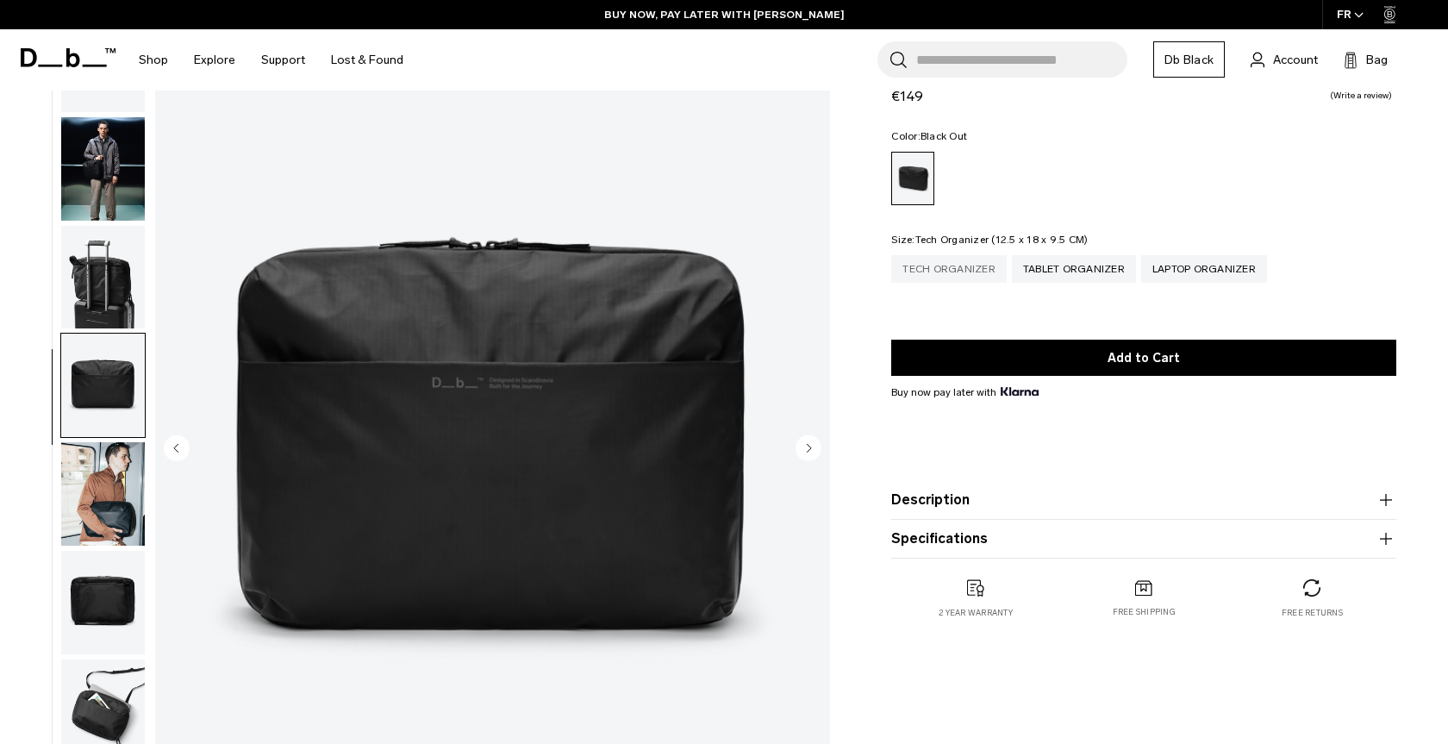
click at [944, 268] on div "Tech Organizer" at bounding box center [949, 269] width 116 height 28
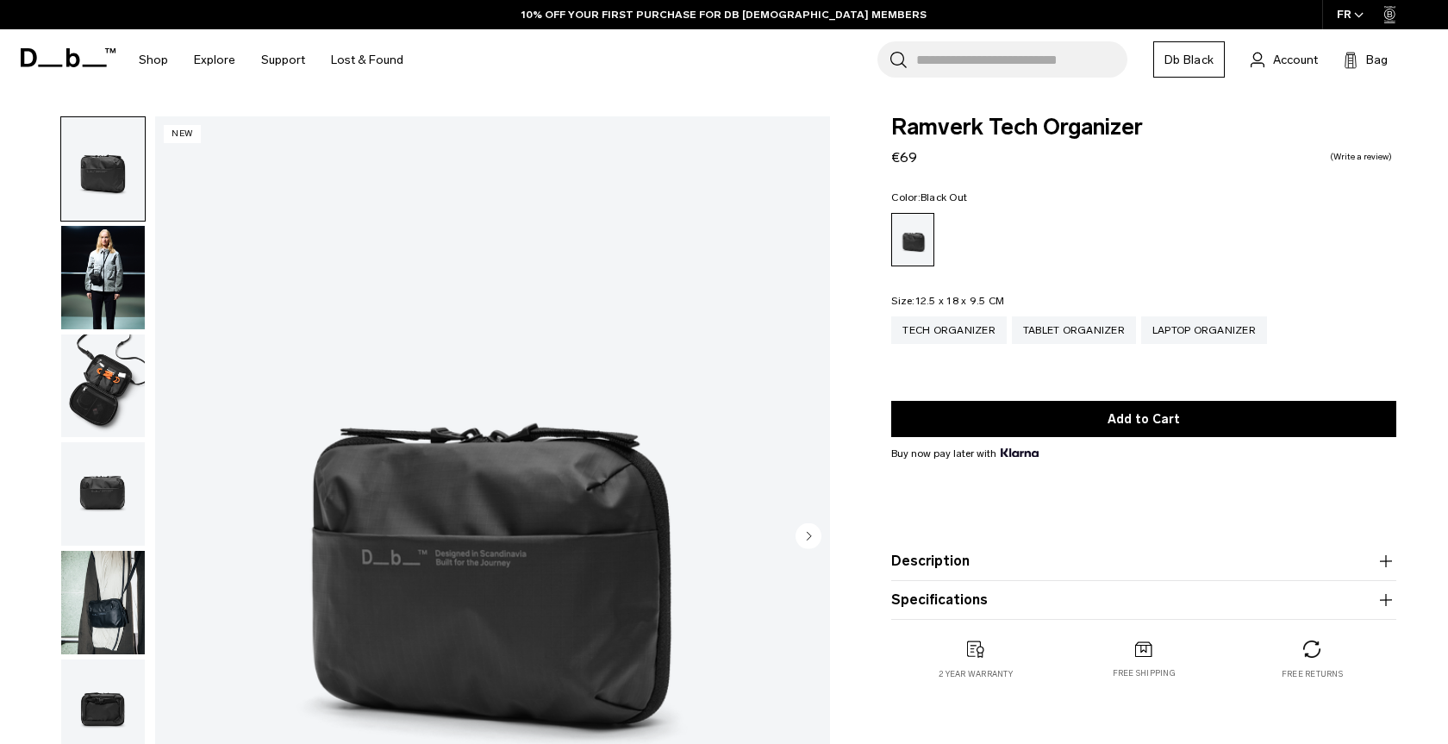
click at [122, 403] on img "button" at bounding box center [103, 385] width 84 height 103
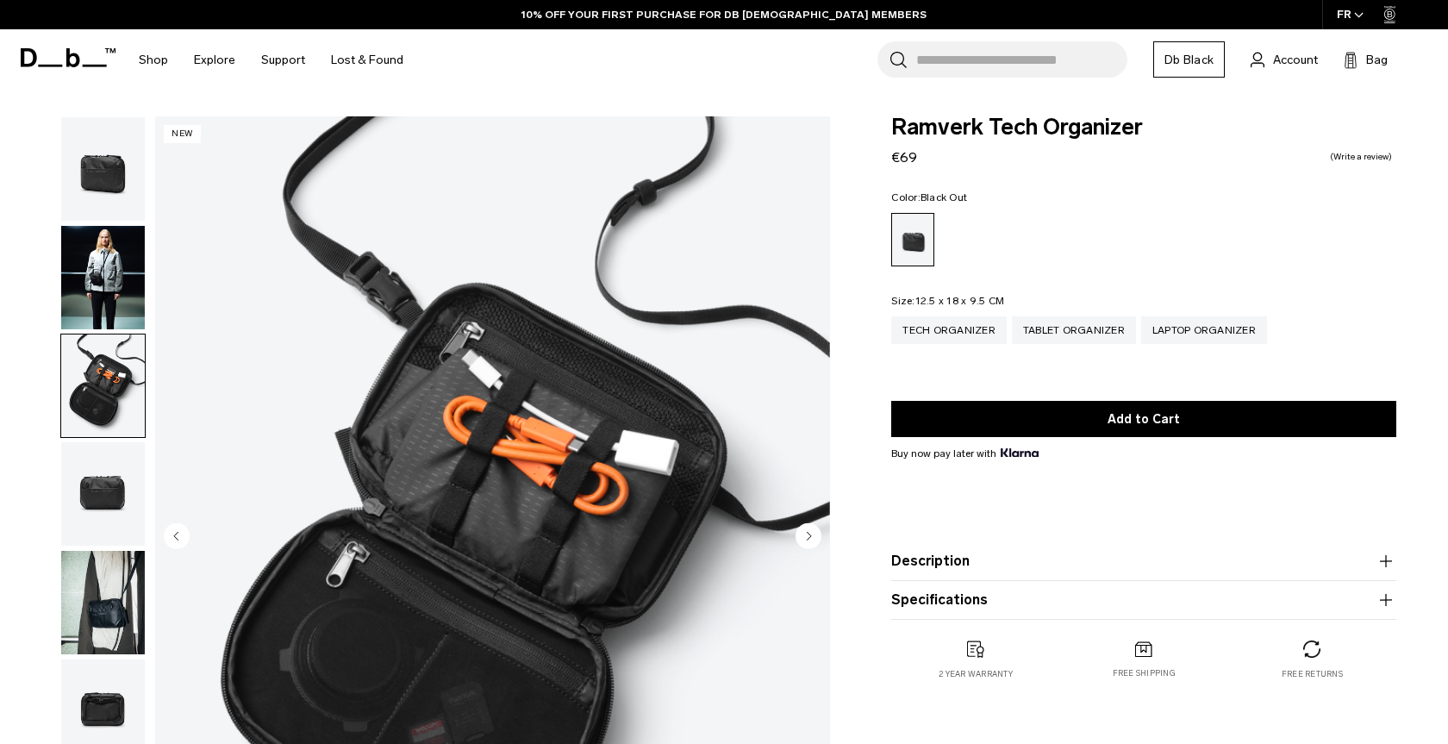
scroll to position [176, 0]
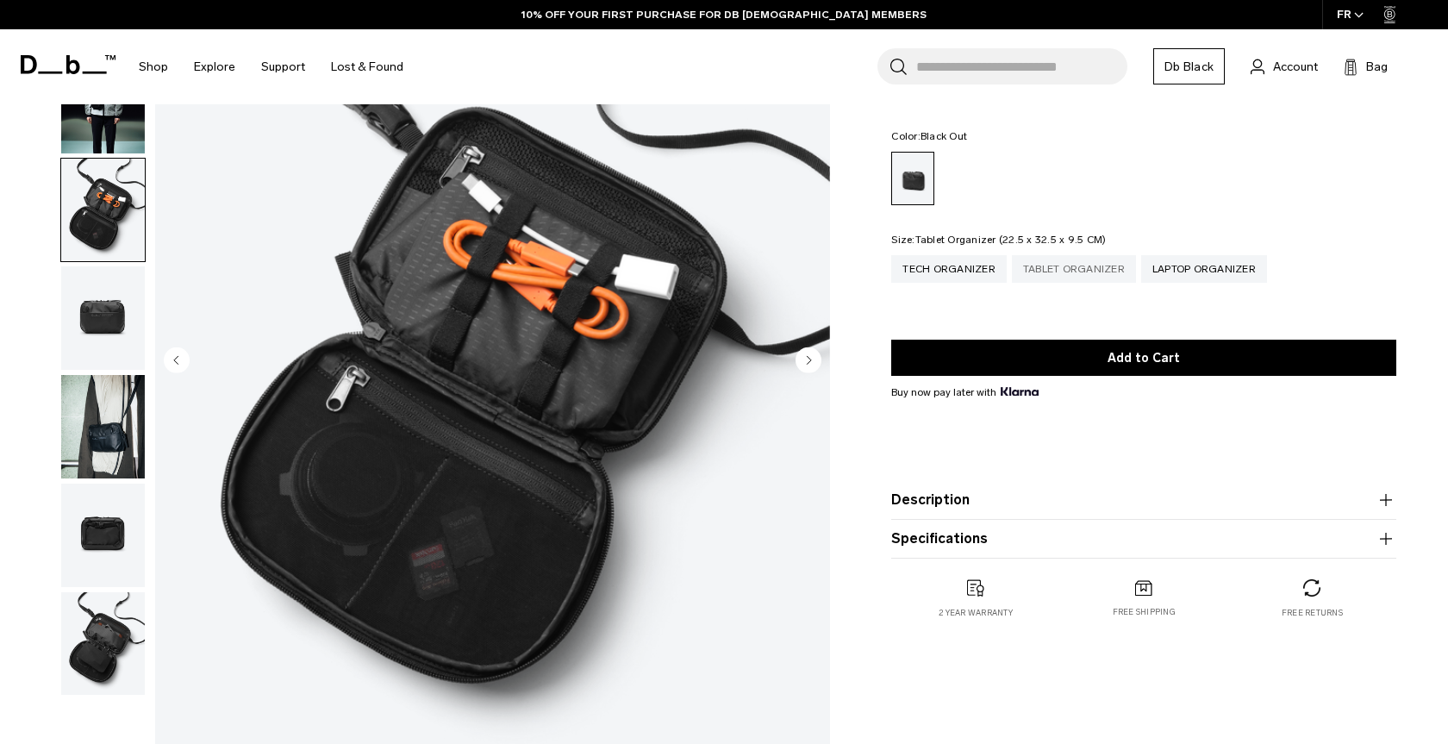
click at [1066, 275] on div "Tablet Organizer" at bounding box center [1074, 269] width 124 height 28
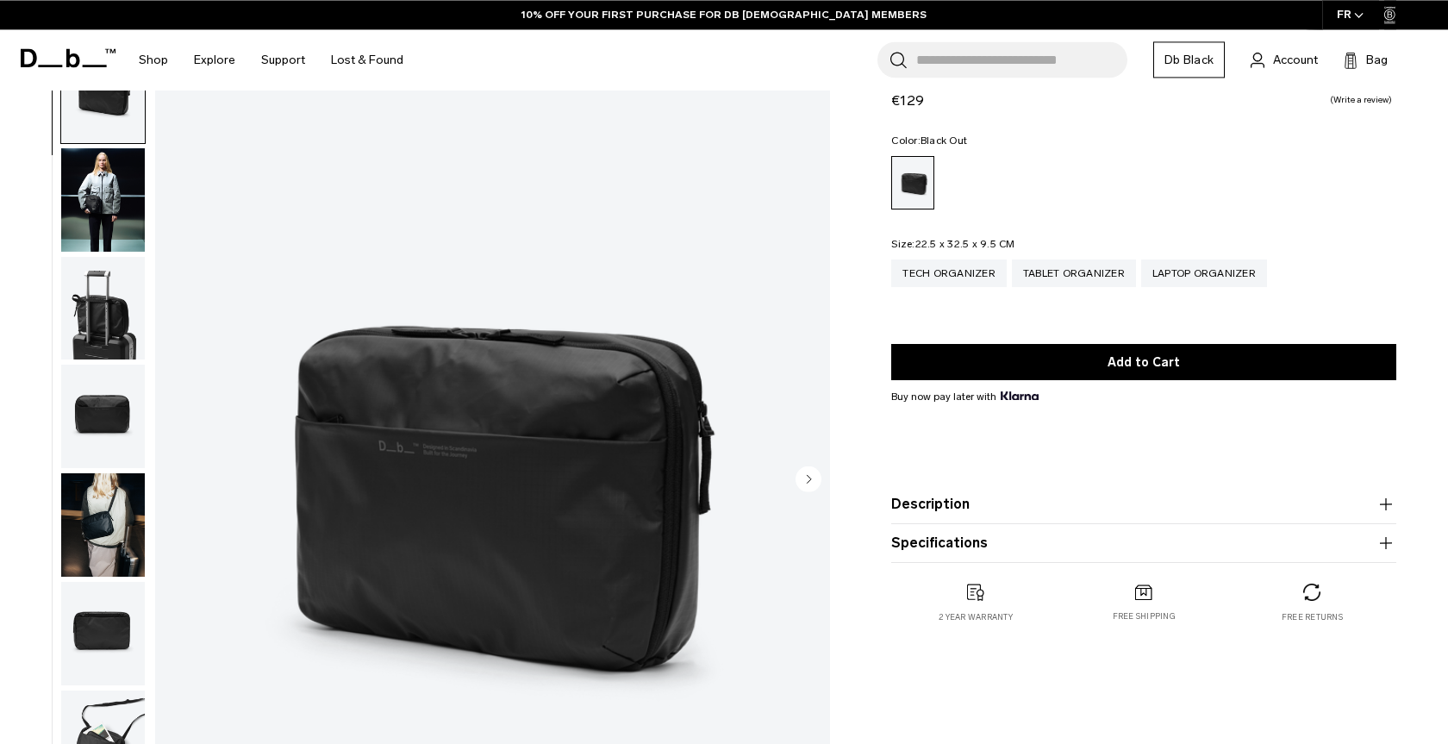
scroll to position [88, 0]
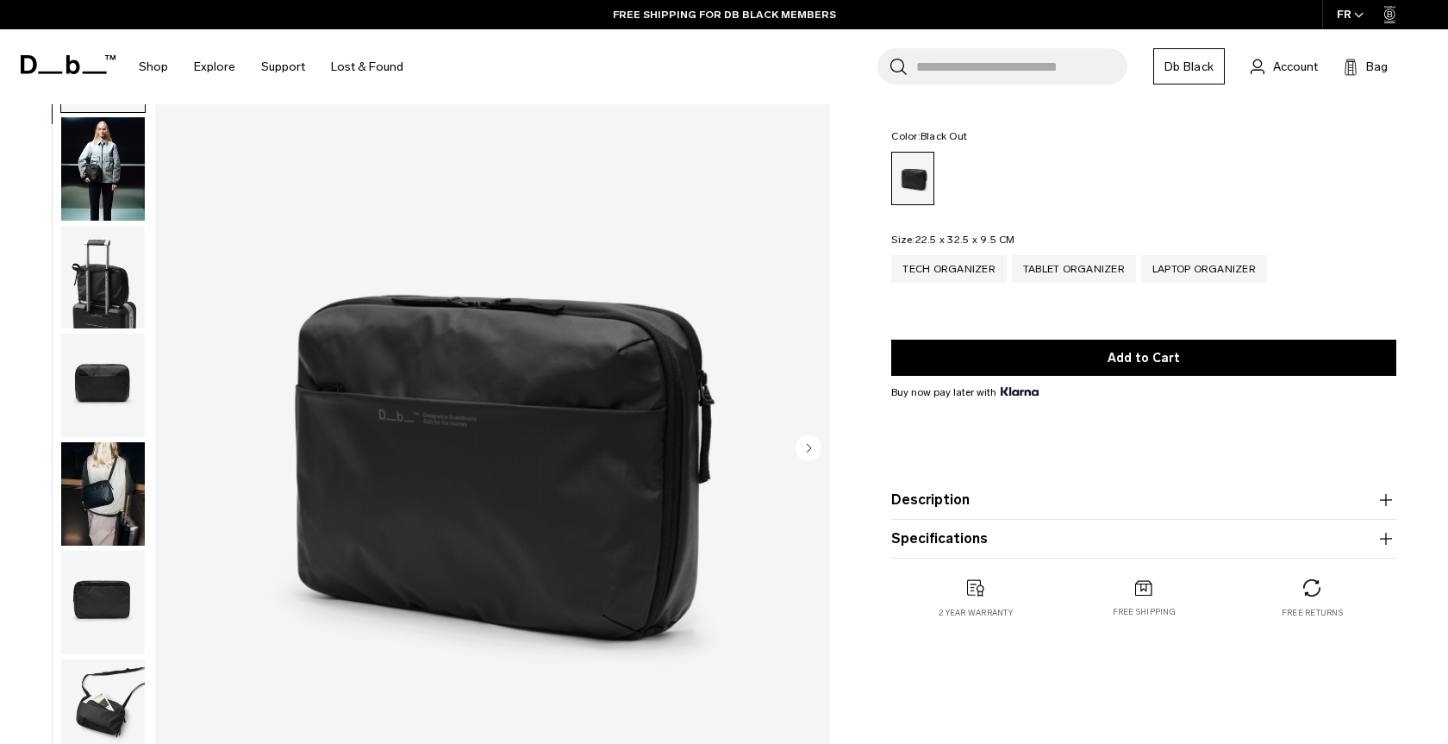
drag, startPoint x: 104, startPoint y: 686, endPoint x: 130, endPoint y: 582, distance: 107.5
click at [104, 687] on img "button" at bounding box center [103, 710] width 84 height 103
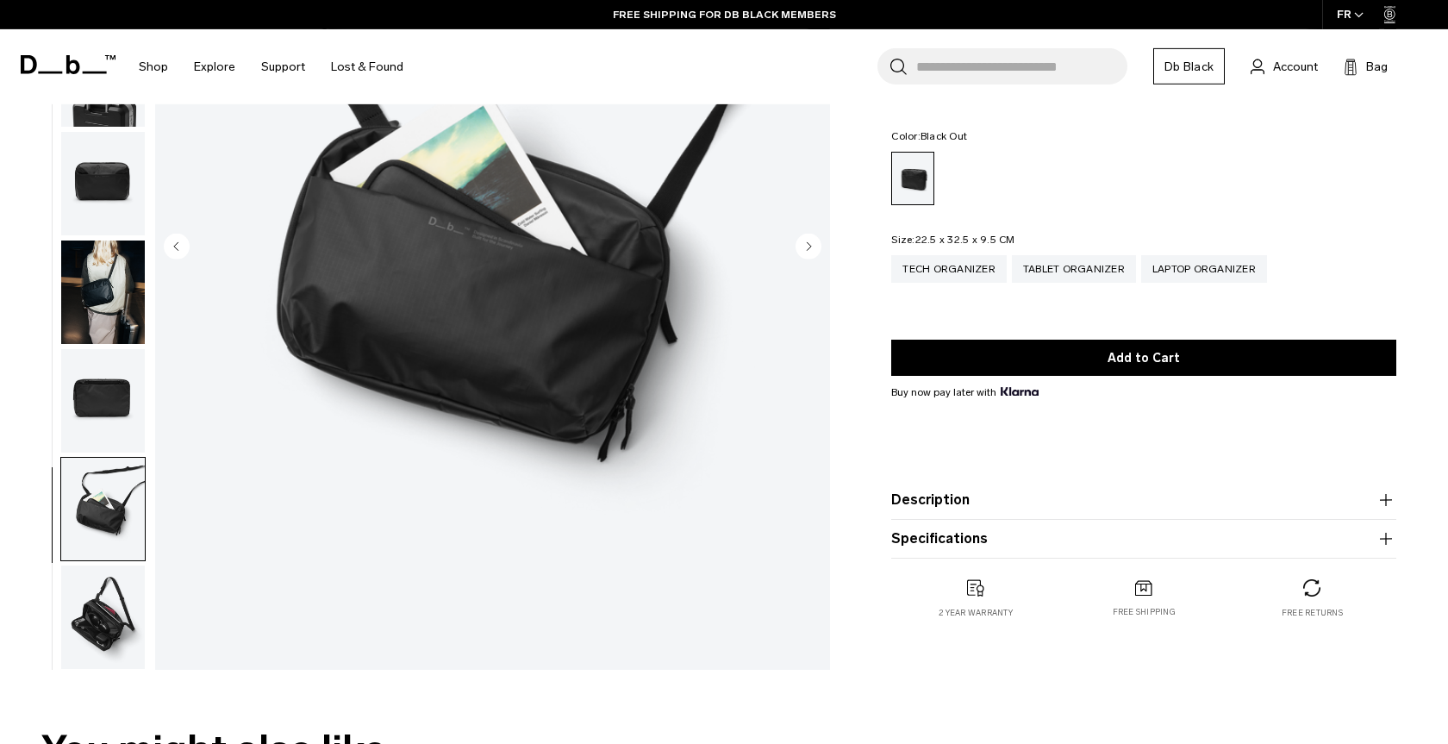
scroll to position [440, 0]
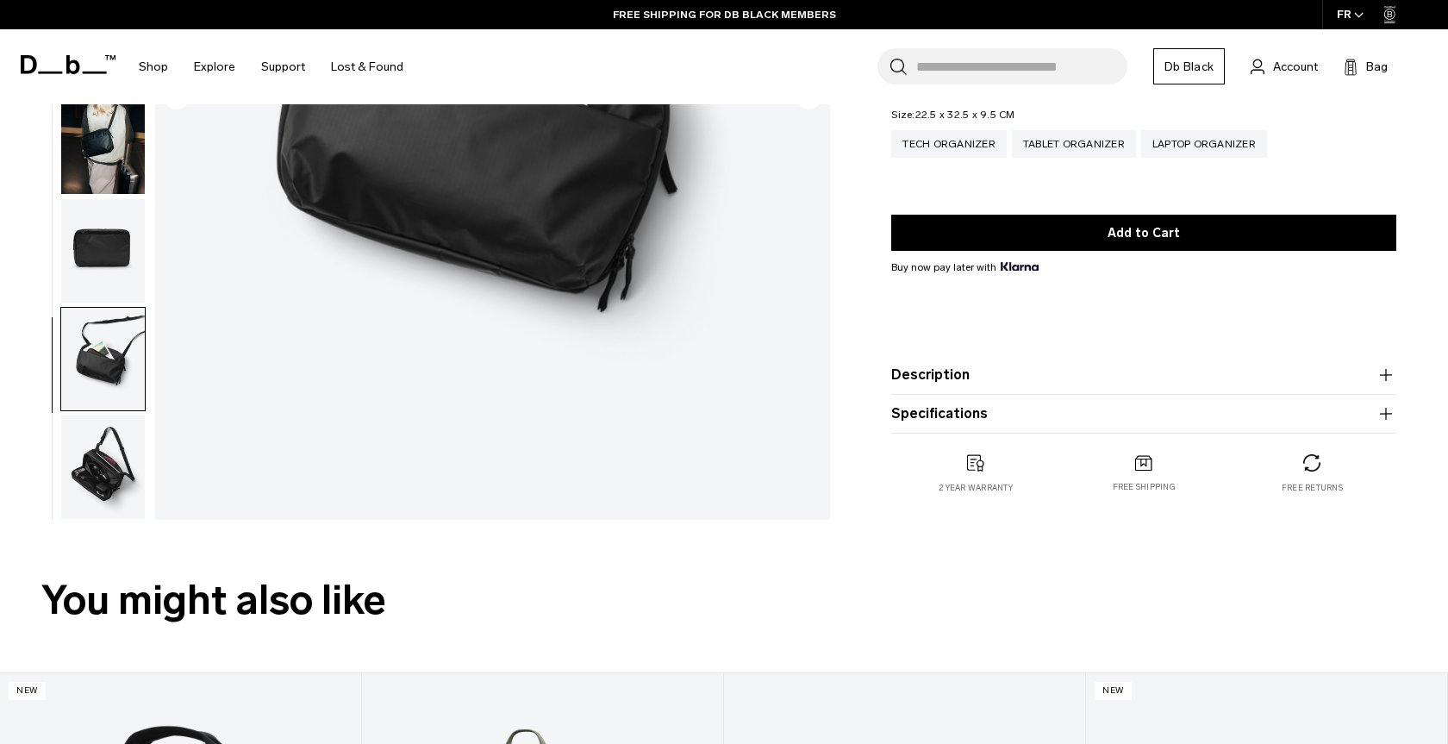
click at [109, 484] on img "button" at bounding box center [103, 466] width 84 height 103
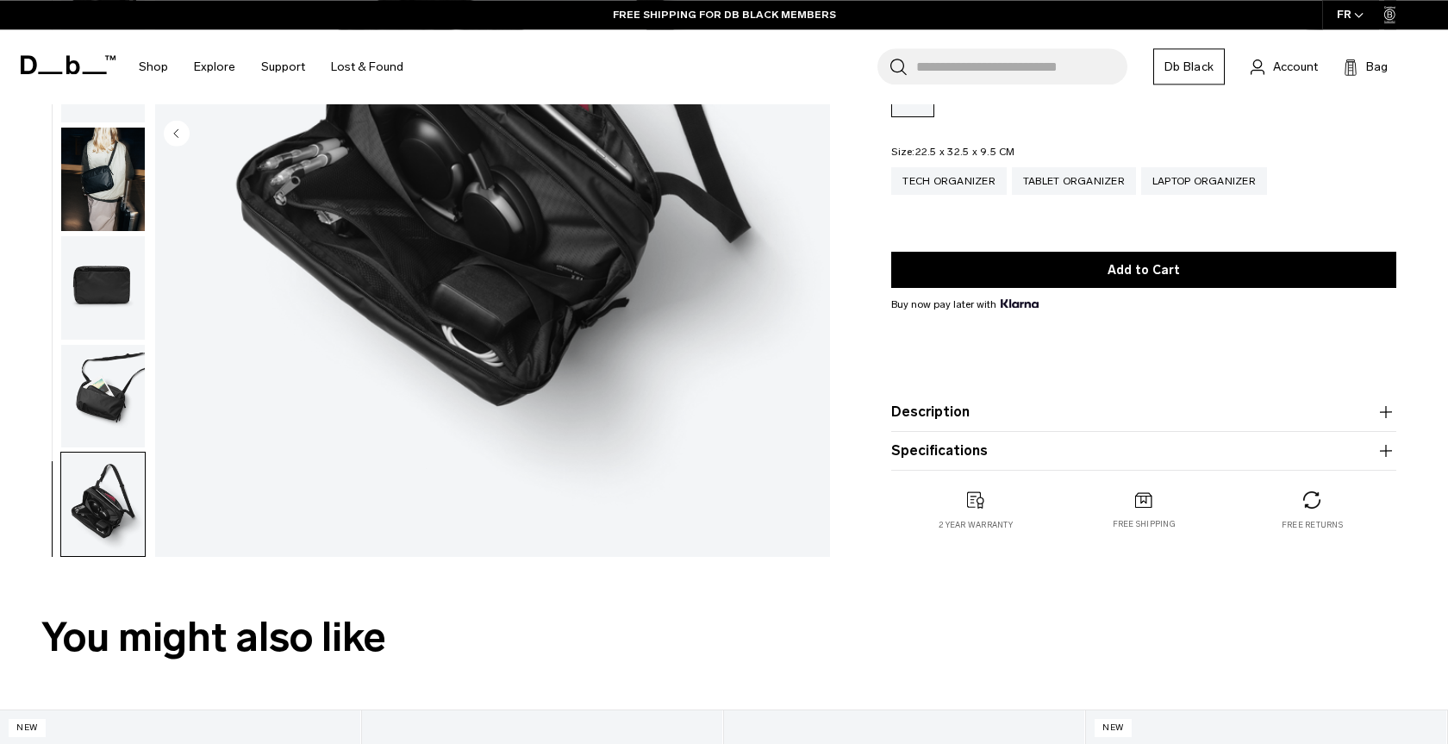
scroll to position [176, 0]
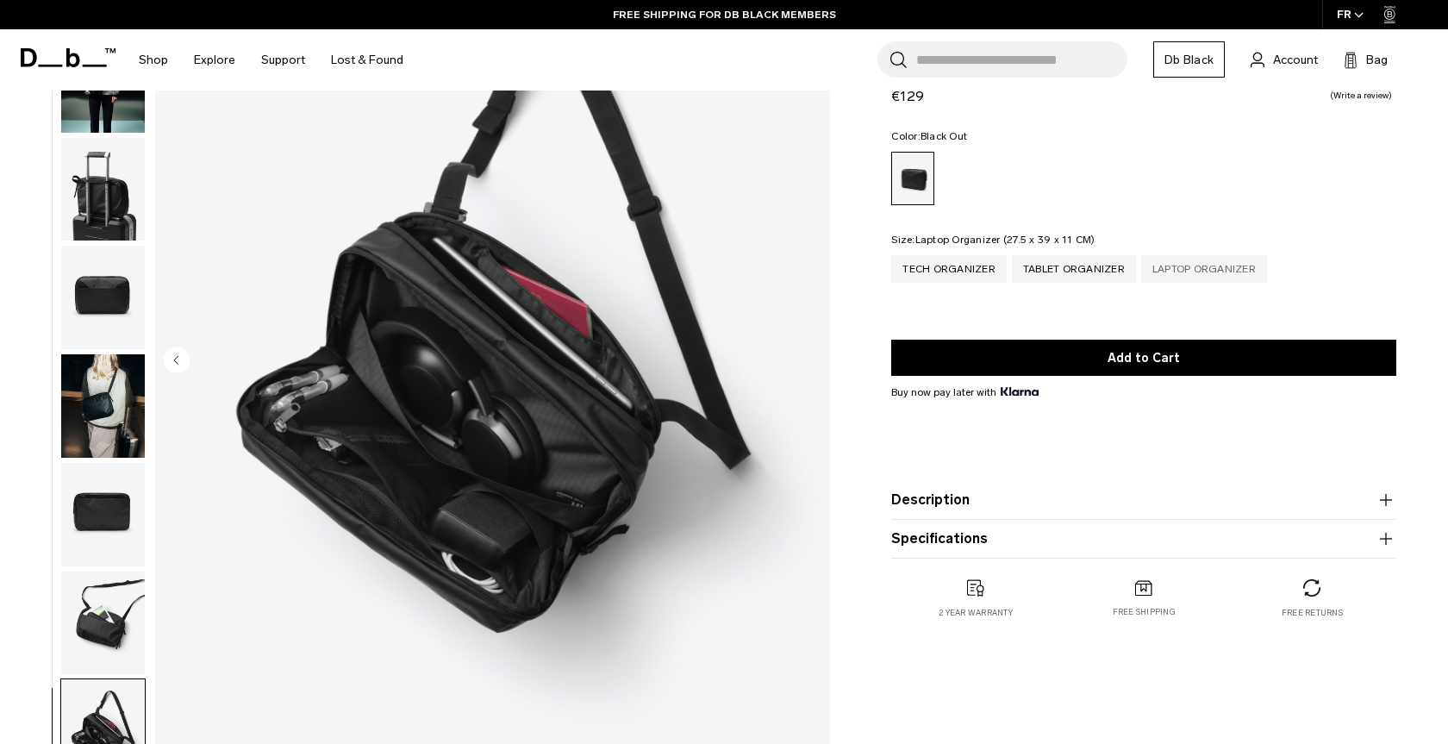
click at [1235, 266] on div "Laptop Organizer" at bounding box center [1204, 269] width 126 height 28
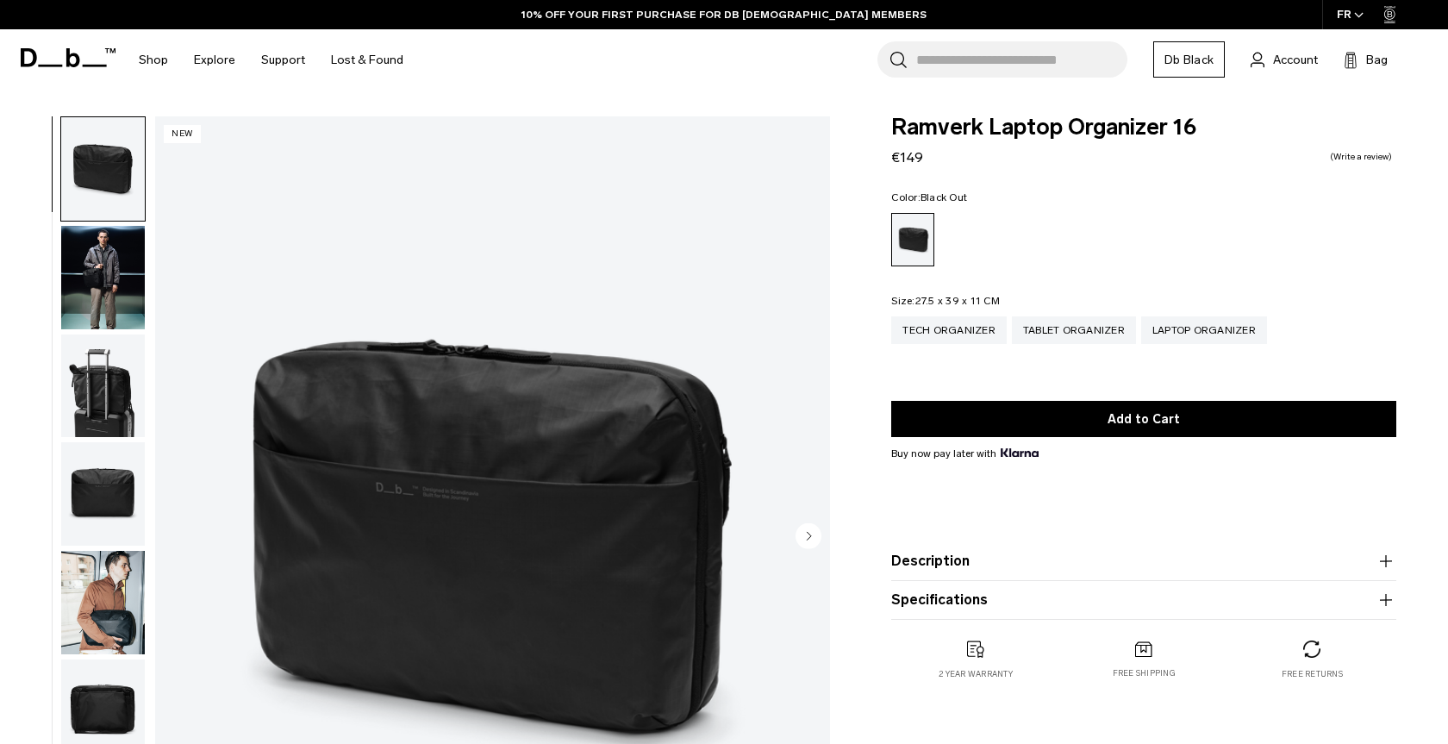
scroll to position [21, 0]
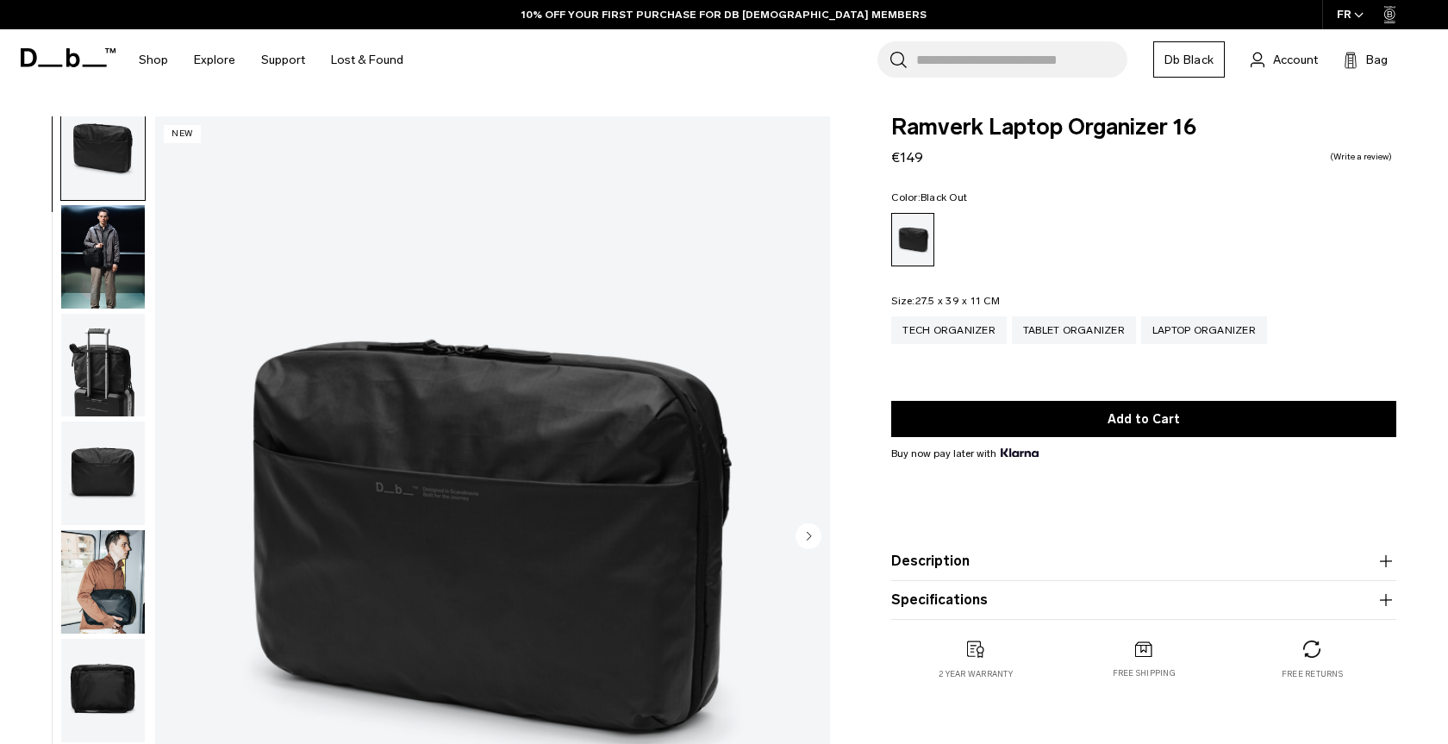
click at [122, 686] on img "button" at bounding box center [103, 690] width 84 height 103
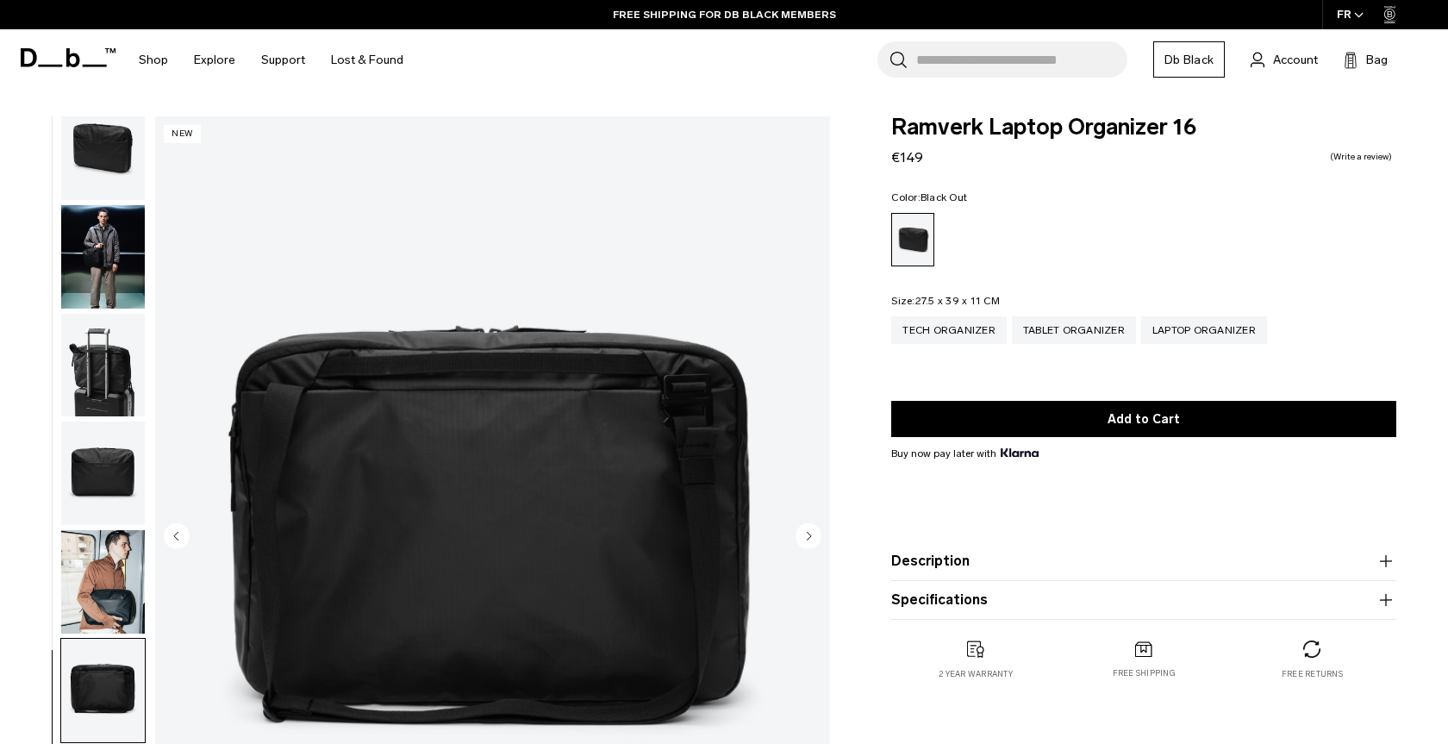
click at [1355, 349] on div "Tech Organizer Tablet Organizer Laptop Organizer" at bounding box center [1143, 342] width 505 height 53
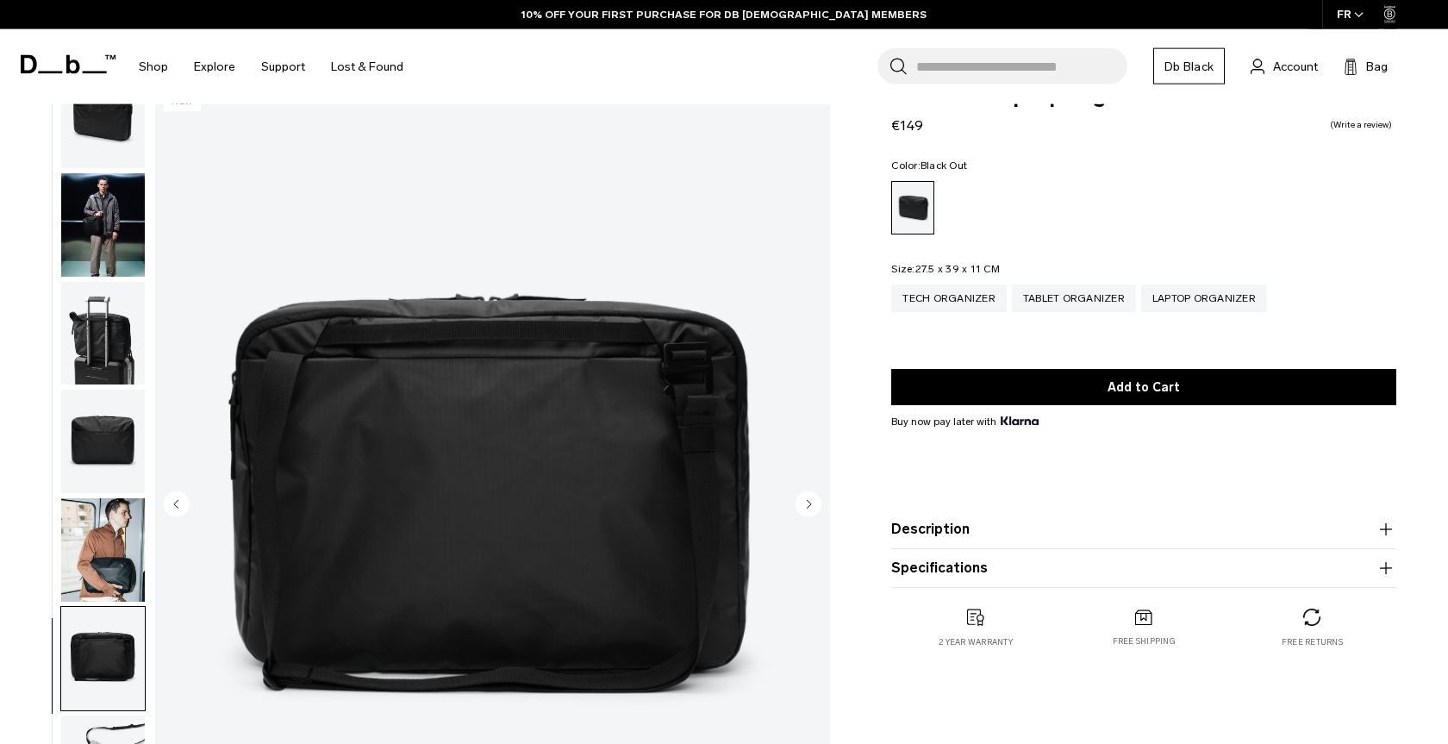
scroll to position [0, 0]
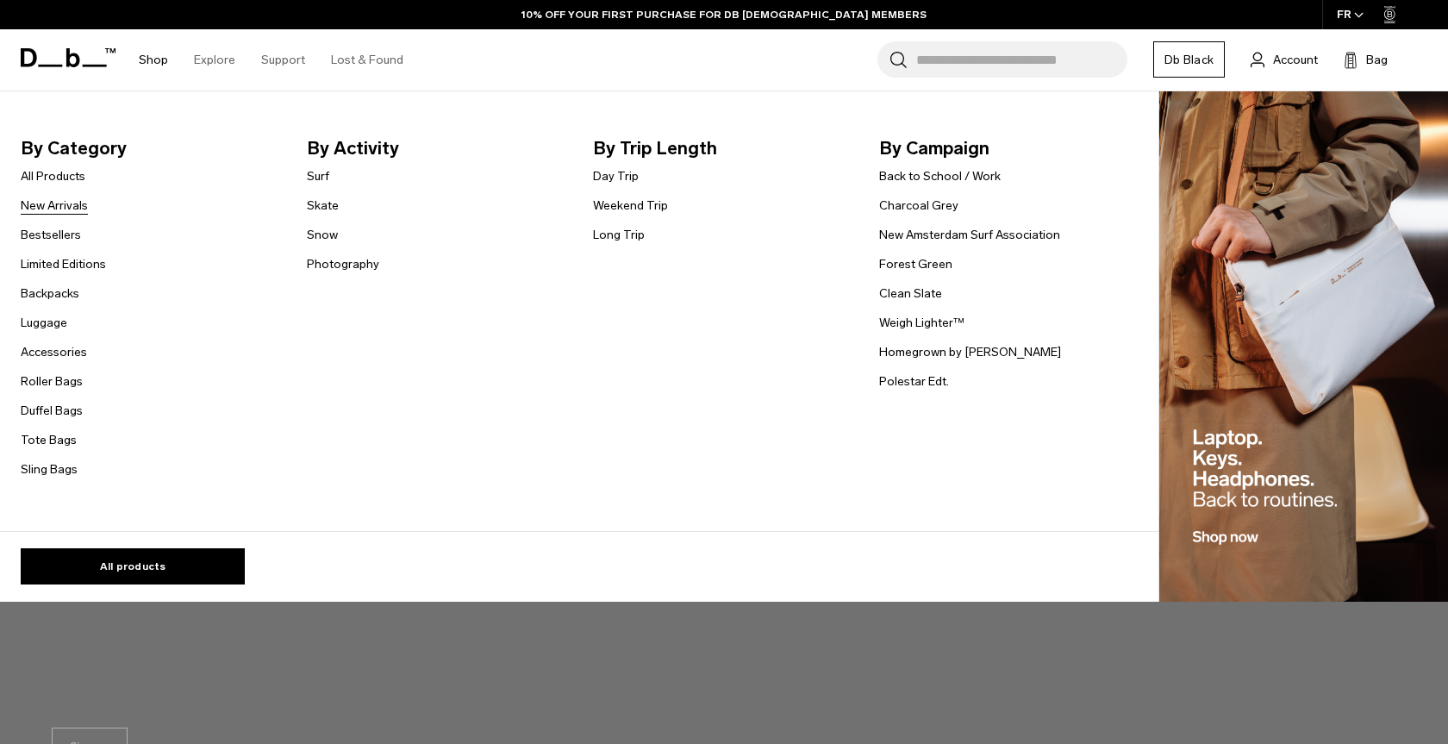
click at [62, 203] on link "New Arrivals" at bounding box center [54, 206] width 67 height 18
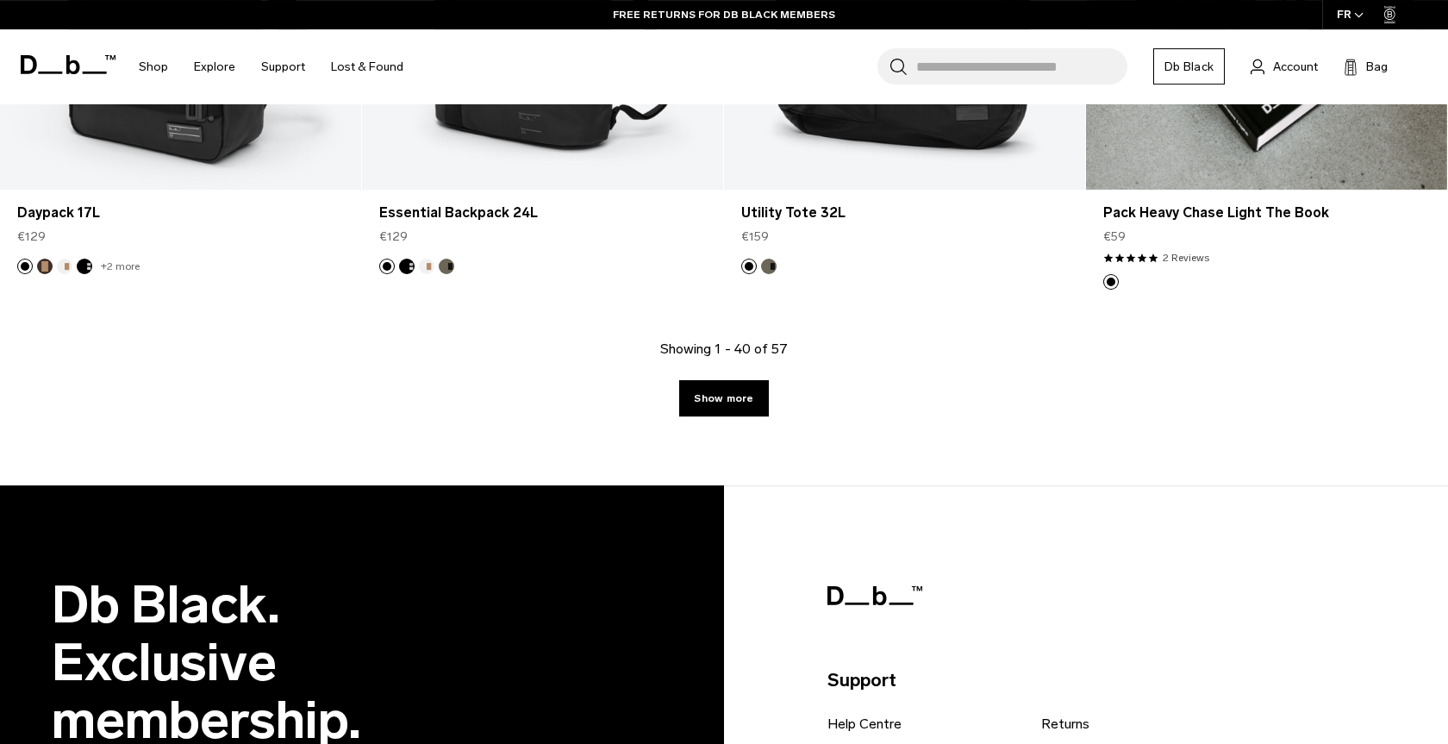
scroll to position [5539, 0]
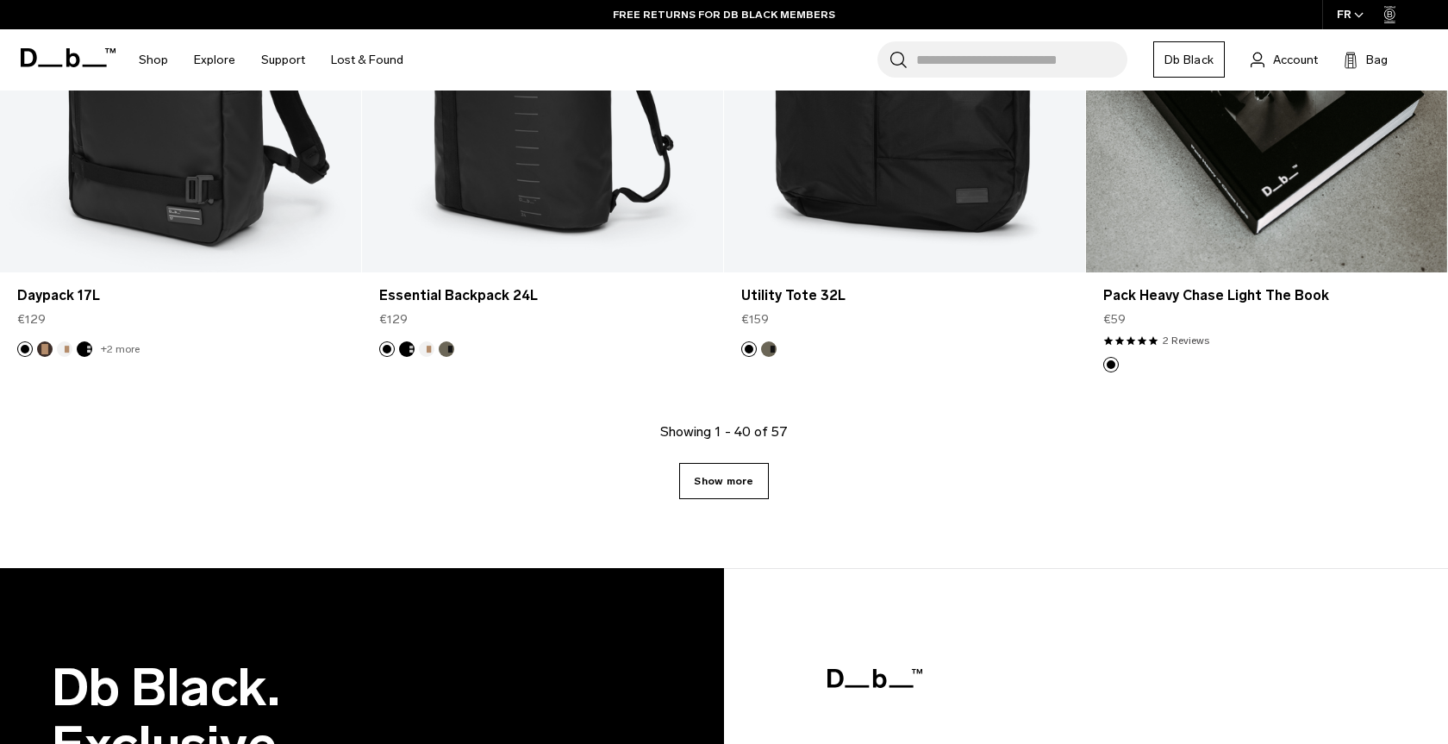
click at [714, 469] on link "Show more" at bounding box center [723, 481] width 89 height 36
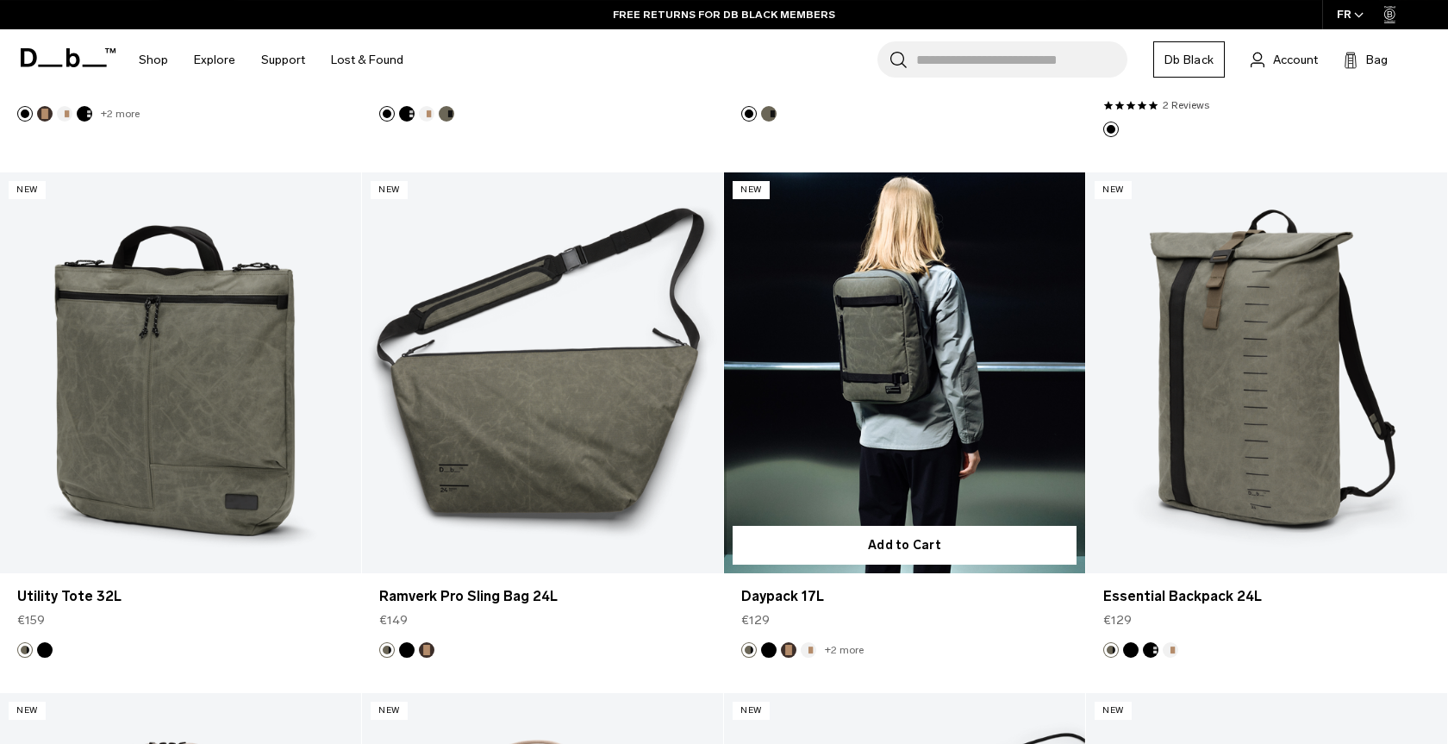
scroll to position [5247, 0]
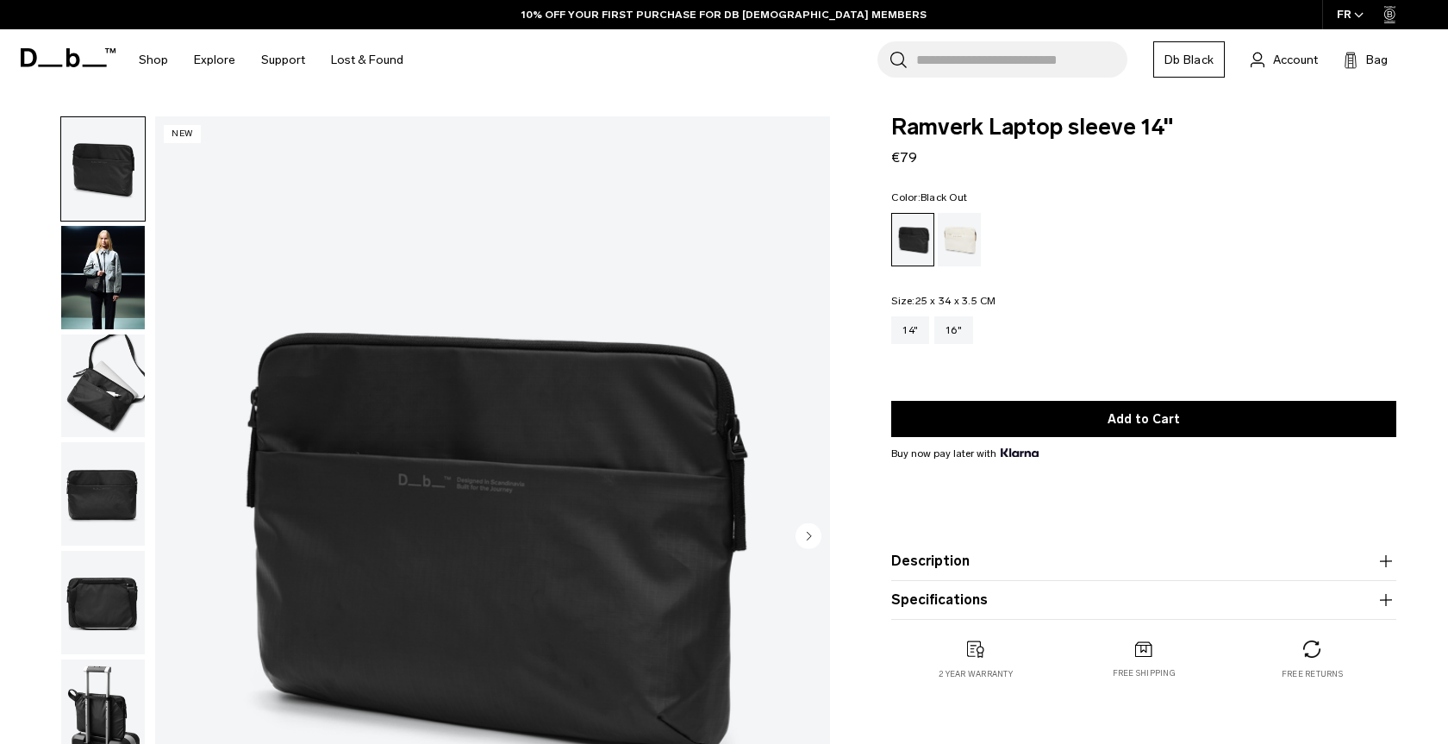
click at [117, 417] on img "button" at bounding box center [103, 385] width 84 height 103
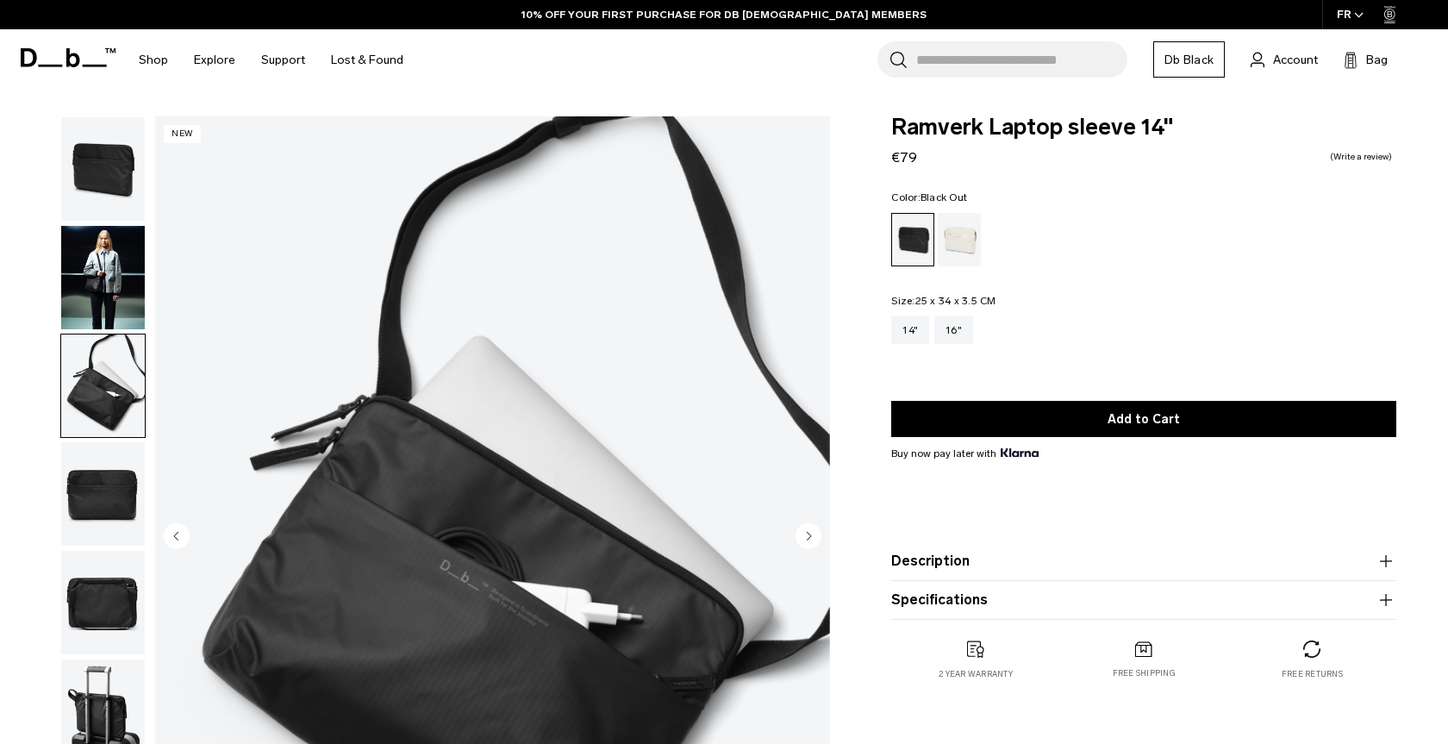
scroll to position [88, 0]
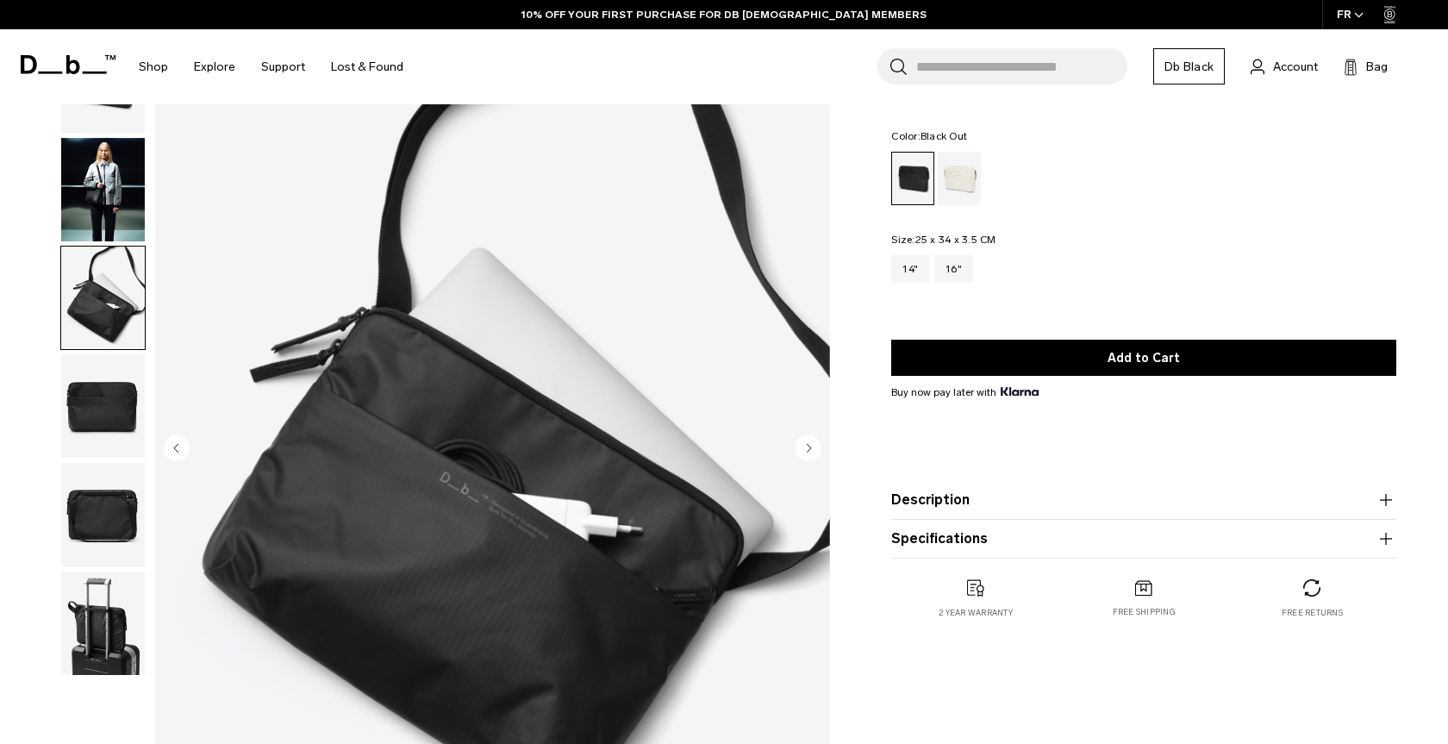
click at [108, 415] on img "button" at bounding box center [103, 405] width 84 height 103
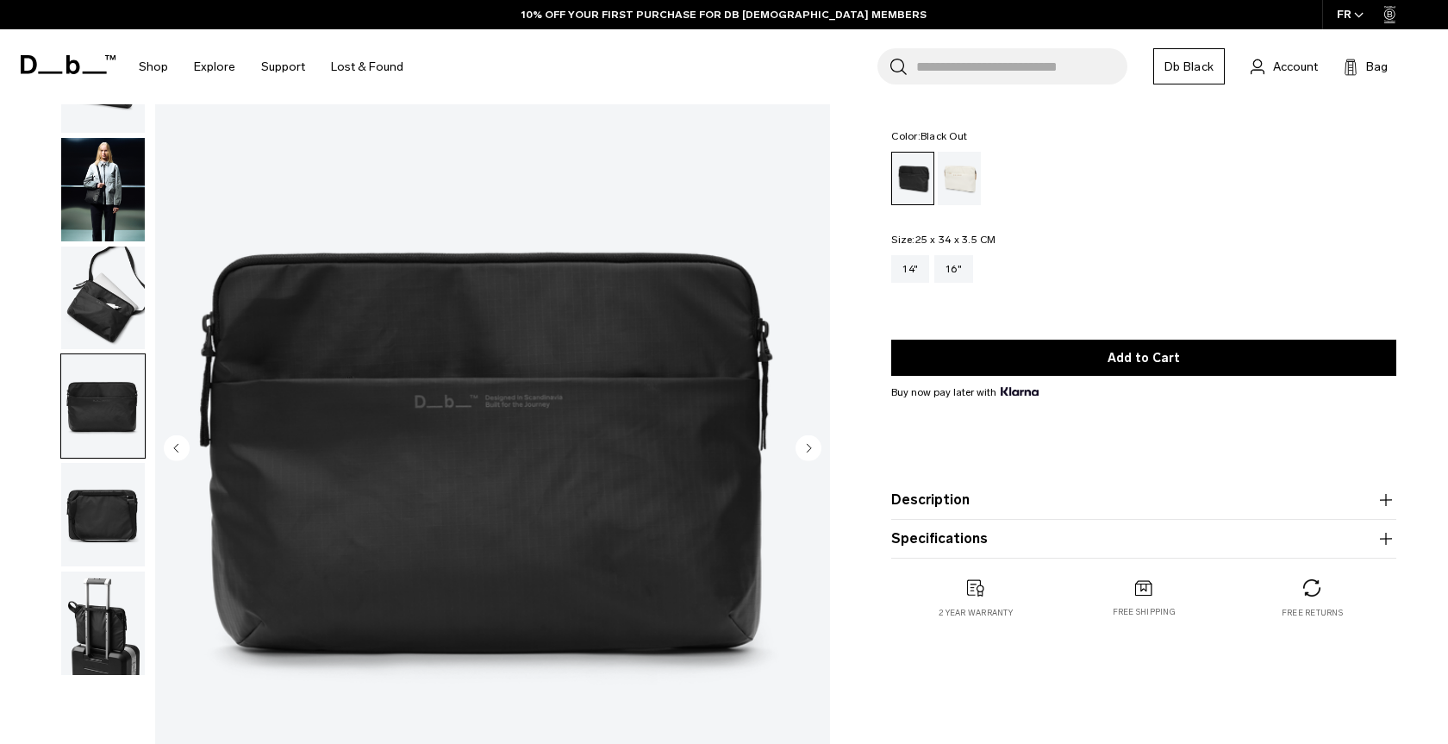
click at [113, 491] on img "button" at bounding box center [103, 514] width 84 height 103
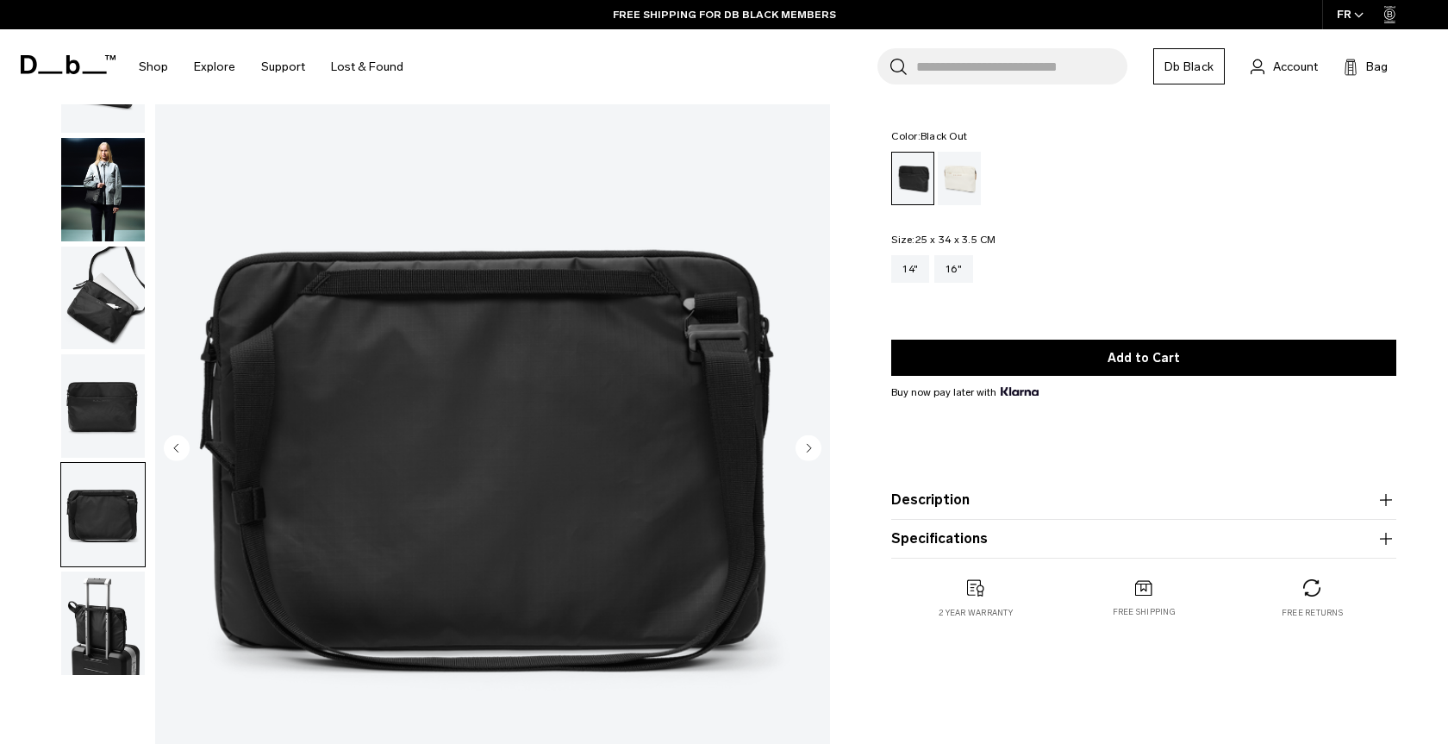
click at [107, 628] on img "button" at bounding box center [103, 622] width 84 height 103
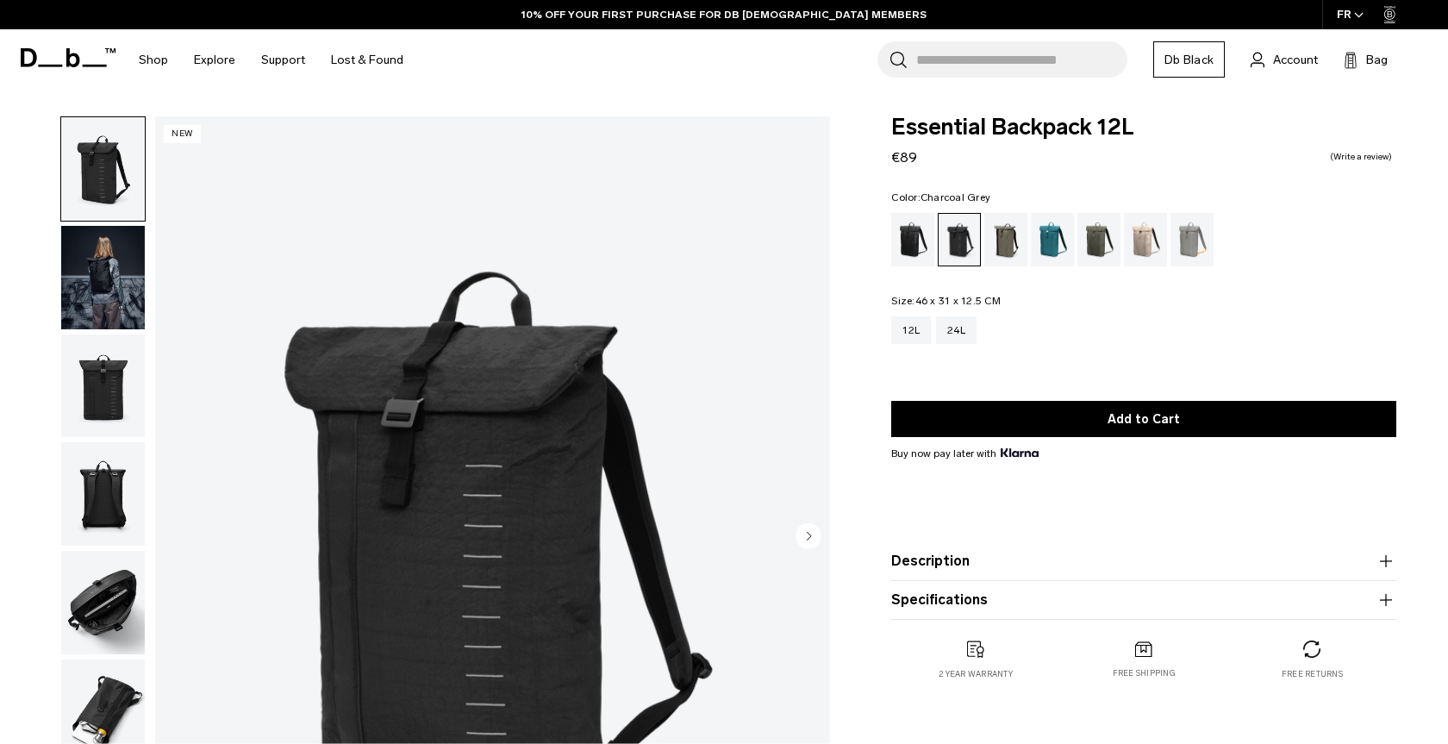
click at [124, 410] on img "button" at bounding box center [103, 385] width 84 height 103
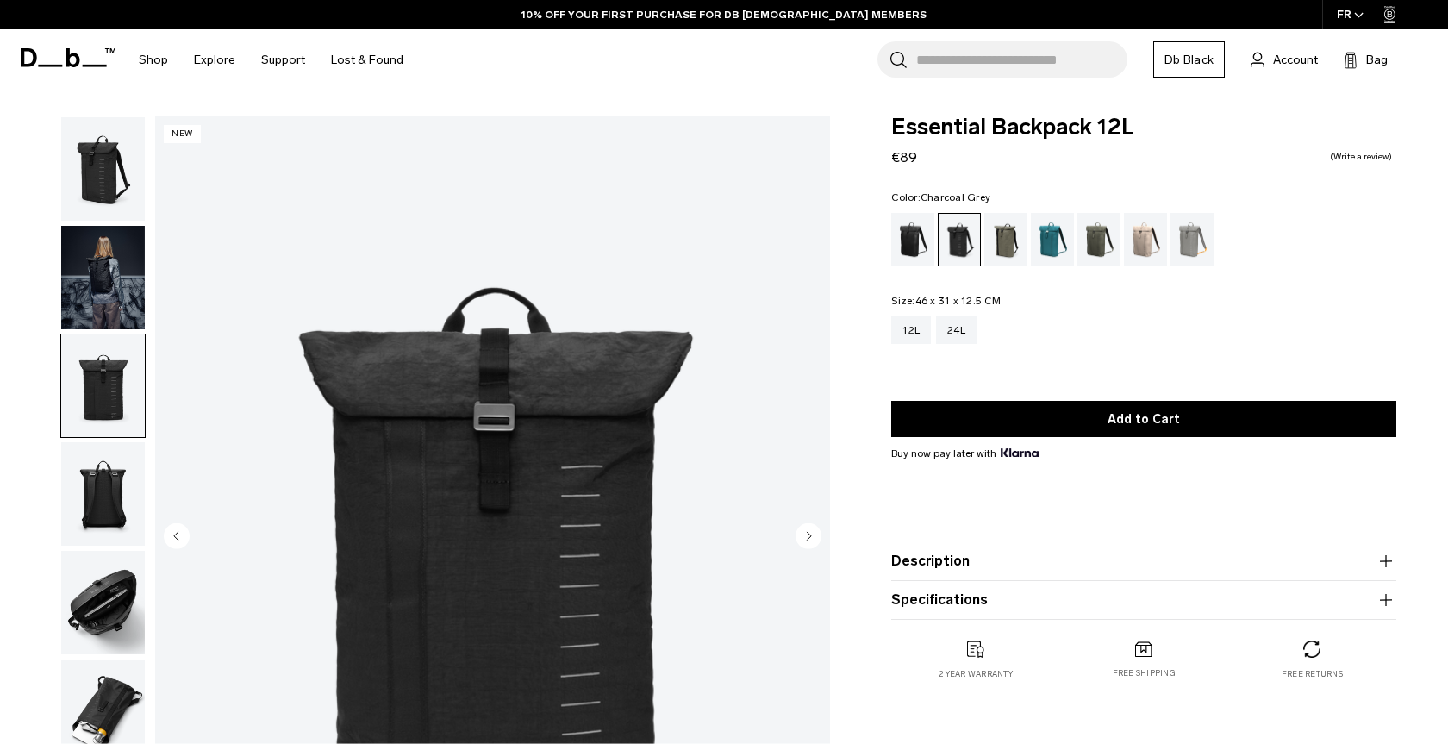
scroll to position [176, 0]
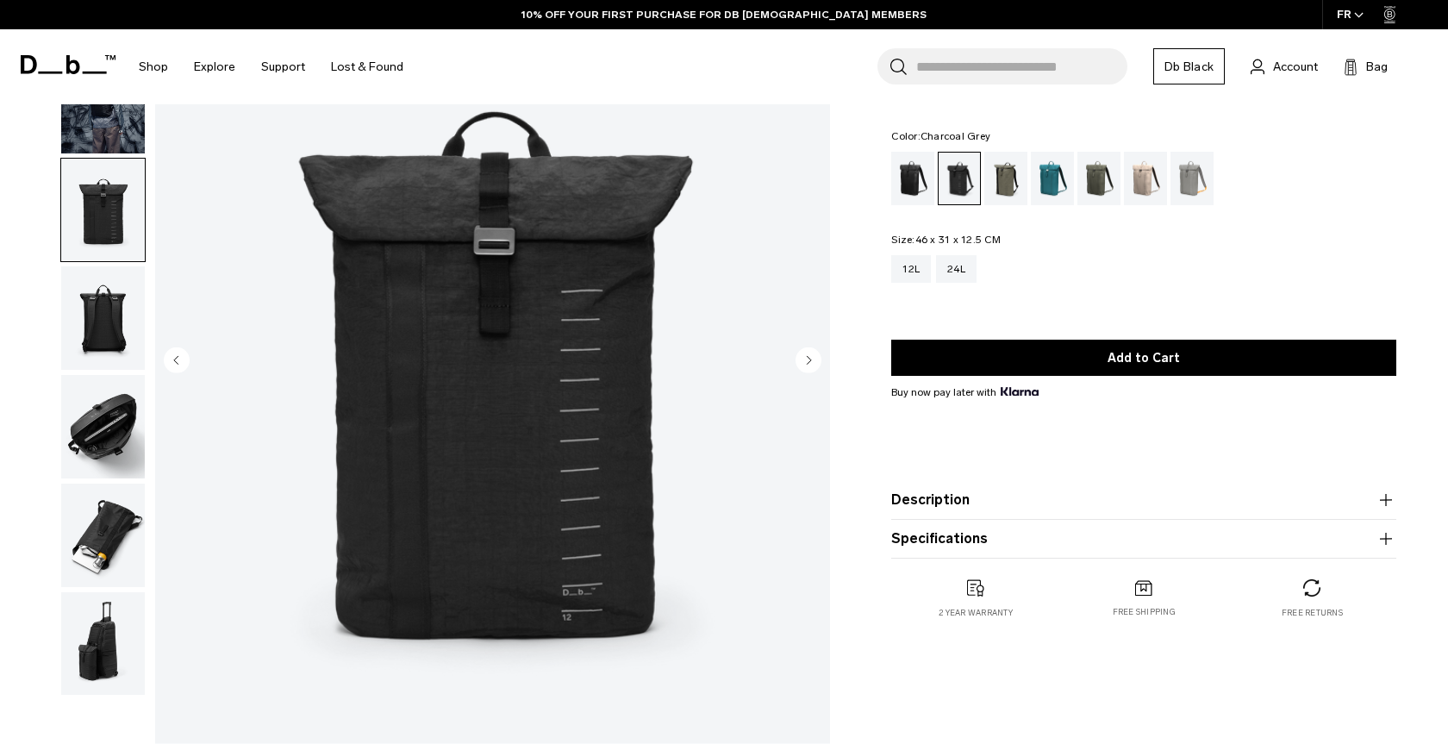
click at [114, 400] on img "button" at bounding box center [103, 426] width 84 height 103
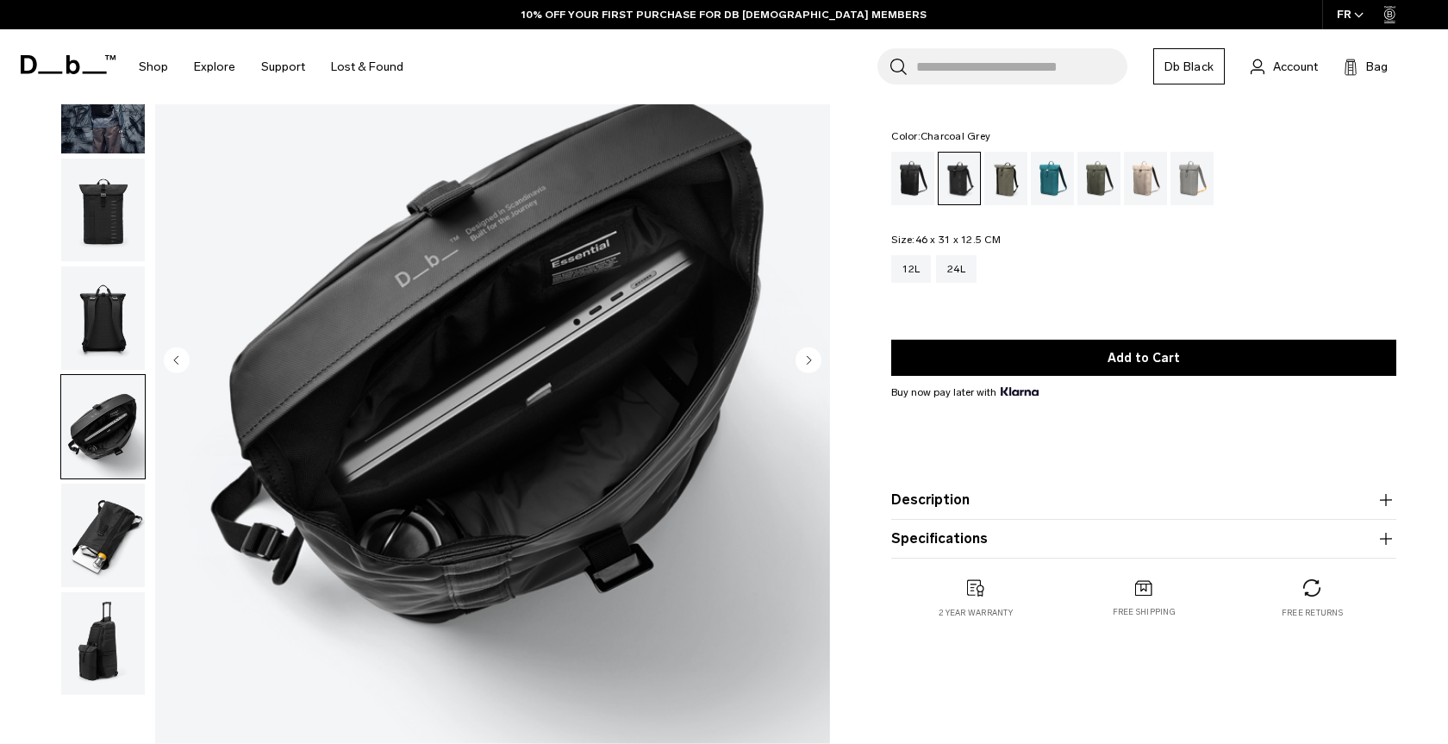
click at [119, 353] on img "button" at bounding box center [103, 317] width 84 height 103
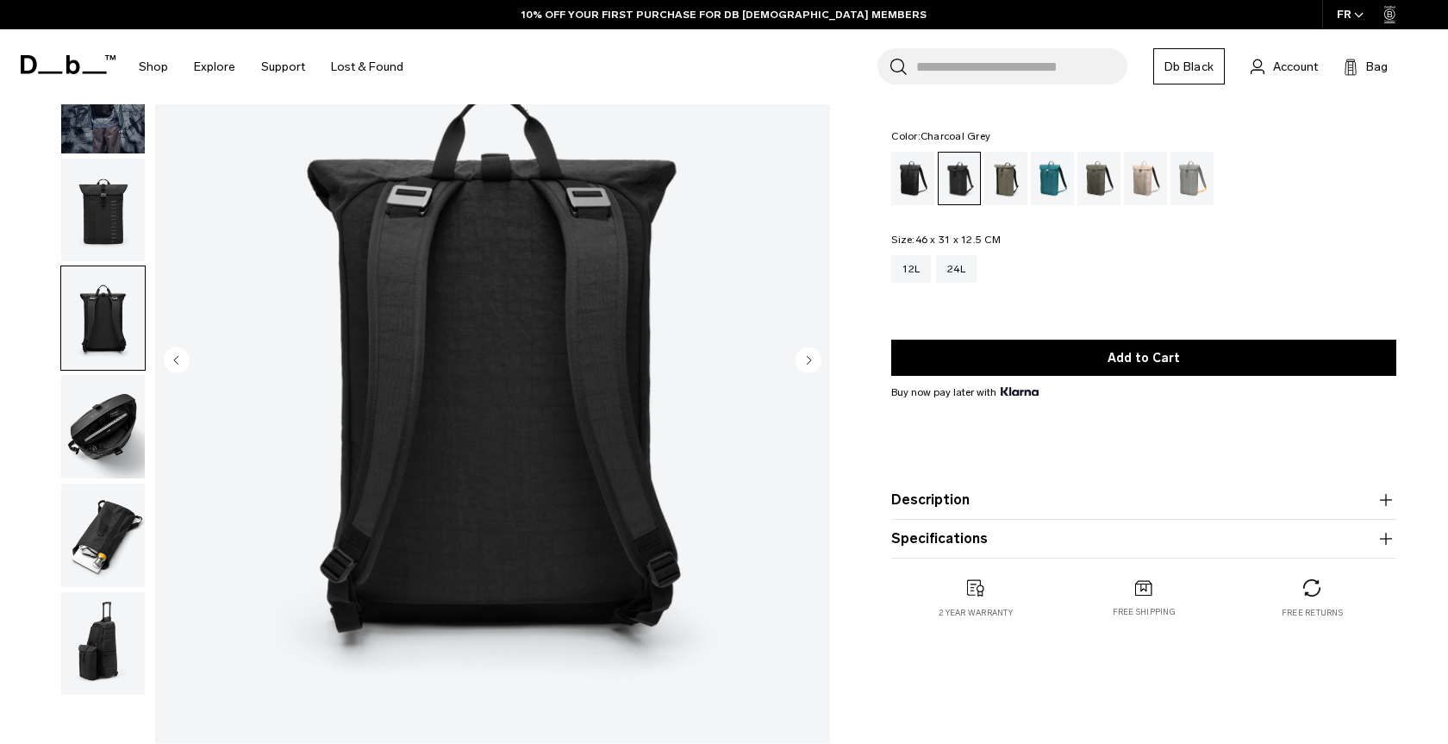
click at [118, 560] on img "button" at bounding box center [103, 535] width 84 height 103
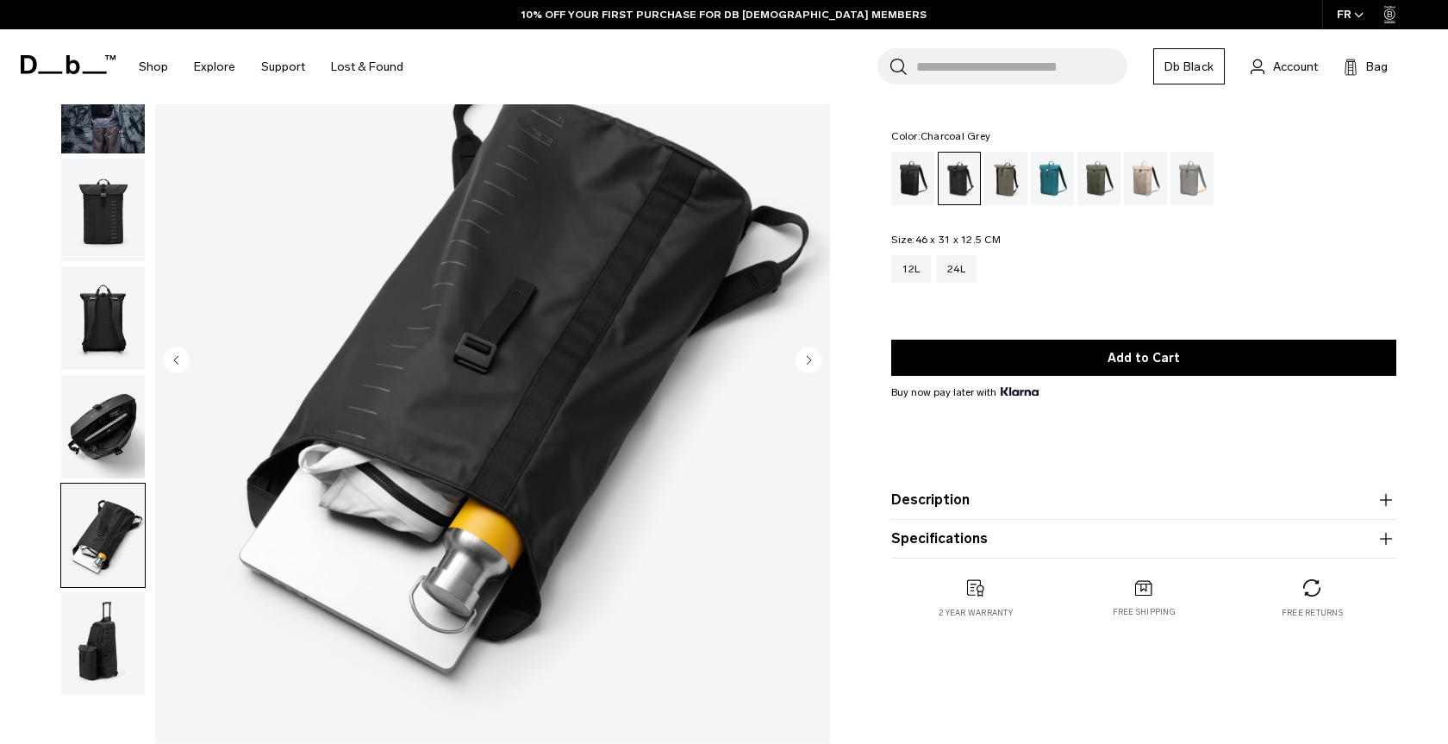
click at [97, 643] on img "button" at bounding box center [103, 643] width 84 height 103
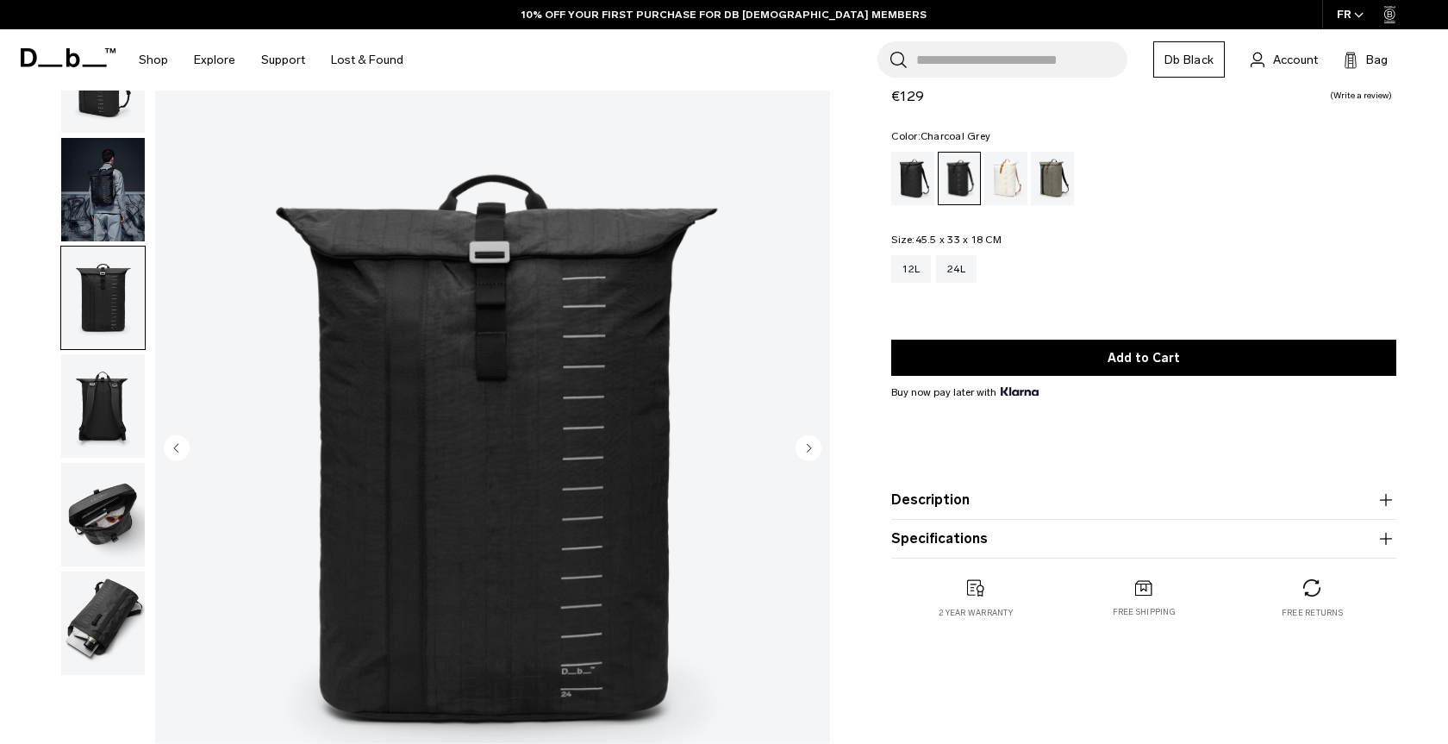
scroll to position [88, 0]
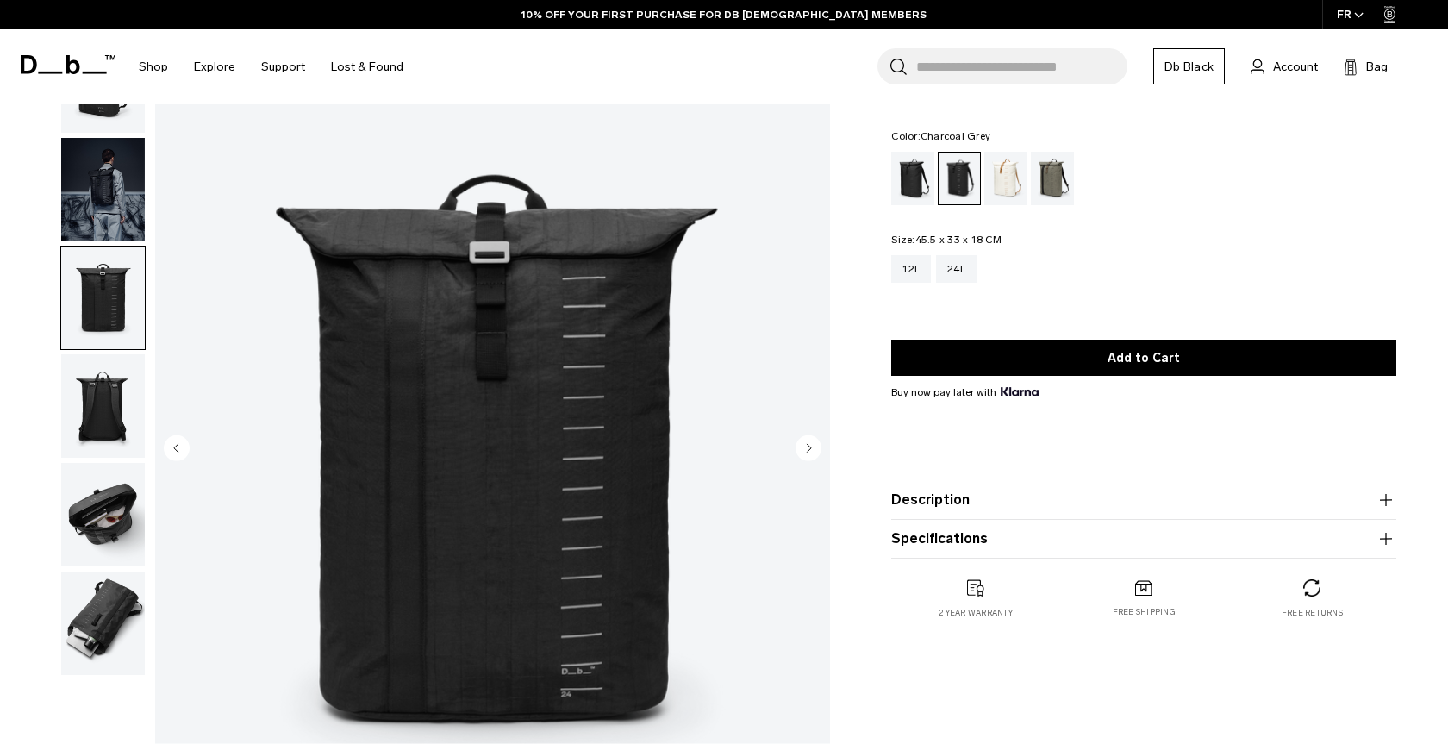
click at [120, 633] on img "button" at bounding box center [103, 622] width 84 height 103
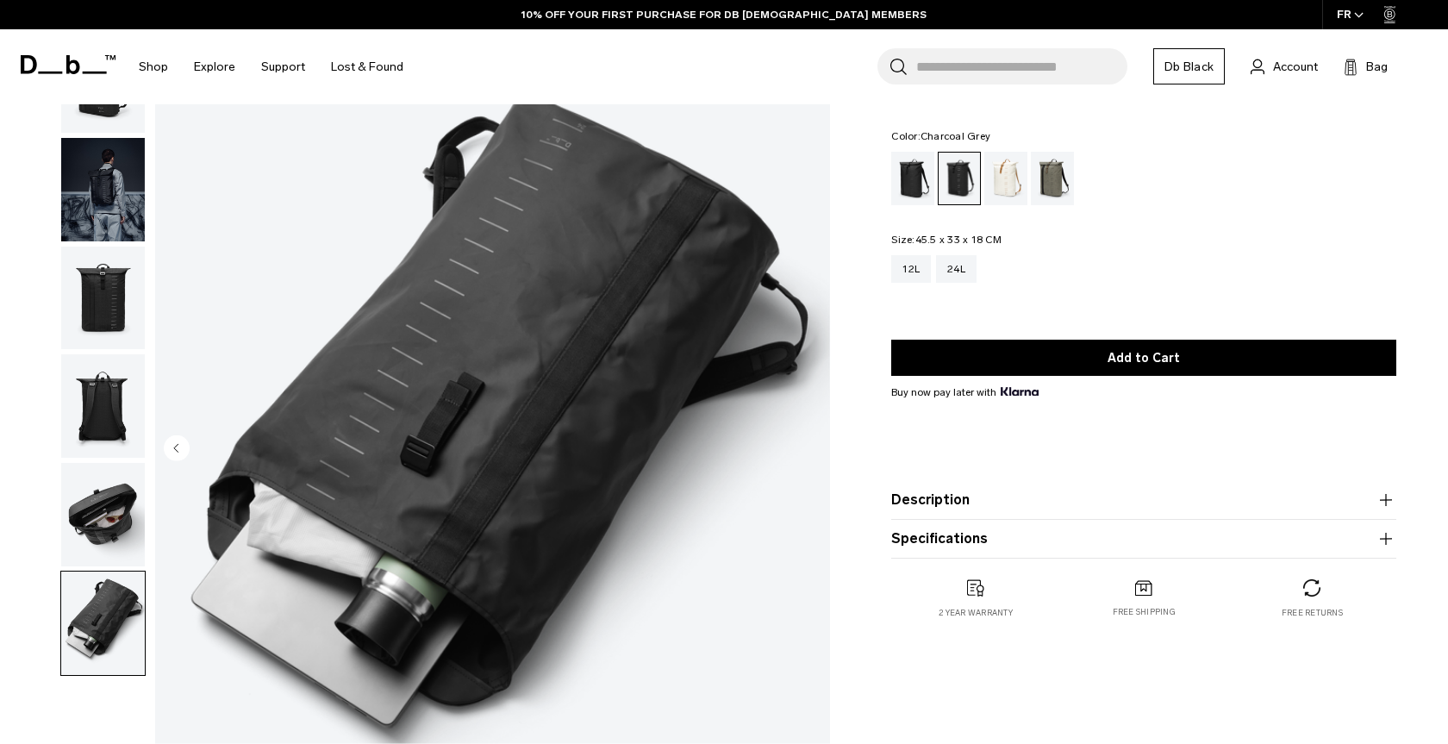
click at [105, 510] on img "button" at bounding box center [103, 514] width 84 height 103
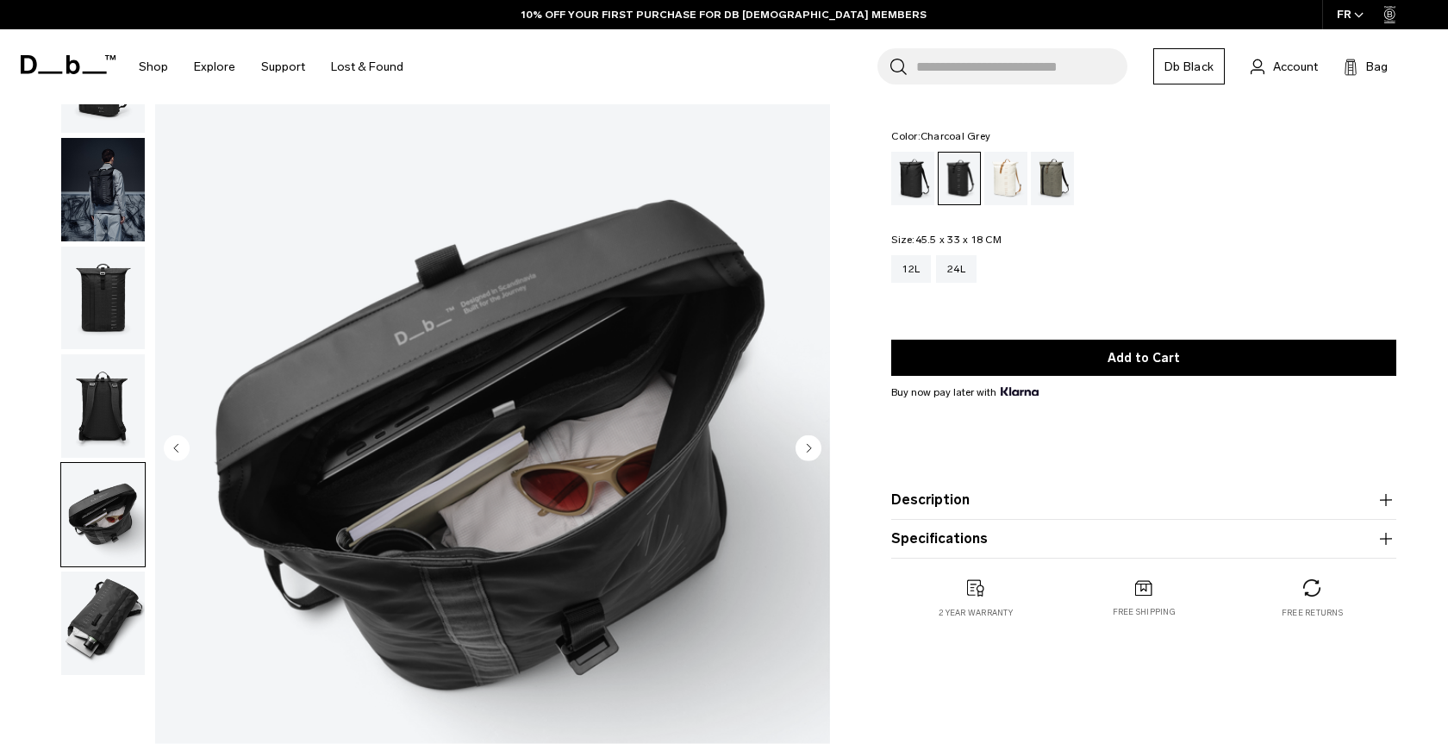
click at [98, 416] on img "button" at bounding box center [103, 405] width 84 height 103
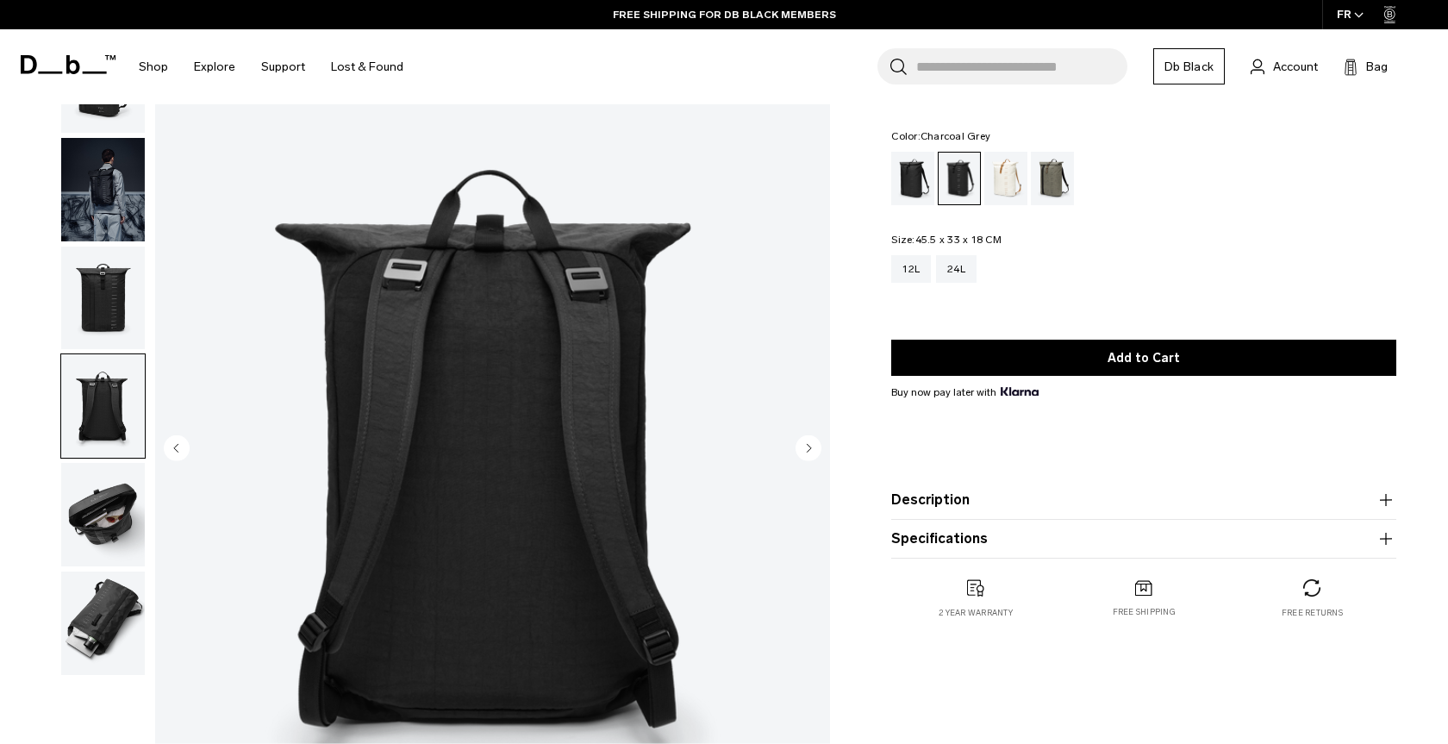
click at [95, 361] on img "button" at bounding box center [103, 405] width 84 height 103
click at [88, 312] on img "button" at bounding box center [103, 298] width 84 height 103
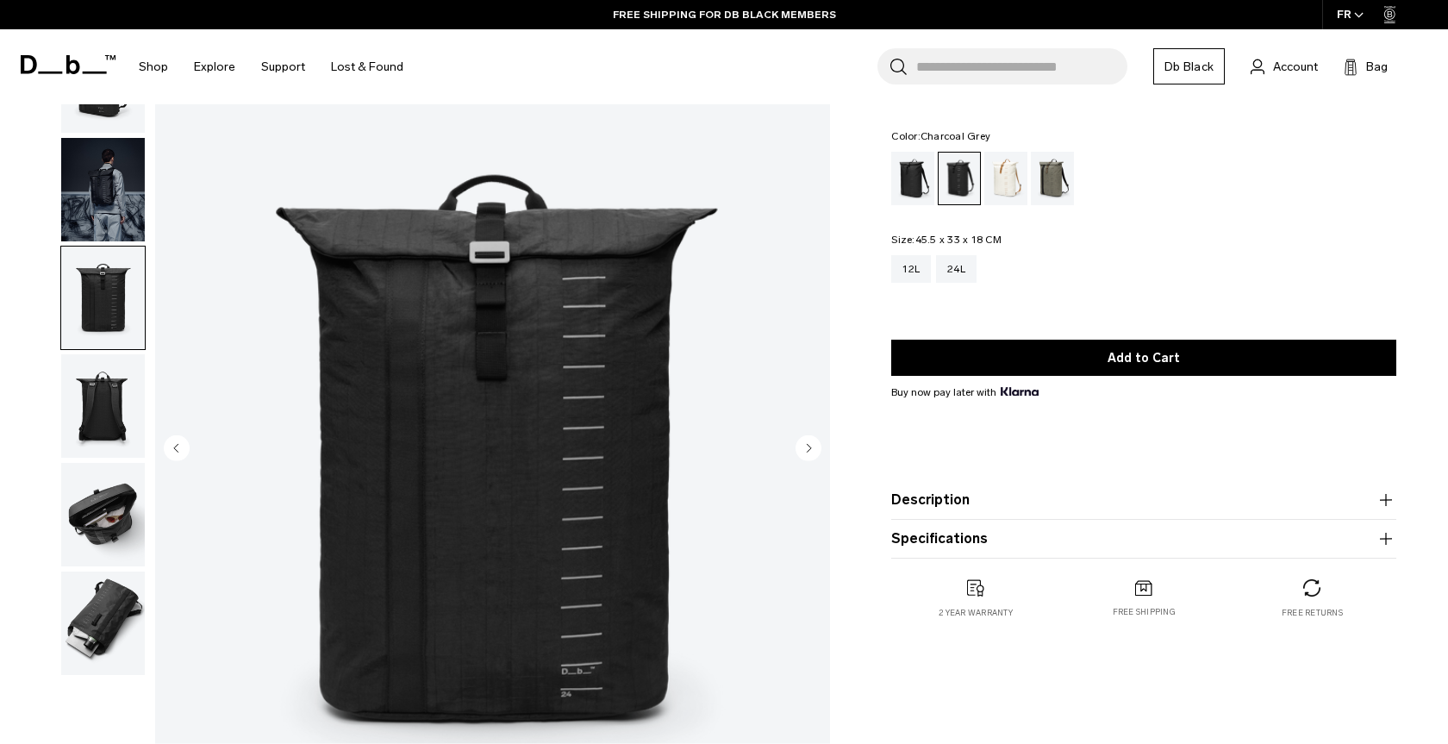
click at [119, 188] on img "button" at bounding box center [103, 189] width 84 height 103
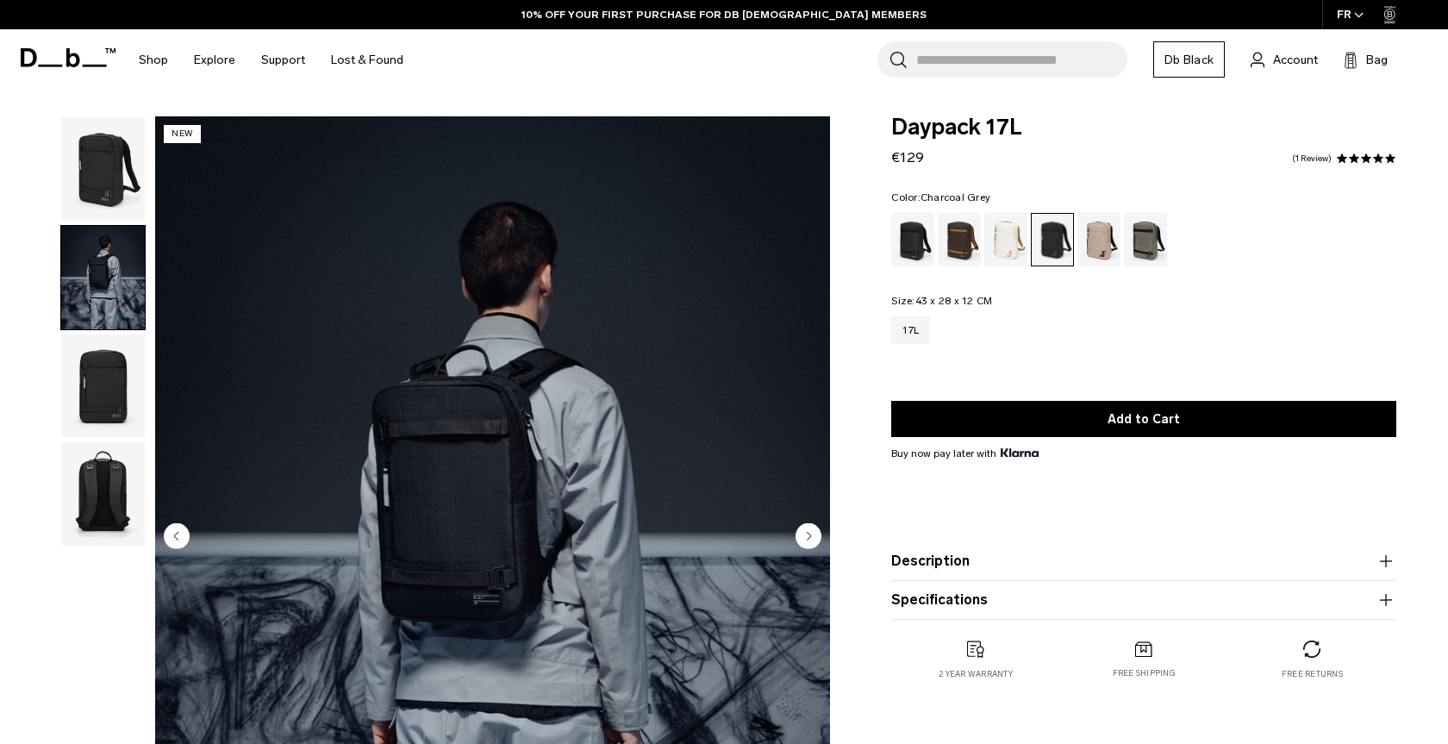
click at [115, 462] on img "button" at bounding box center [103, 493] width 84 height 103
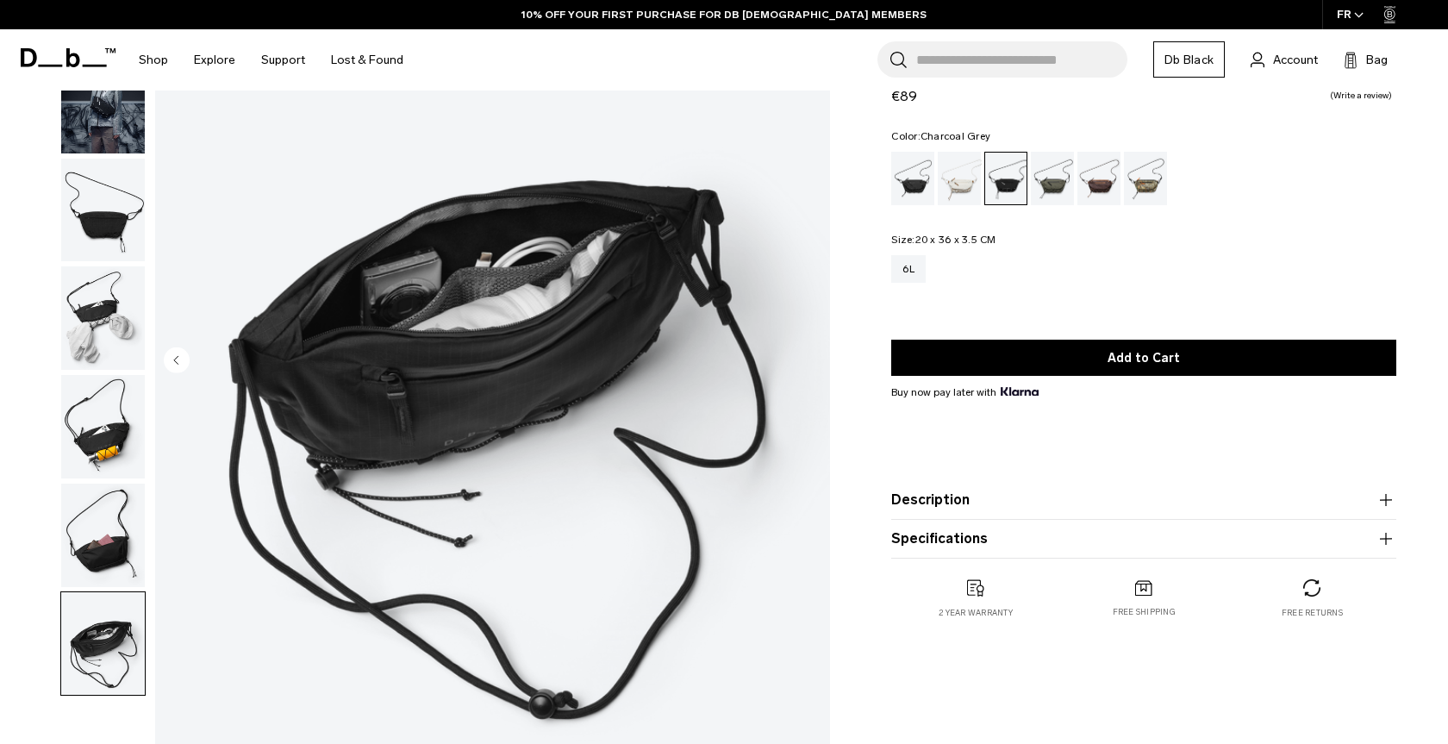
click at [115, 671] on img "button" at bounding box center [103, 643] width 84 height 103
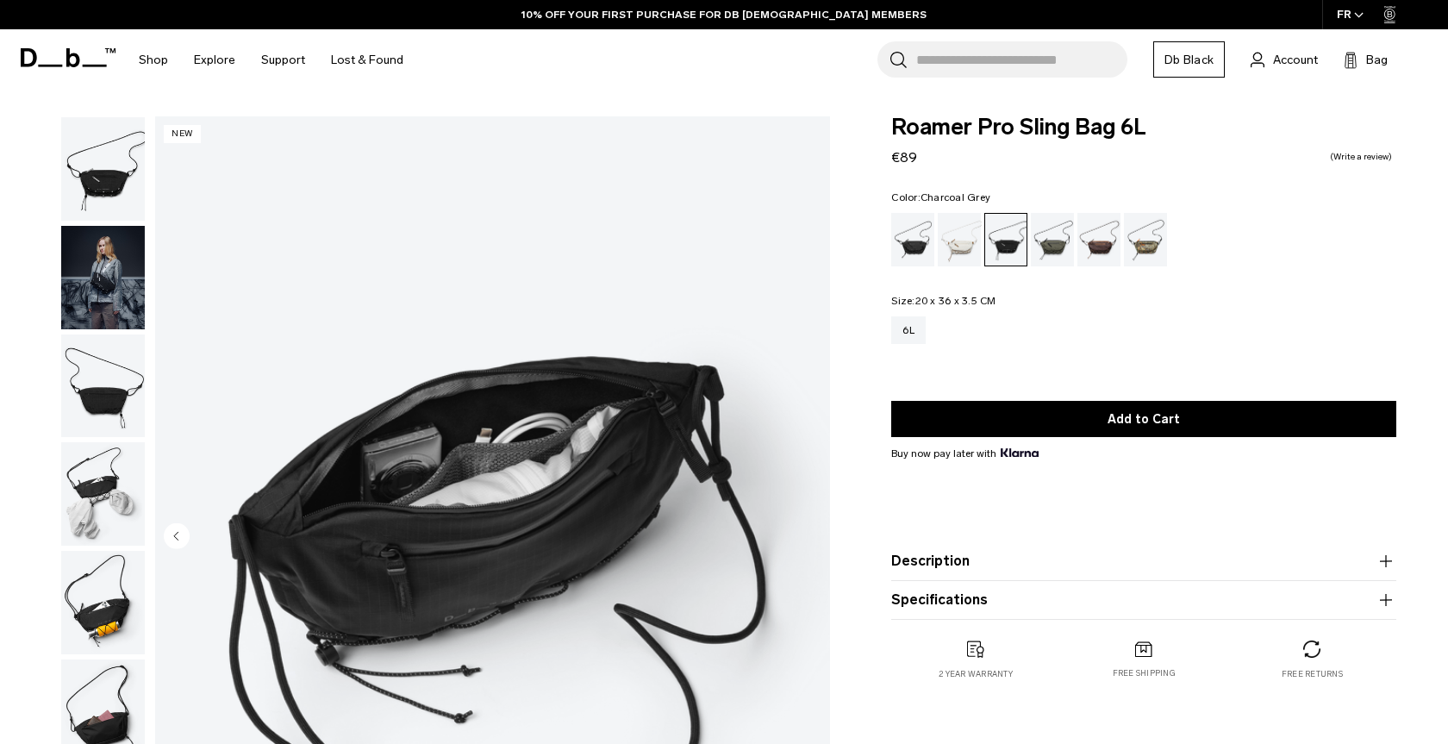
click at [109, 295] on img "button" at bounding box center [103, 277] width 84 height 103
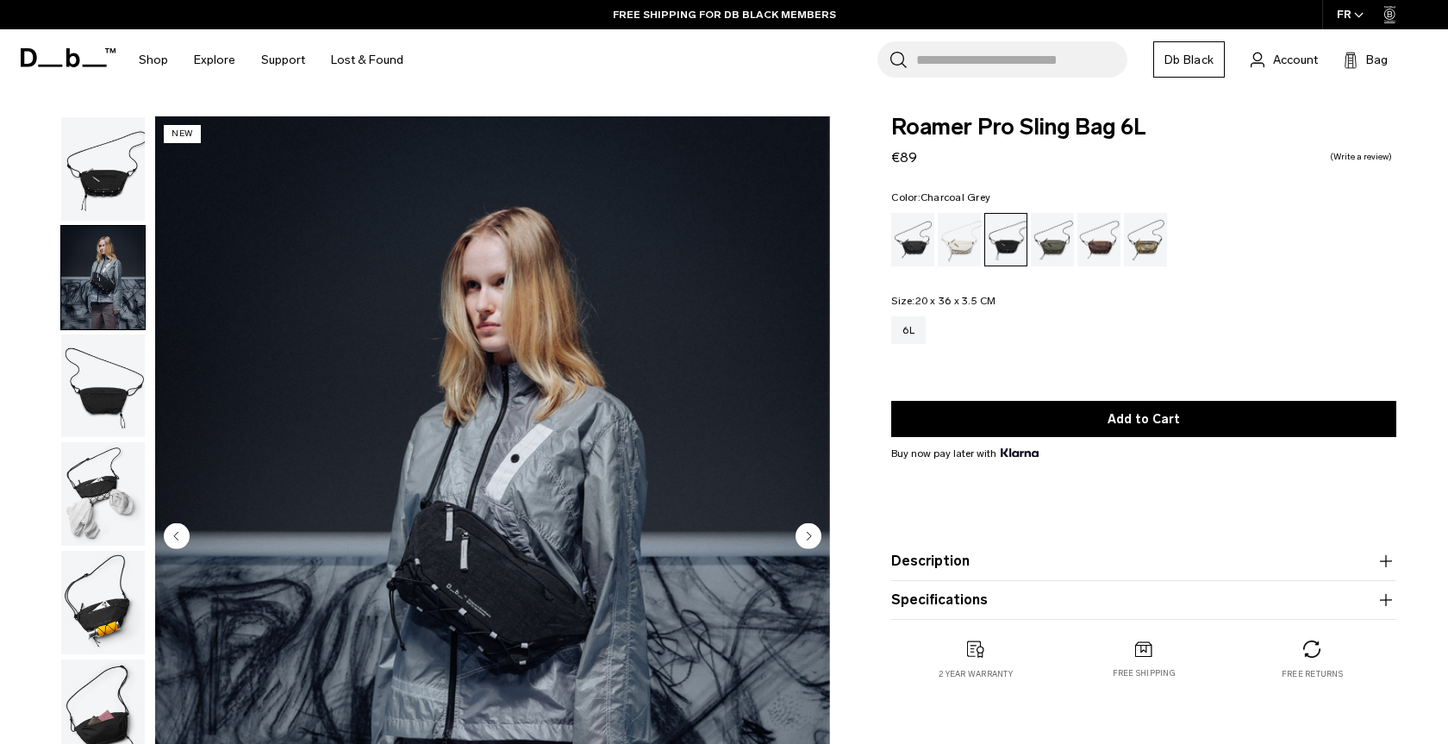
click at [116, 357] on img "button" at bounding box center [103, 385] width 84 height 103
